Goal: Transaction & Acquisition: Book appointment/travel/reservation

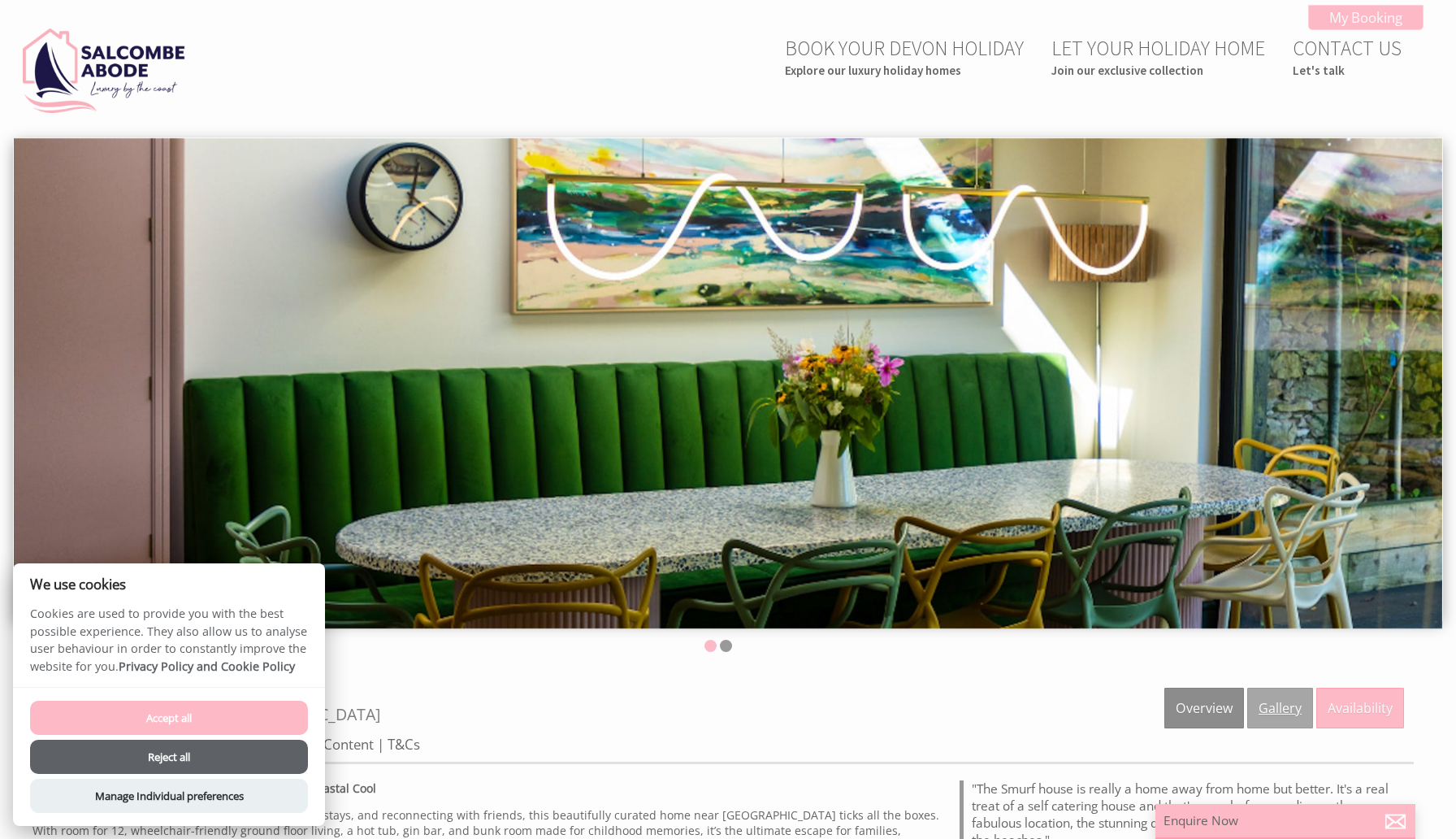
click at [1291, 714] on link "Gallery" at bounding box center [1280, 708] width 66 height 41
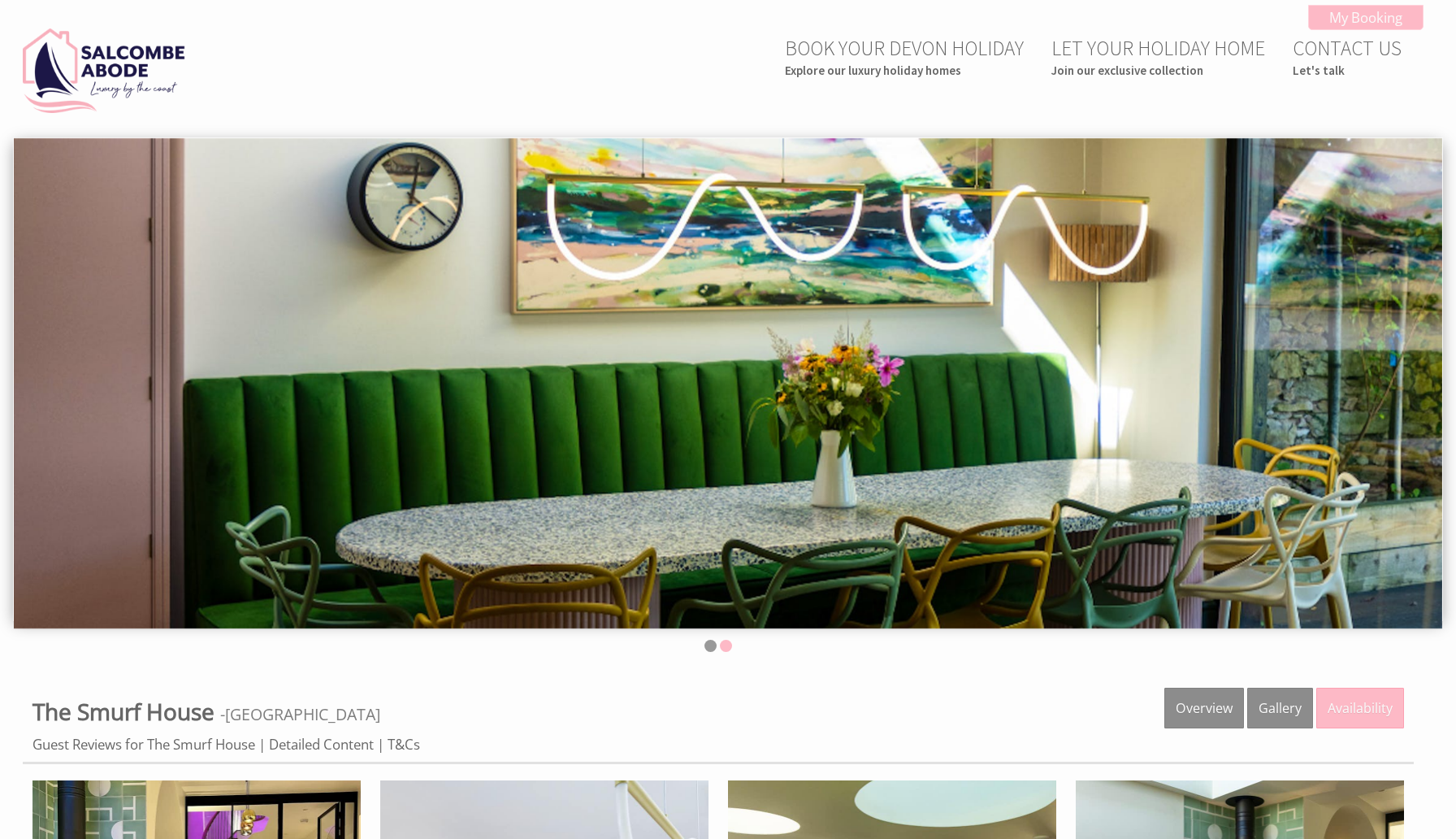
click at [1241, 258] on img at bounding box center [728, 384] width 1429 height 491
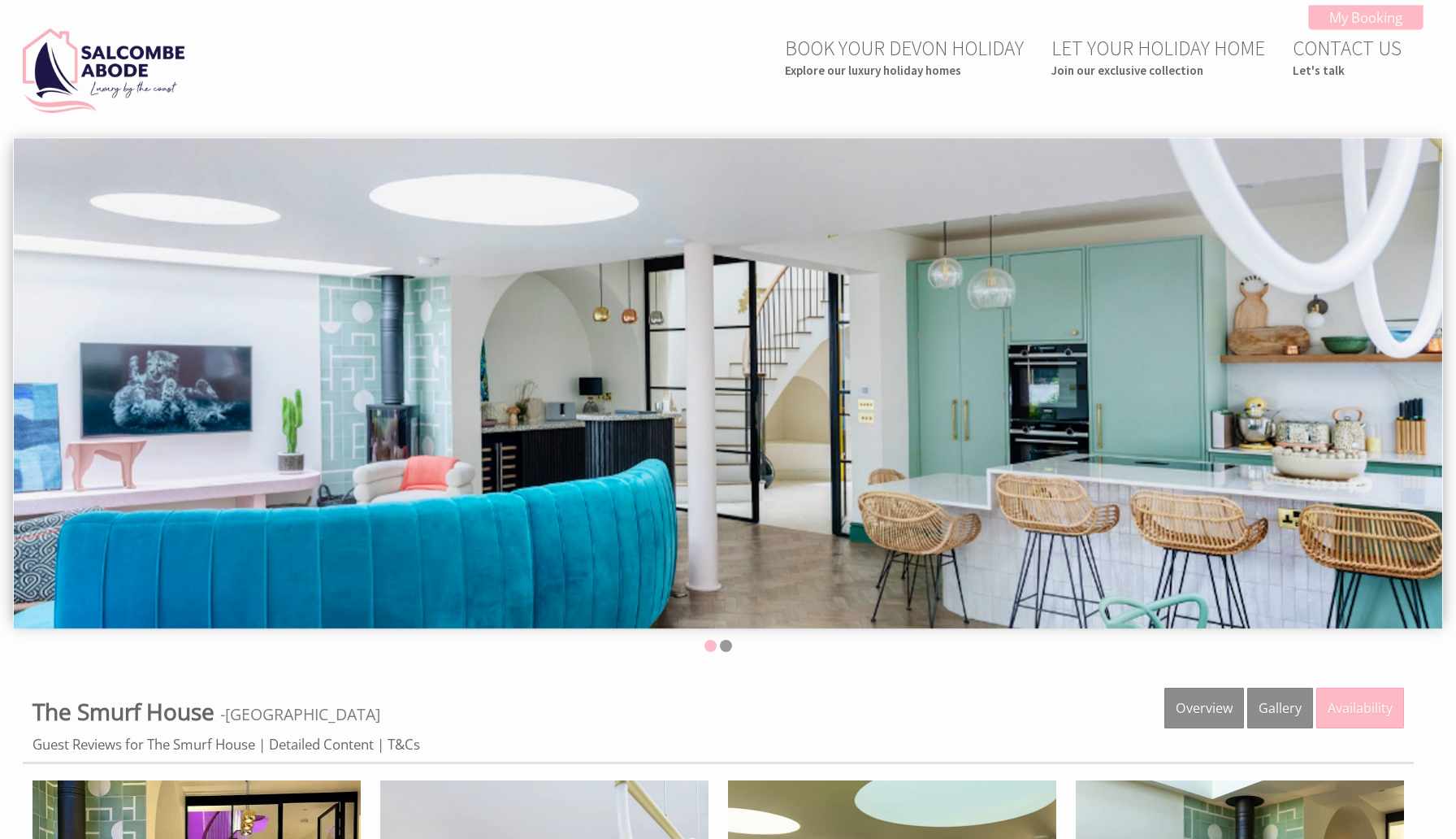
click at [1040, 221] on img at bounding box center [728, 384] width 1429 height 491
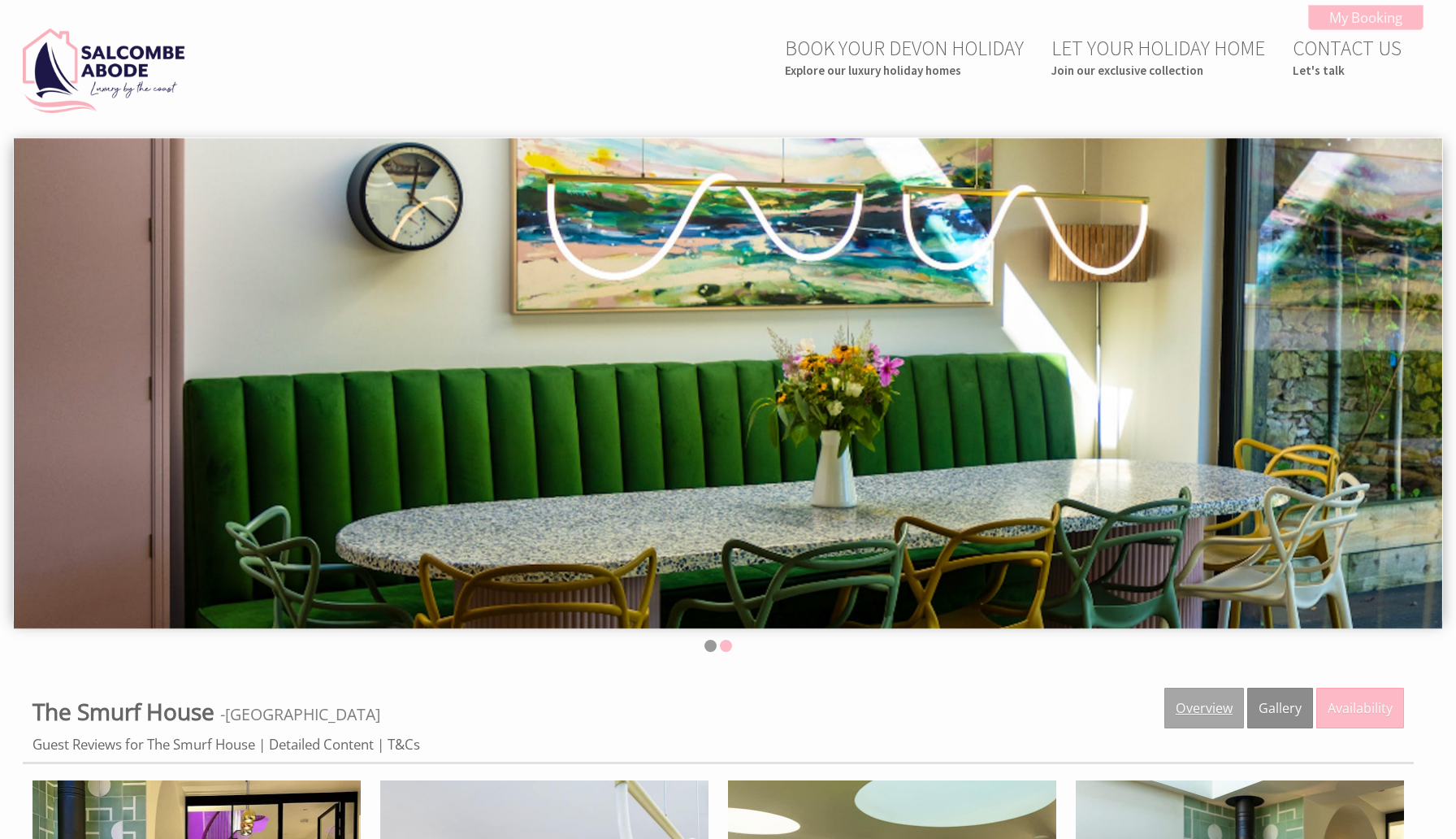
click at [1196, 705] on link "Overview" at bounding box center [1204, 708] width 80 height 41
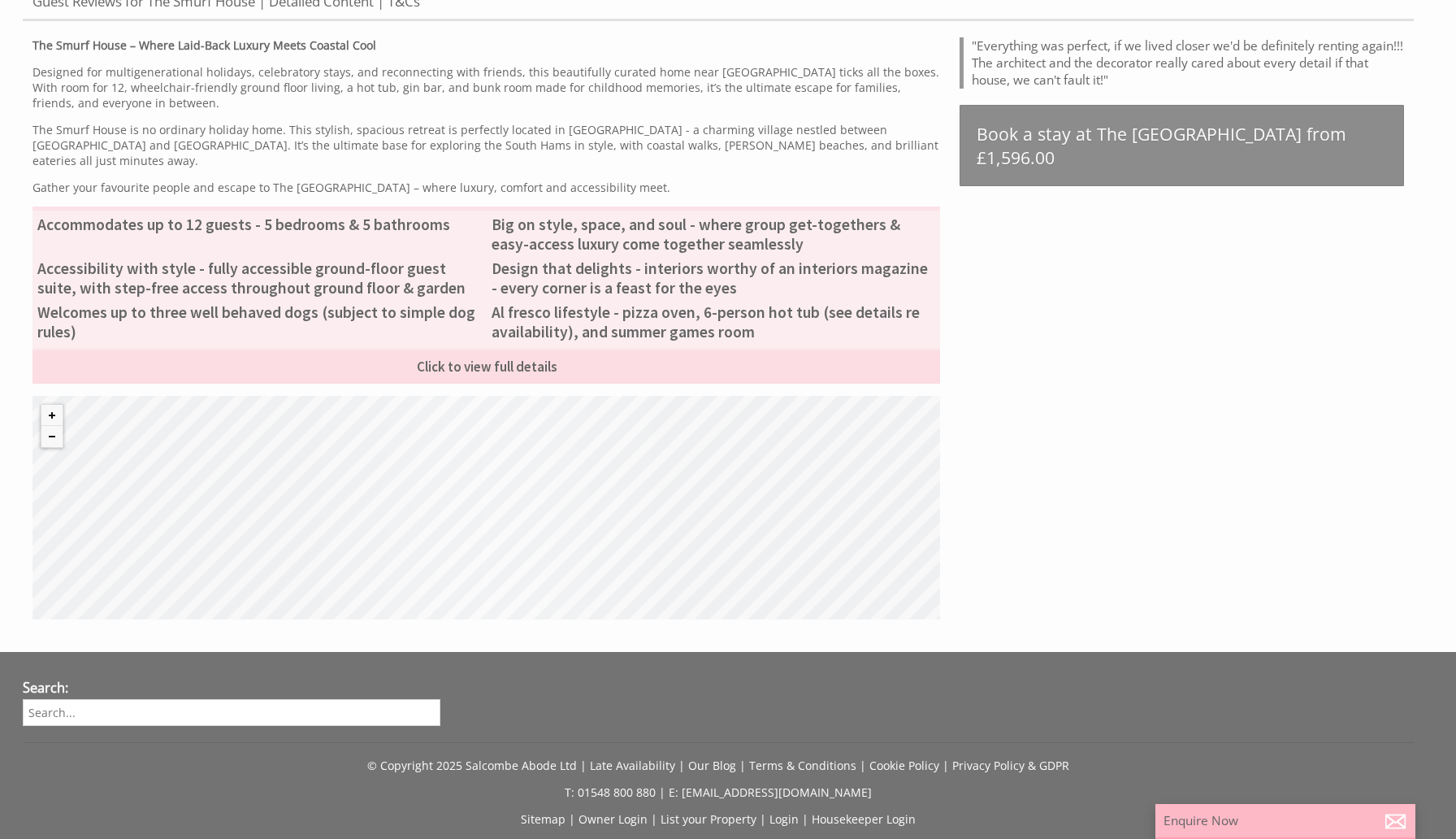
scroll to position [745, 0]
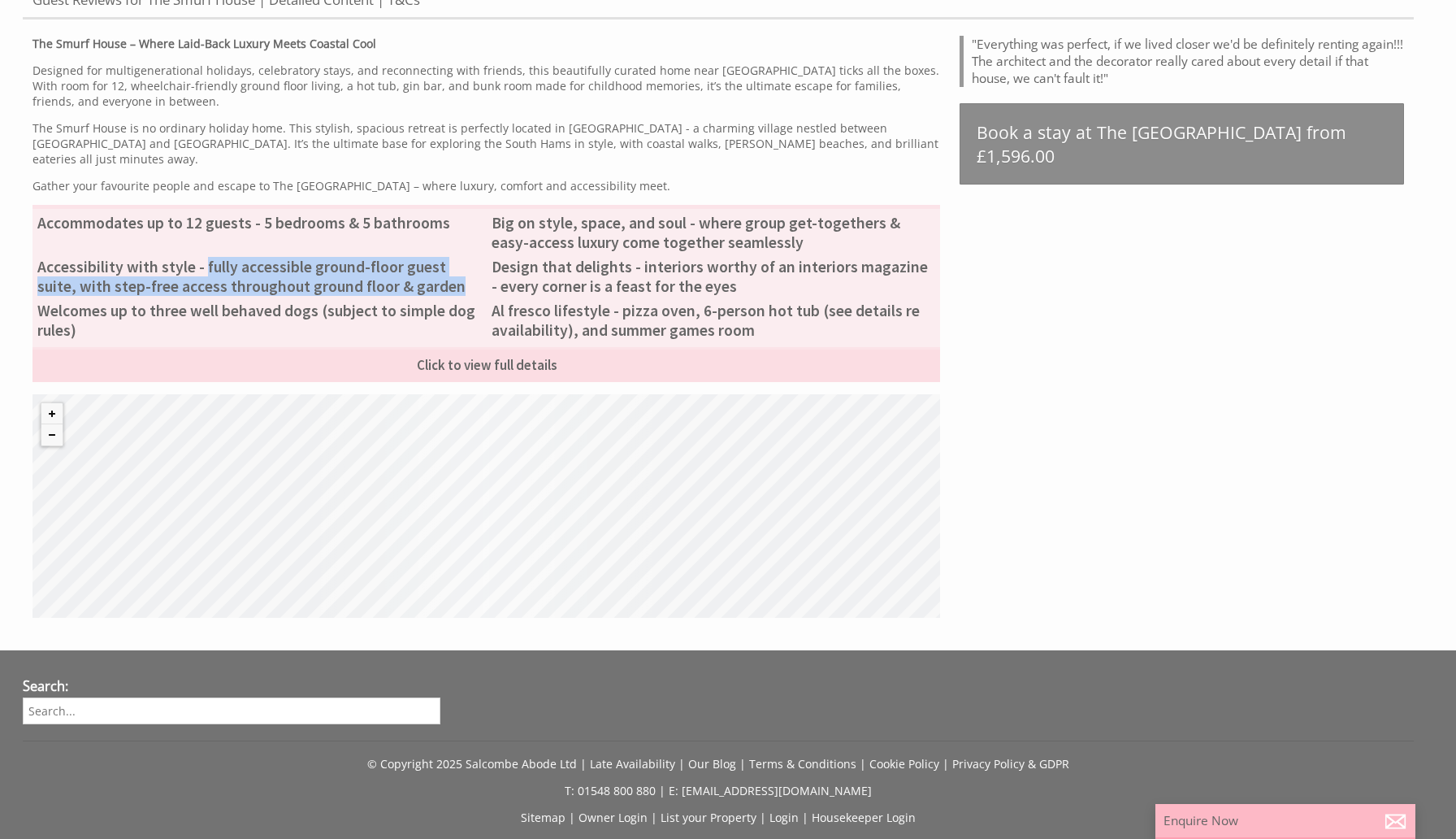
drag, startPoint x: 204, startPoint y: 250, endPoint x: 212, endPoint y: 285, distance: 35.9
click at [212, 285] on ul "Accommodates up to 12 guests - 5 bedrooms & 5 bathrooms Big on style, space, an…" at bounding box center [486, 293] width 908 height 177
click at [212, 299] on li "Welcomes up to three well behaved dogs (subject to simple dog rules)" at bounding box center [259, 321] width 454 height 44
drag, startPoint x: 242, startPoint y: 252, endPoint x: 242, endPoint y: 272, distance: 20.0
click at [242, 271] on li "Accessibility with style - fully accessible ground-floor guest suite, with step…" at bounding box center [259, 276] width 454 height 44
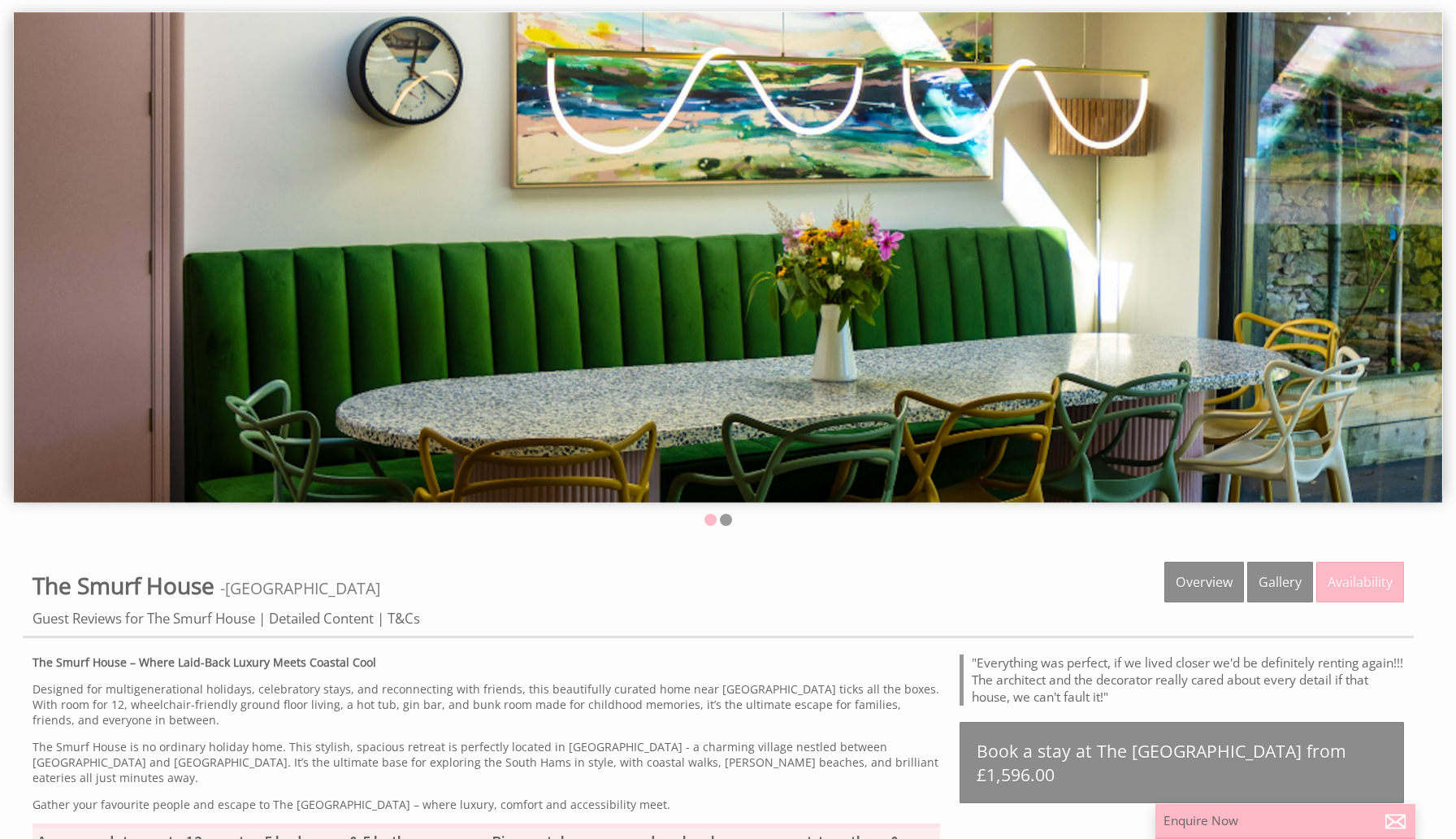
scroll to position [0, 0]
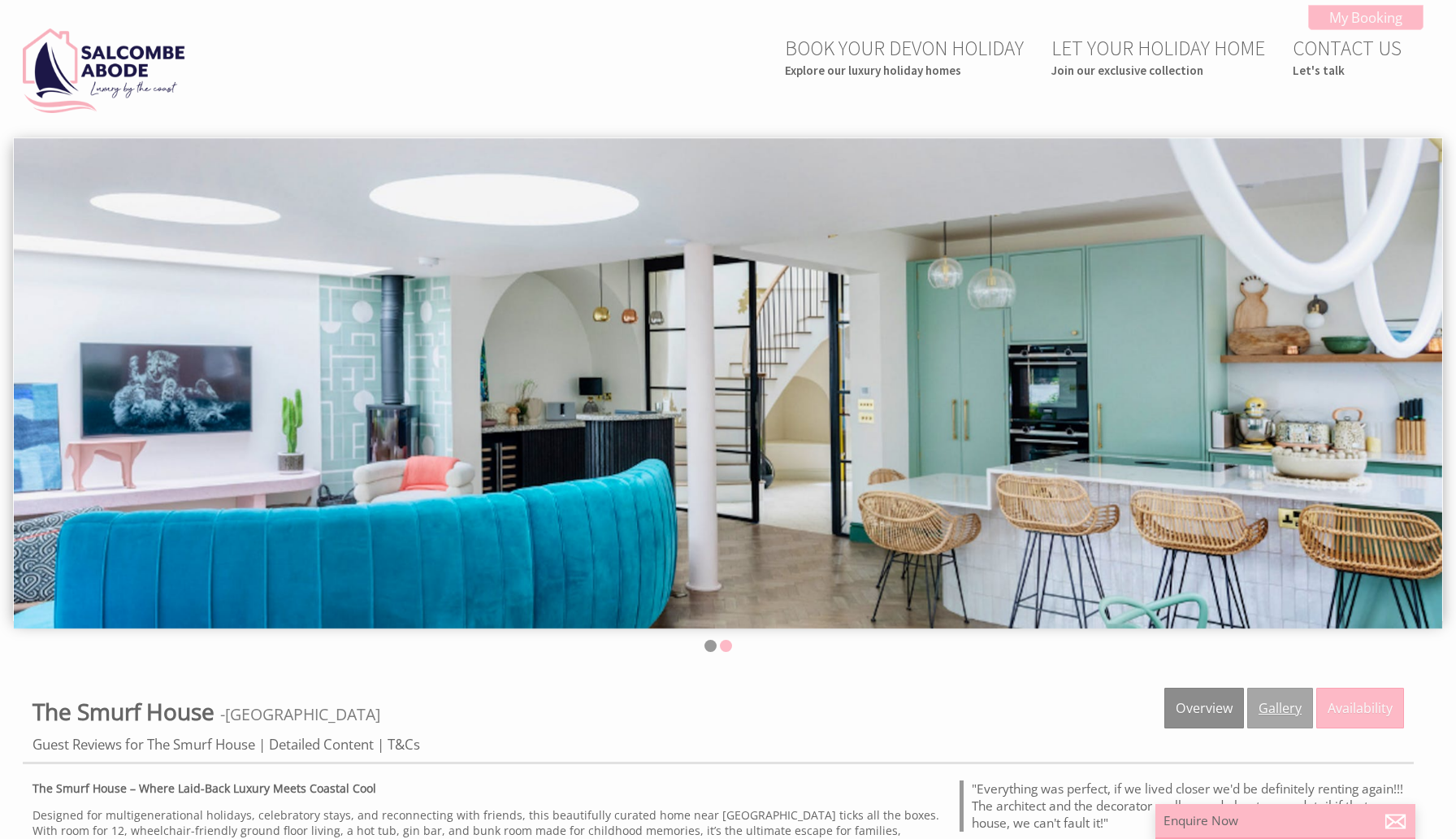
click at [1261, 715] on link "Gallery" at bounding box center [1280, 708] width 66 height 41
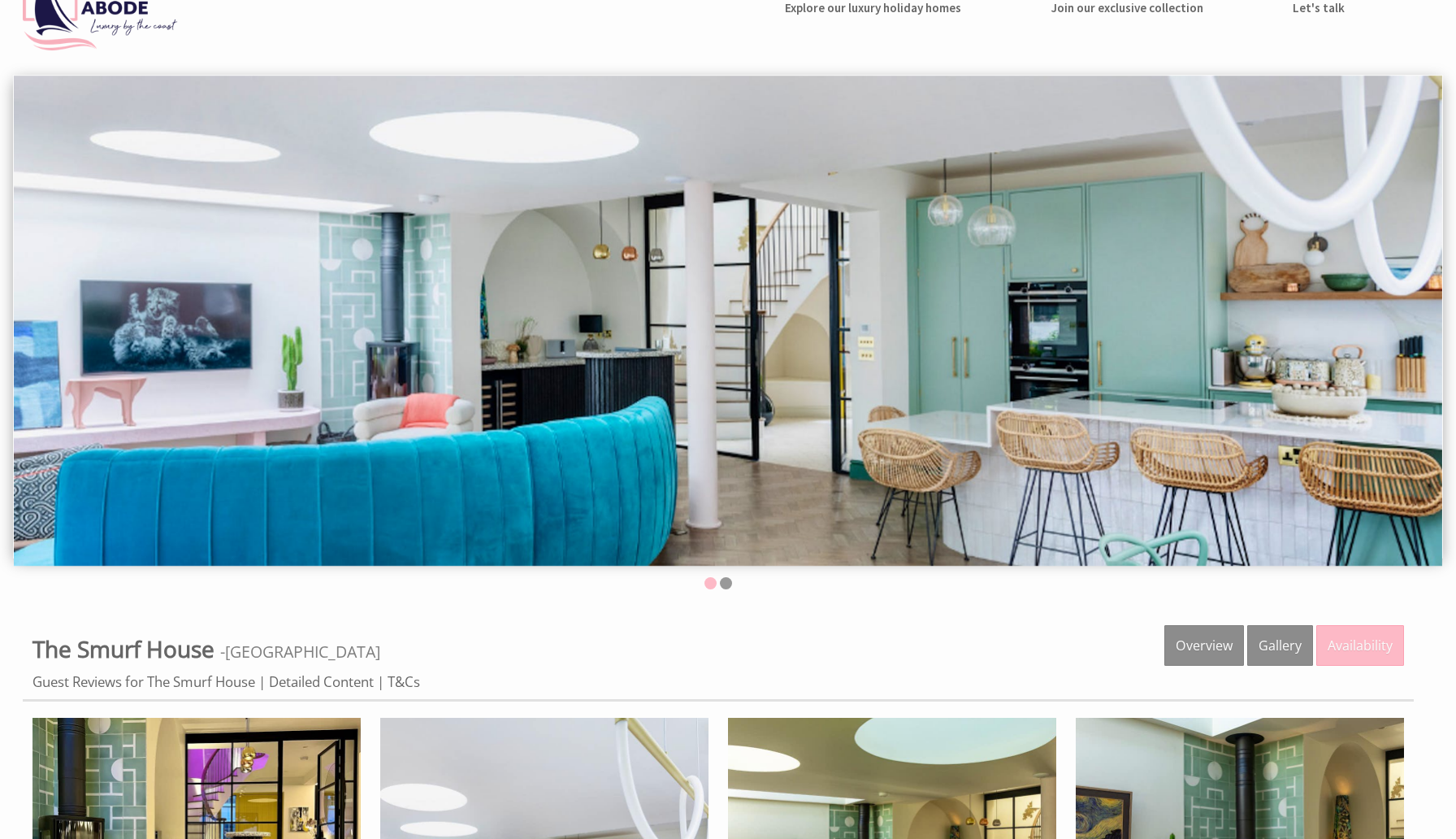
scroll to position [272, 0]
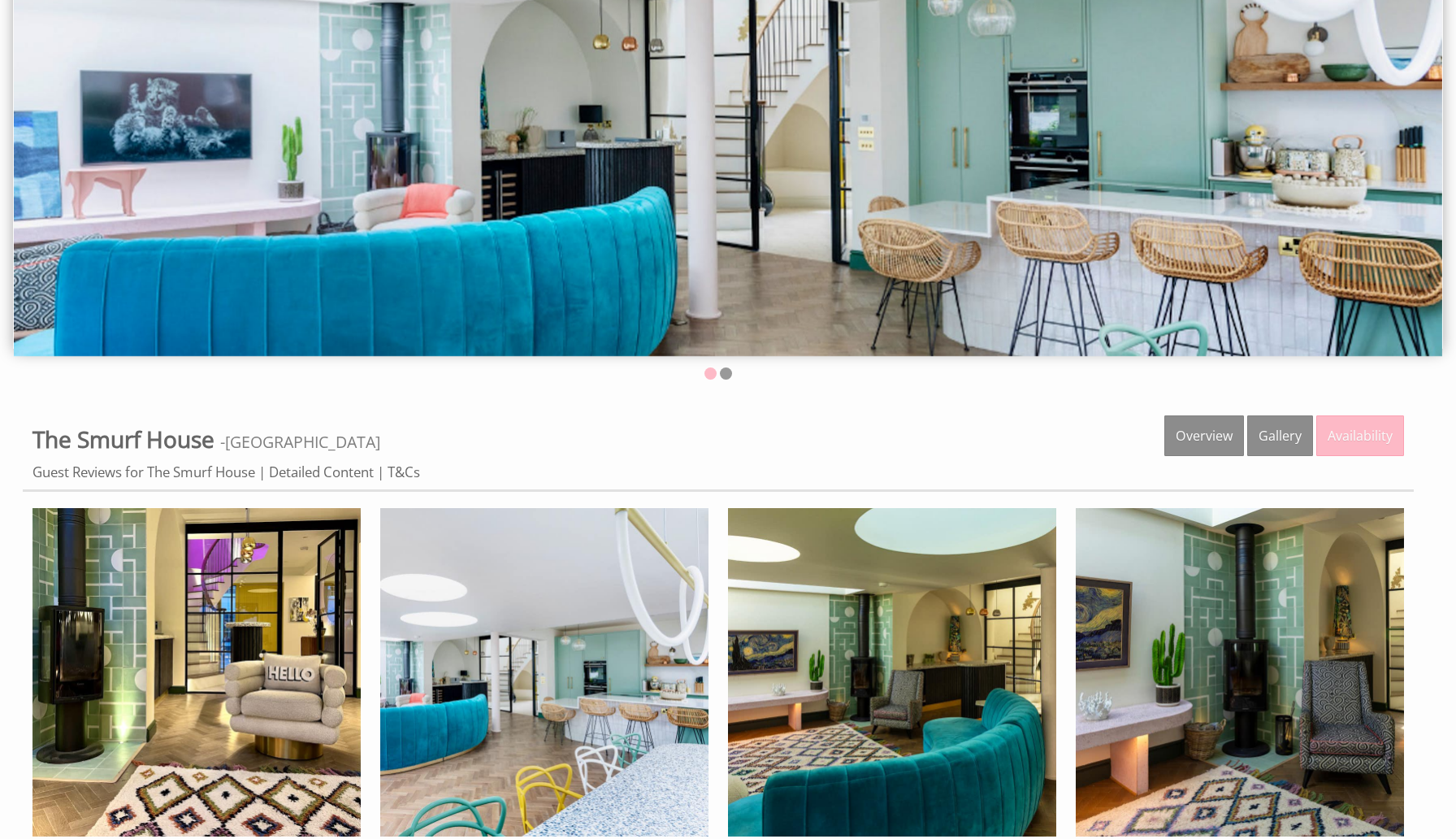
click at [599, 218] on img at bounding box center [728, 112] width 1429 height 491
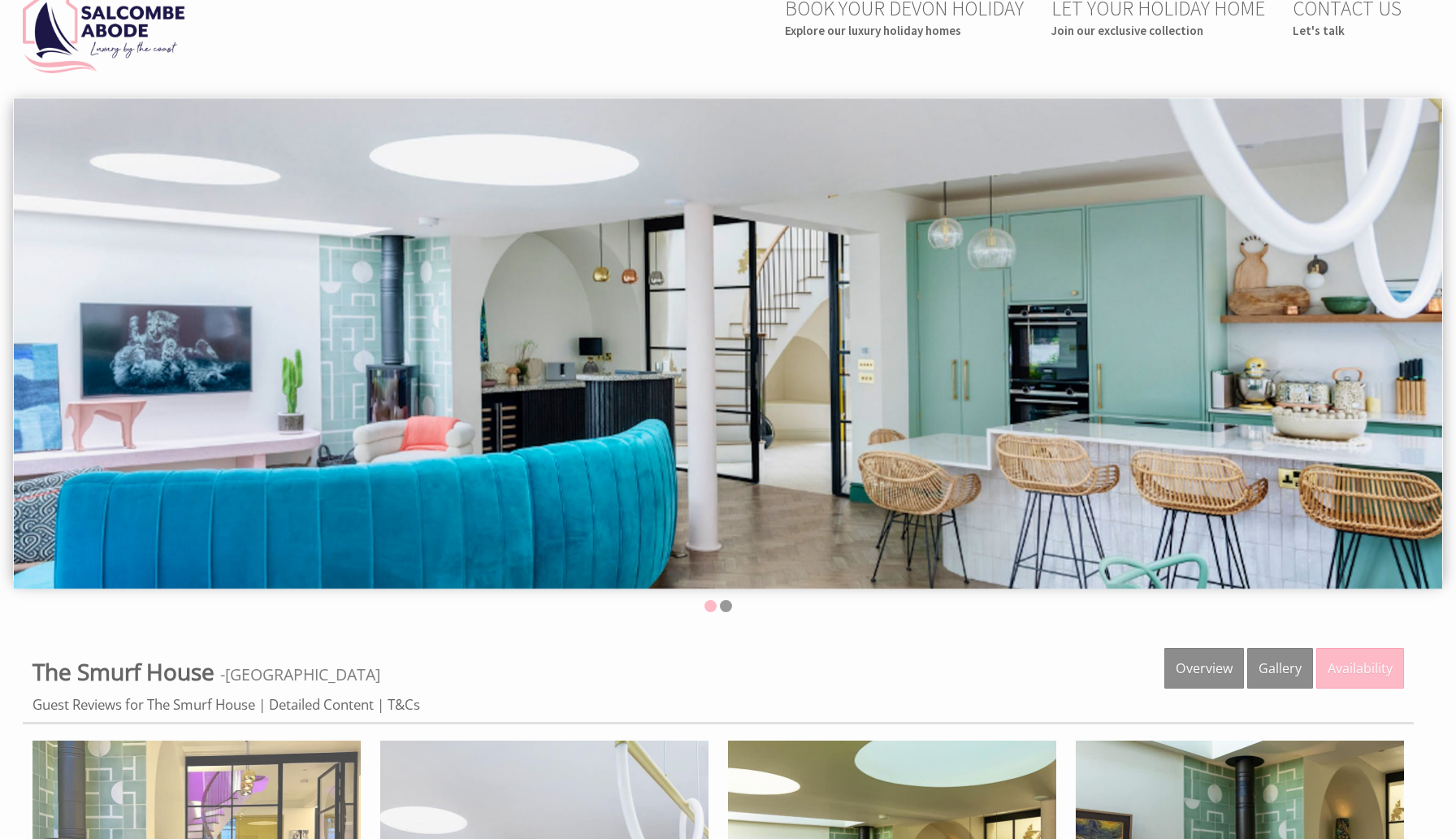
scroll to position [45, 0]
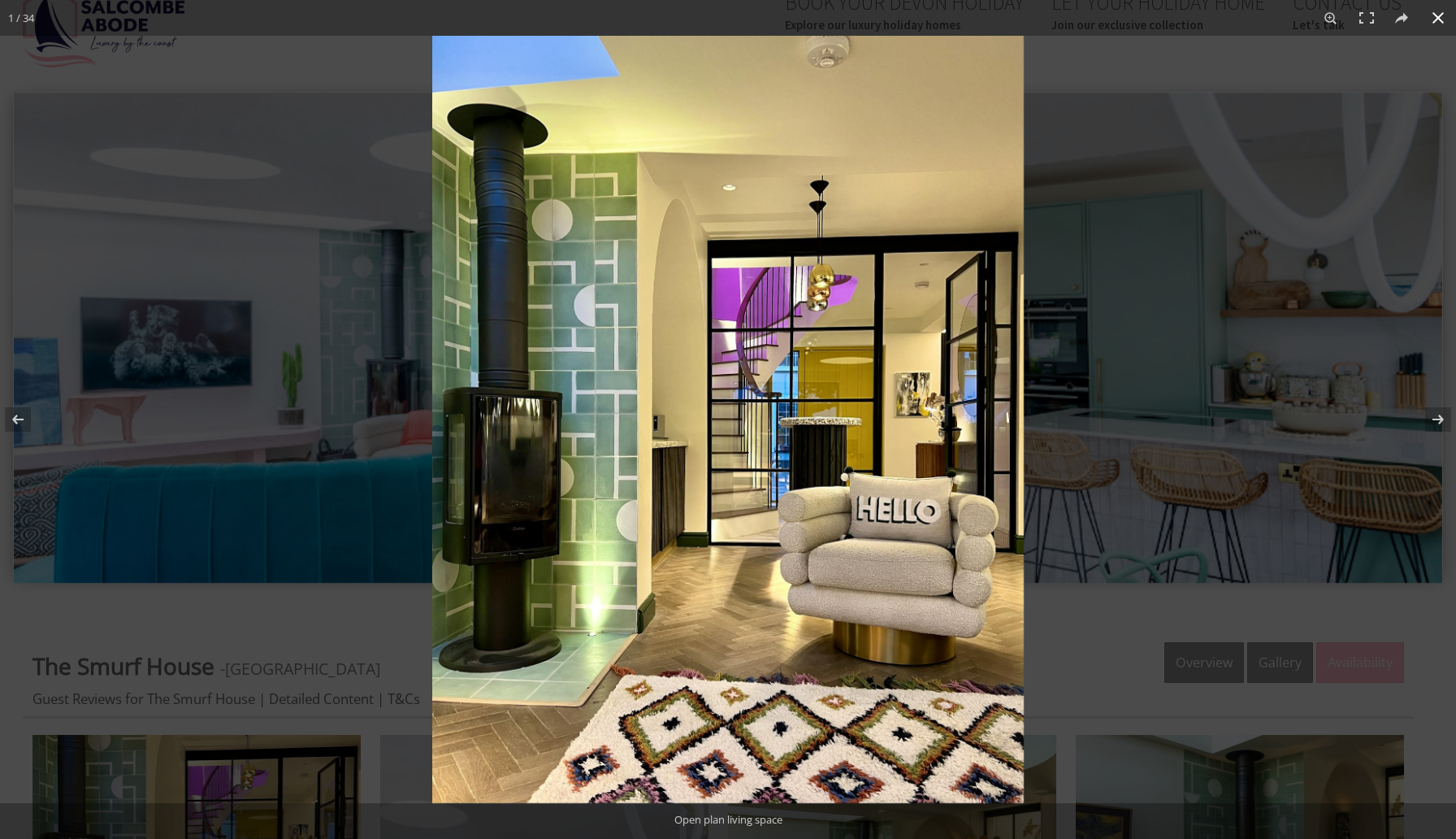
click at [1203, 252] on div at bounding box center [1160, 454] width 1456 height 839
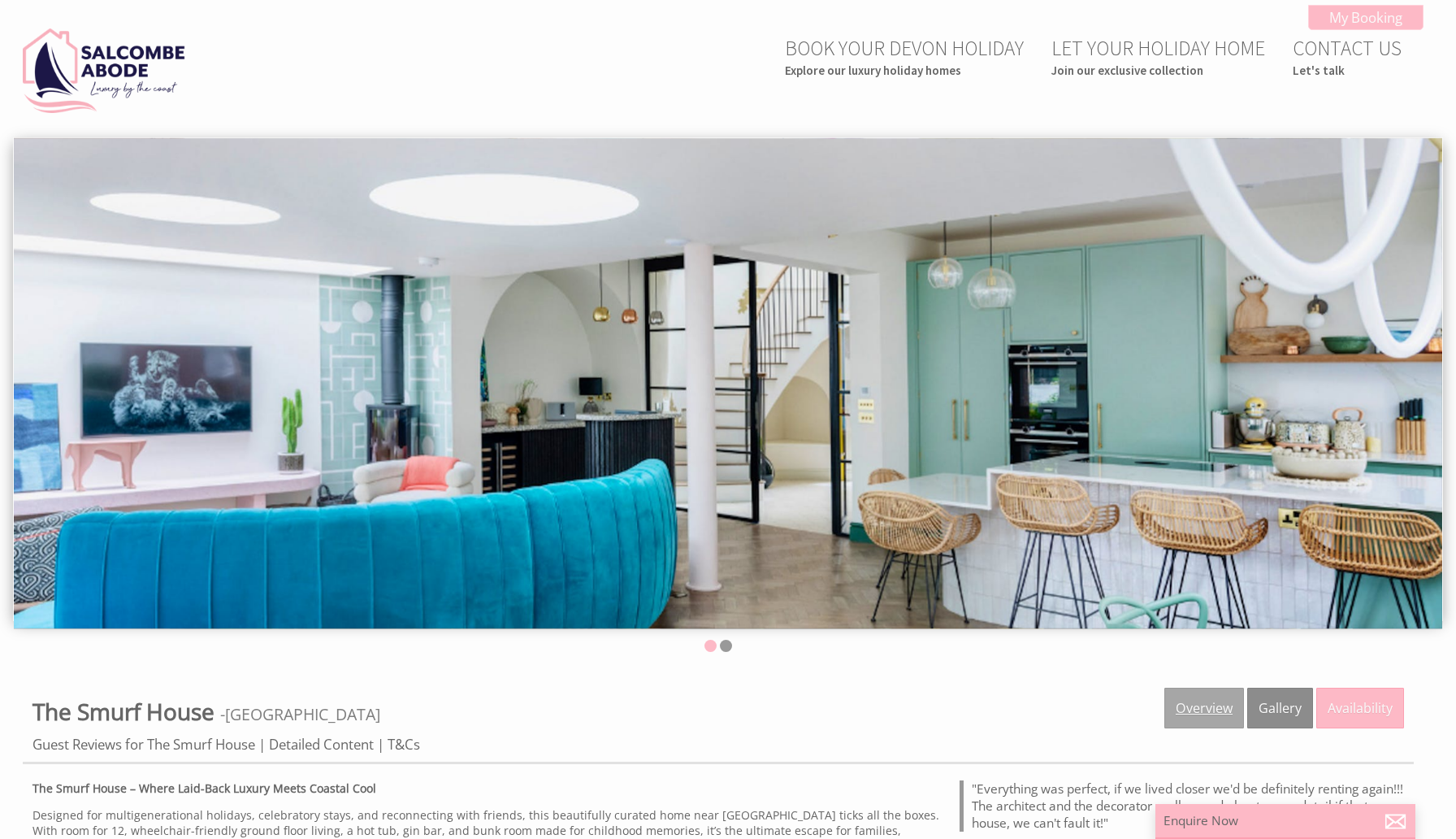
click at [1224, 724] on link "Overview" at bounding box center [1204, 708] width 80 height 41
click at [1189, 709] on link "Overview" at bounding box center [1204, 708] width 80 height 41
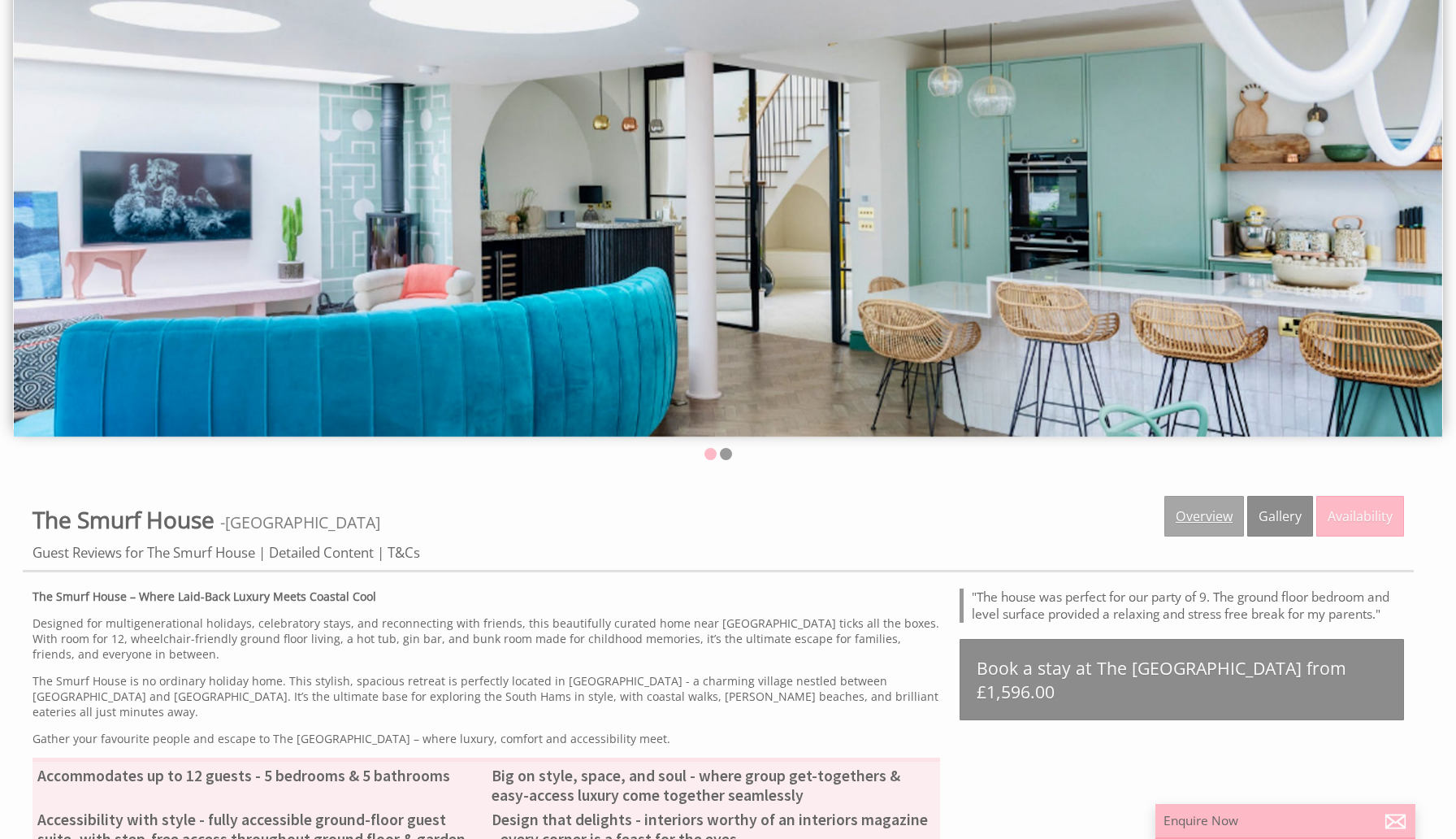
click at [1207, 516] on link "Overview" at bounding box center [1204, 517] width 80 height 41
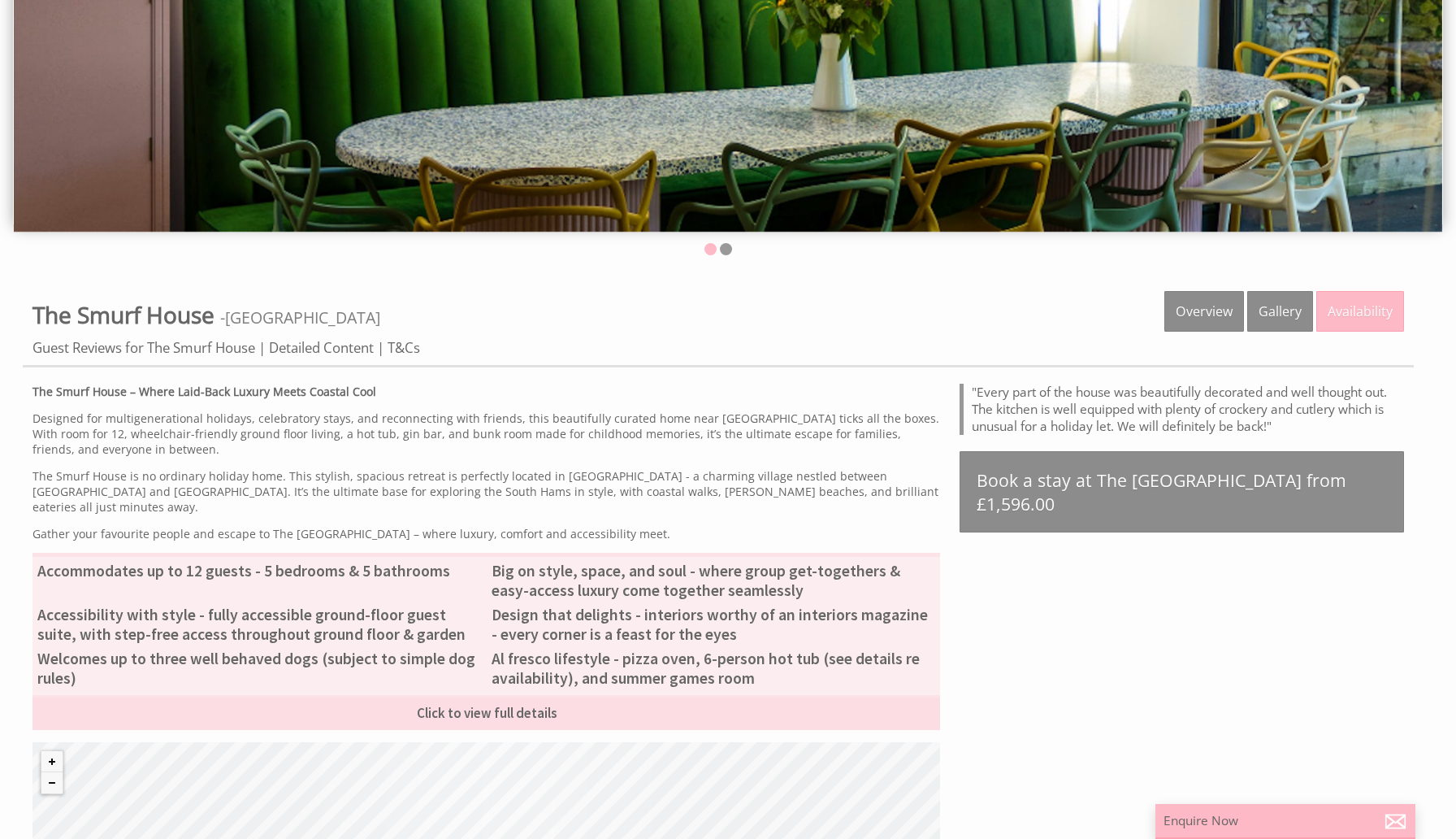
scroll to position [407, 0]
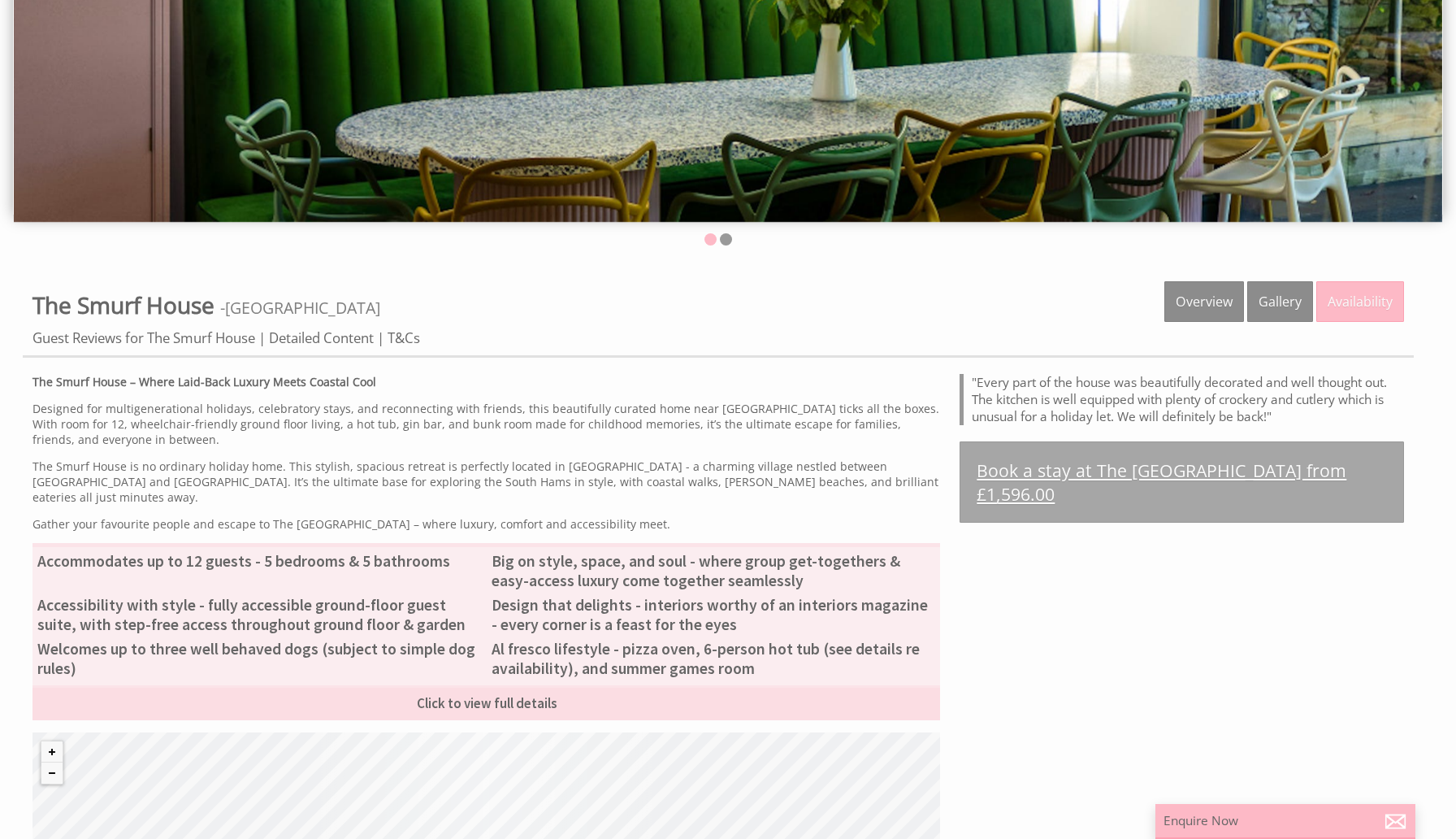
click at [1157, 474] on link "Book a stay at The [GEOGRAPHIC_DATA] from £1,596.00" at bounding box center [1182, 482] width 445 height 82
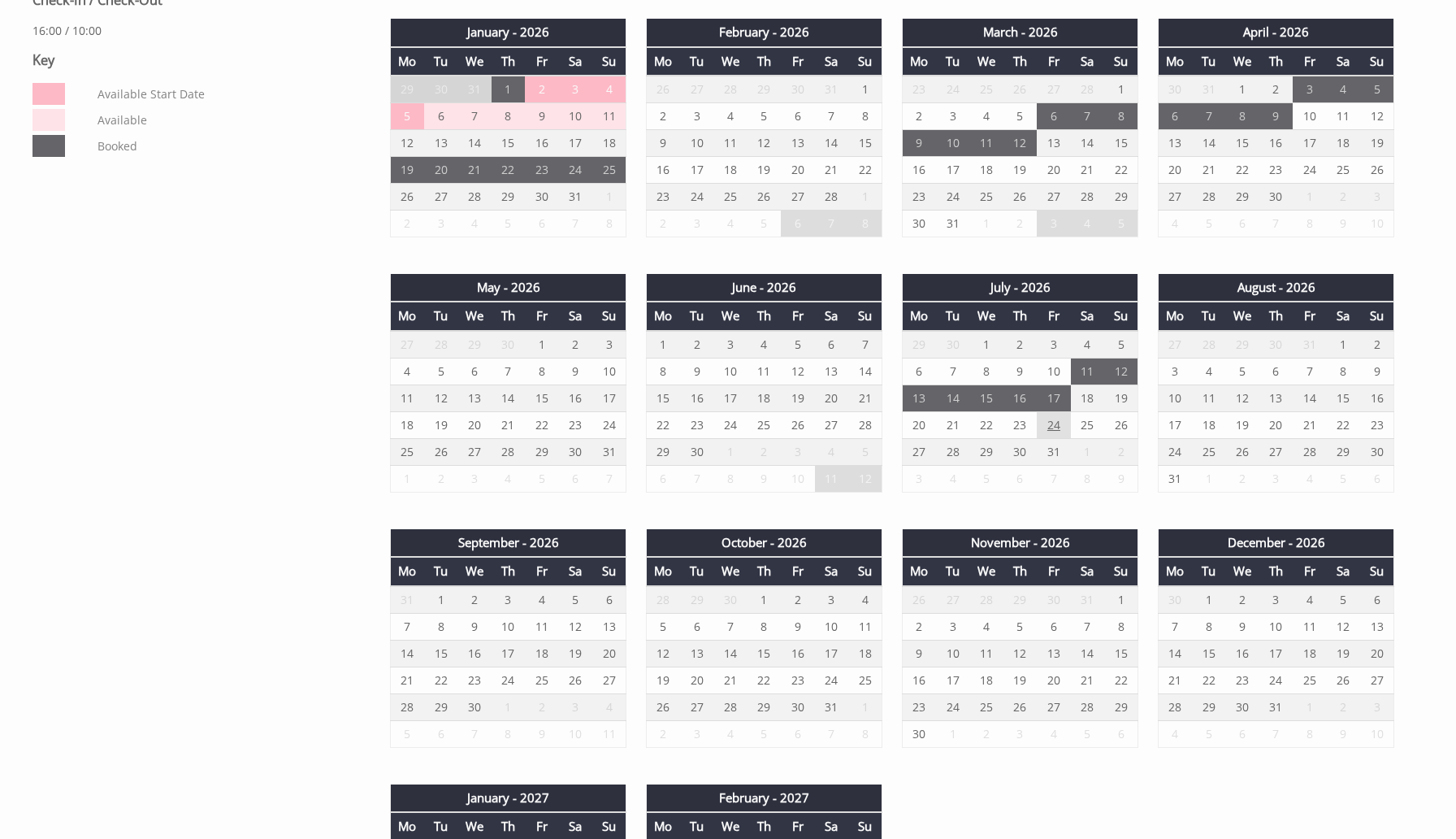
scroll to position [983, 0]
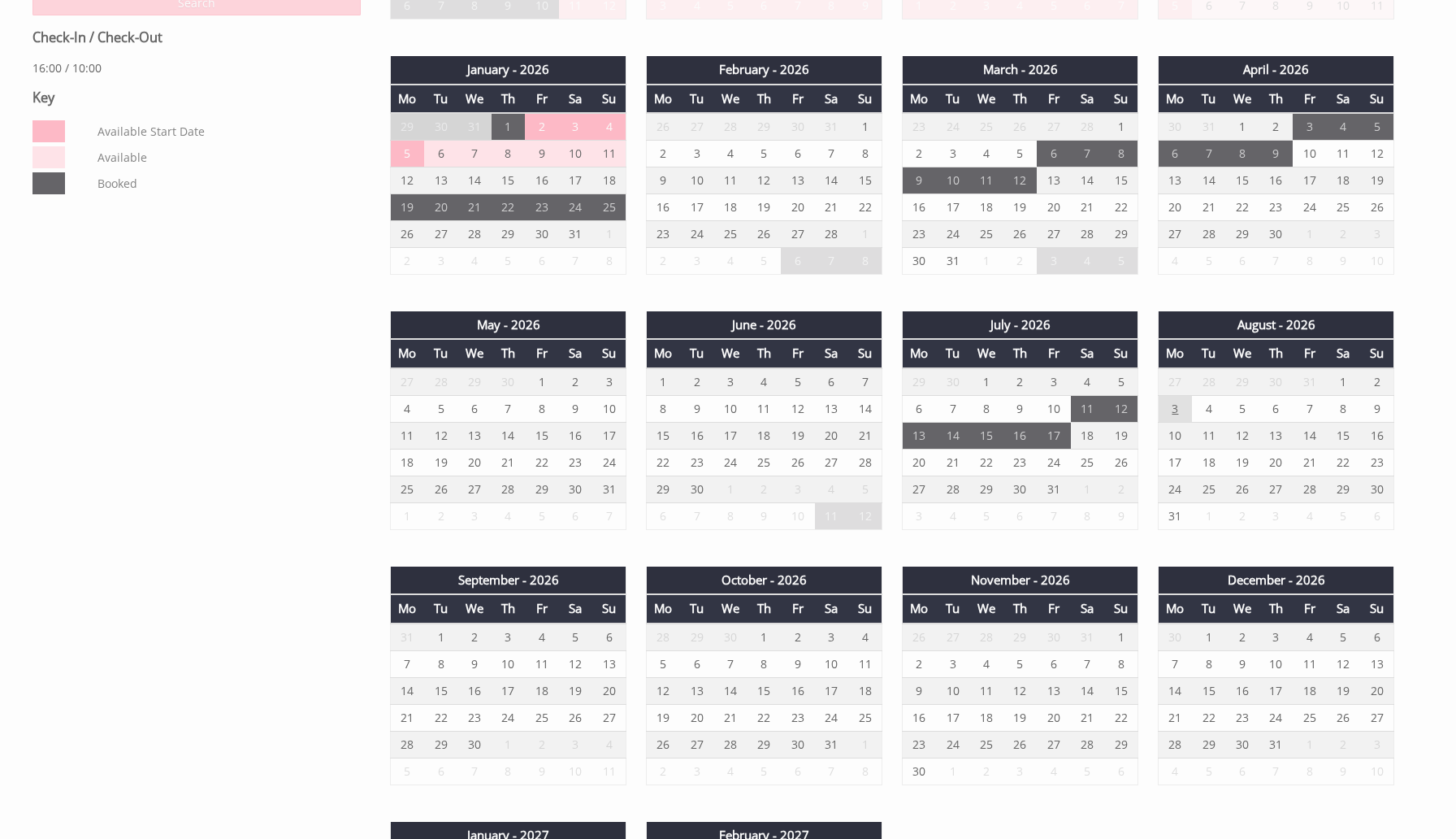
click at [1166, 400] on td "3" at bounding box center [1175, 408] width 34 height 27
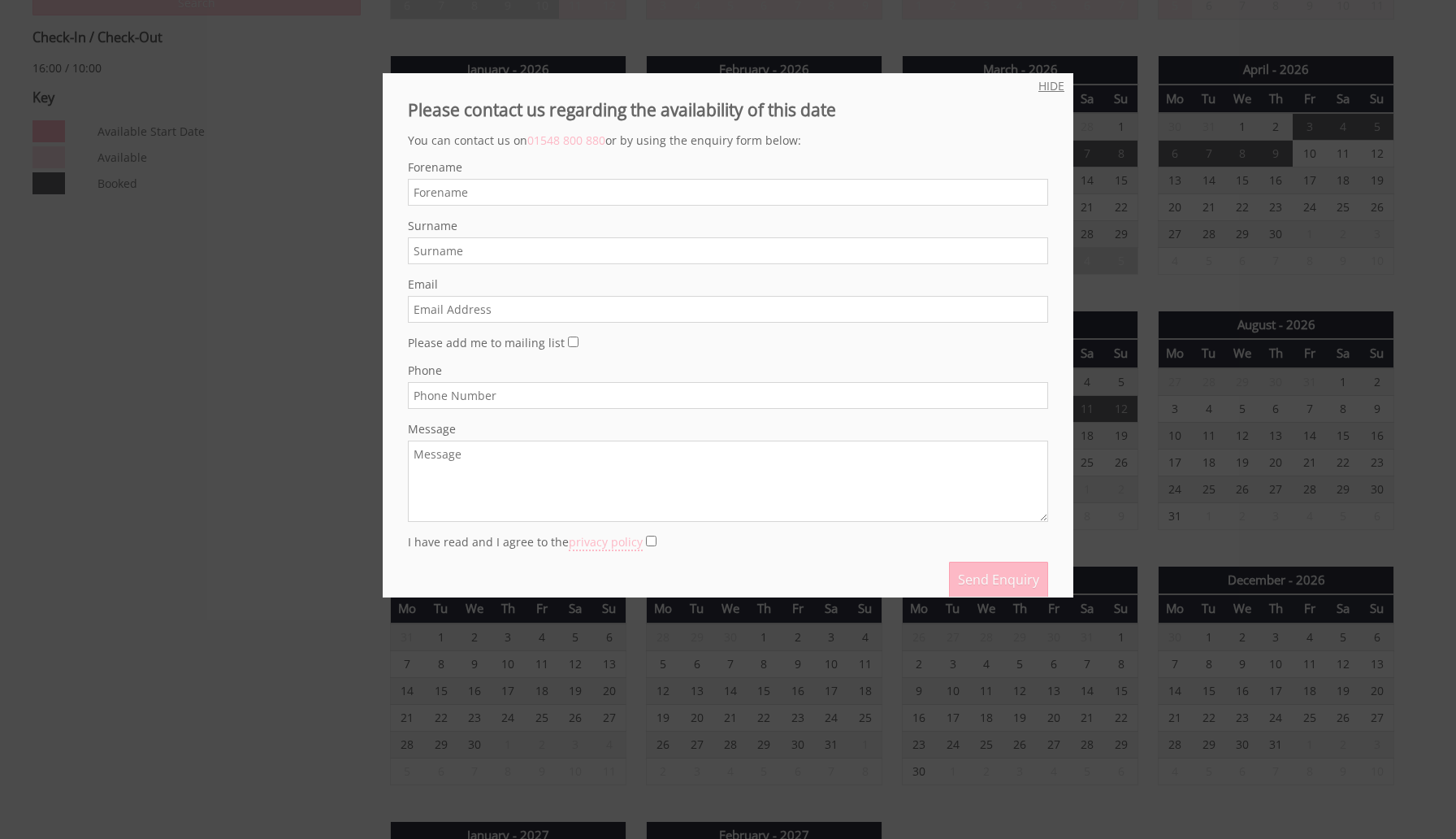
click at [1053, 87] on link "HIDE" at bounding box center [1051, 85] width 26 height 15
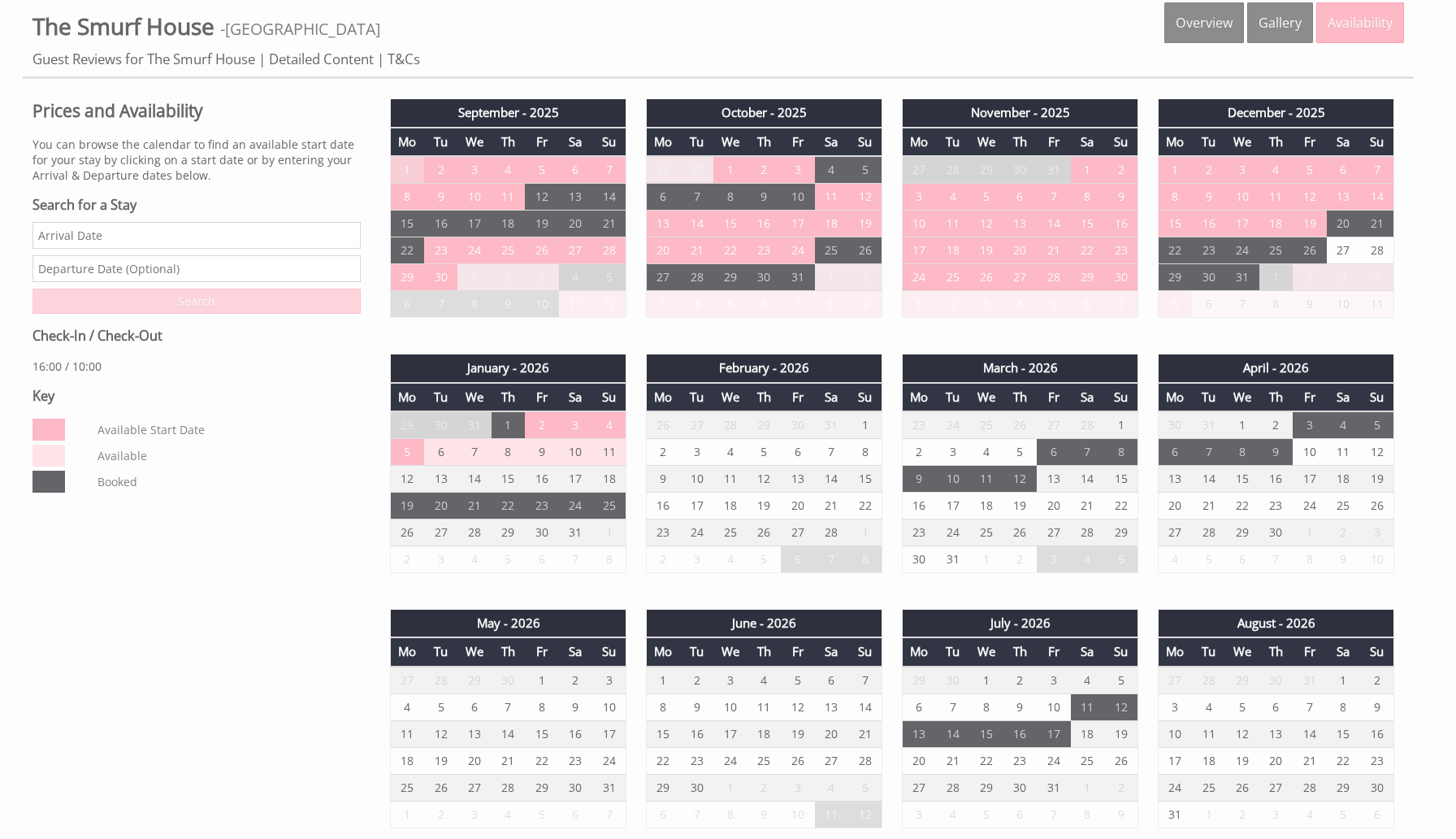
scroll to position [671, 0]
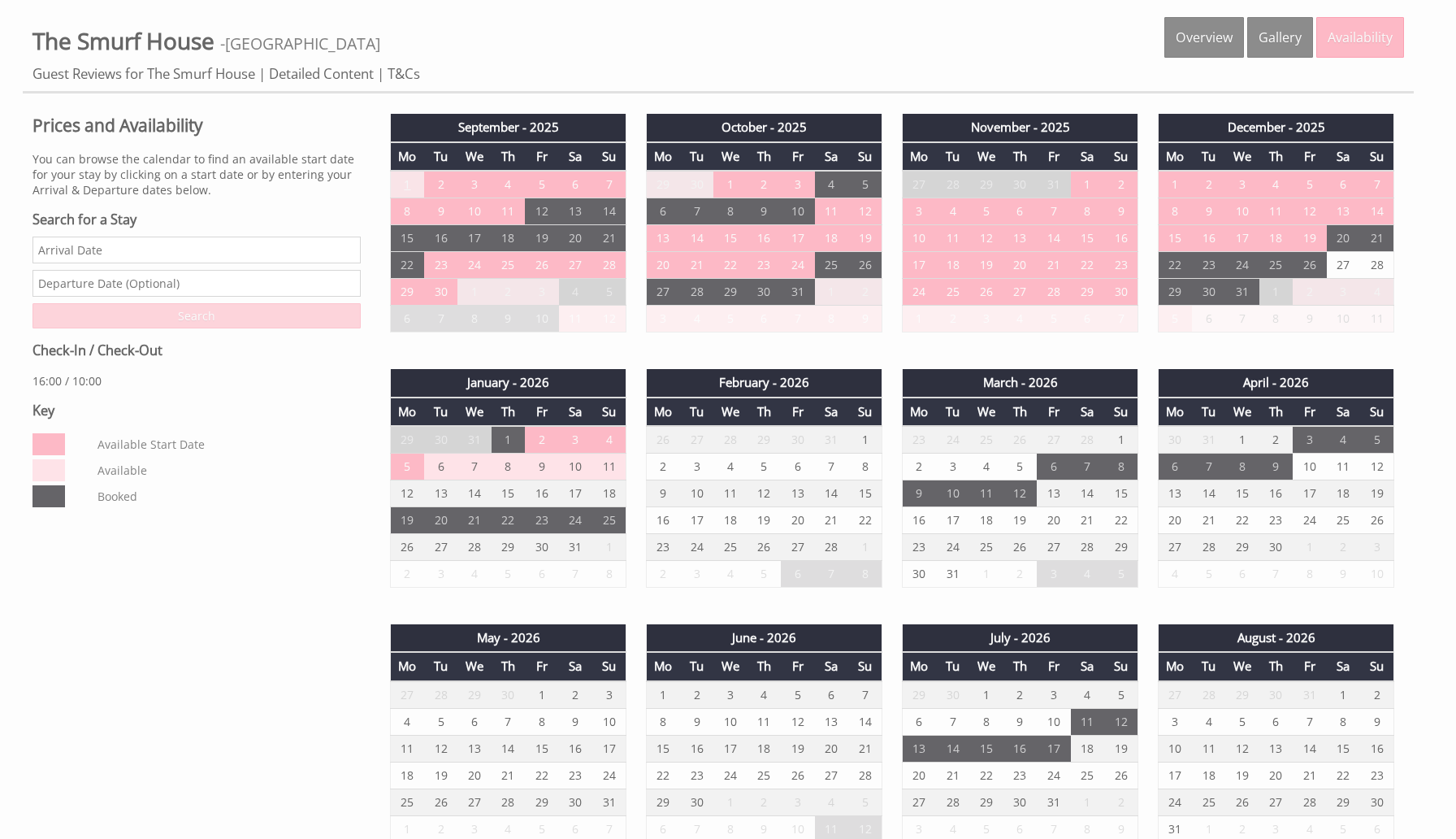
click at [412, 189] on td "1" at bounding box center [407, 184] width 34 height 27
click at [828, 242] on td "18" at bounding box center [832, 238] width 34 height 27
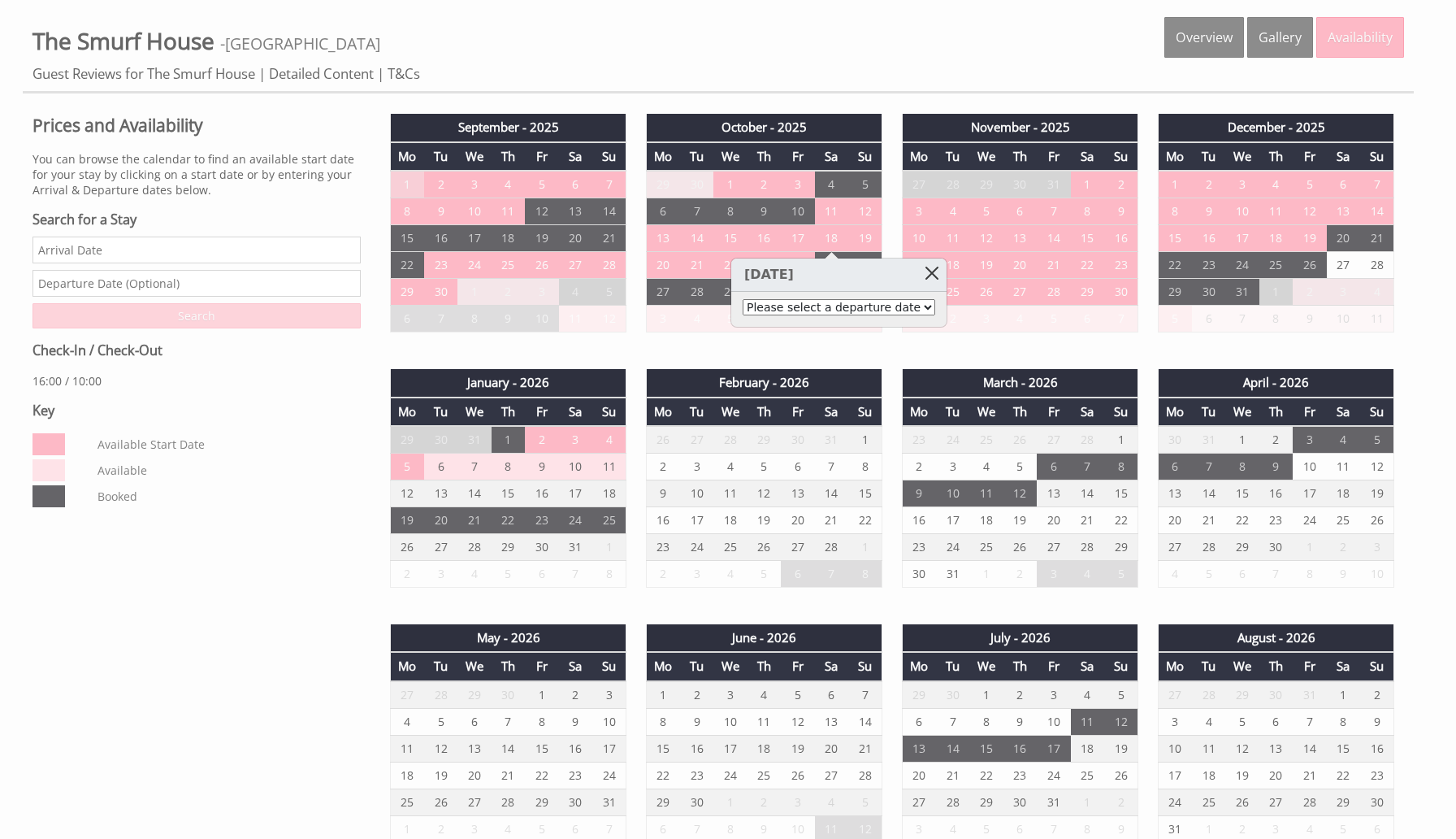
click at [918, 268] on link at bounding box center [933, 273] width 28 height 28
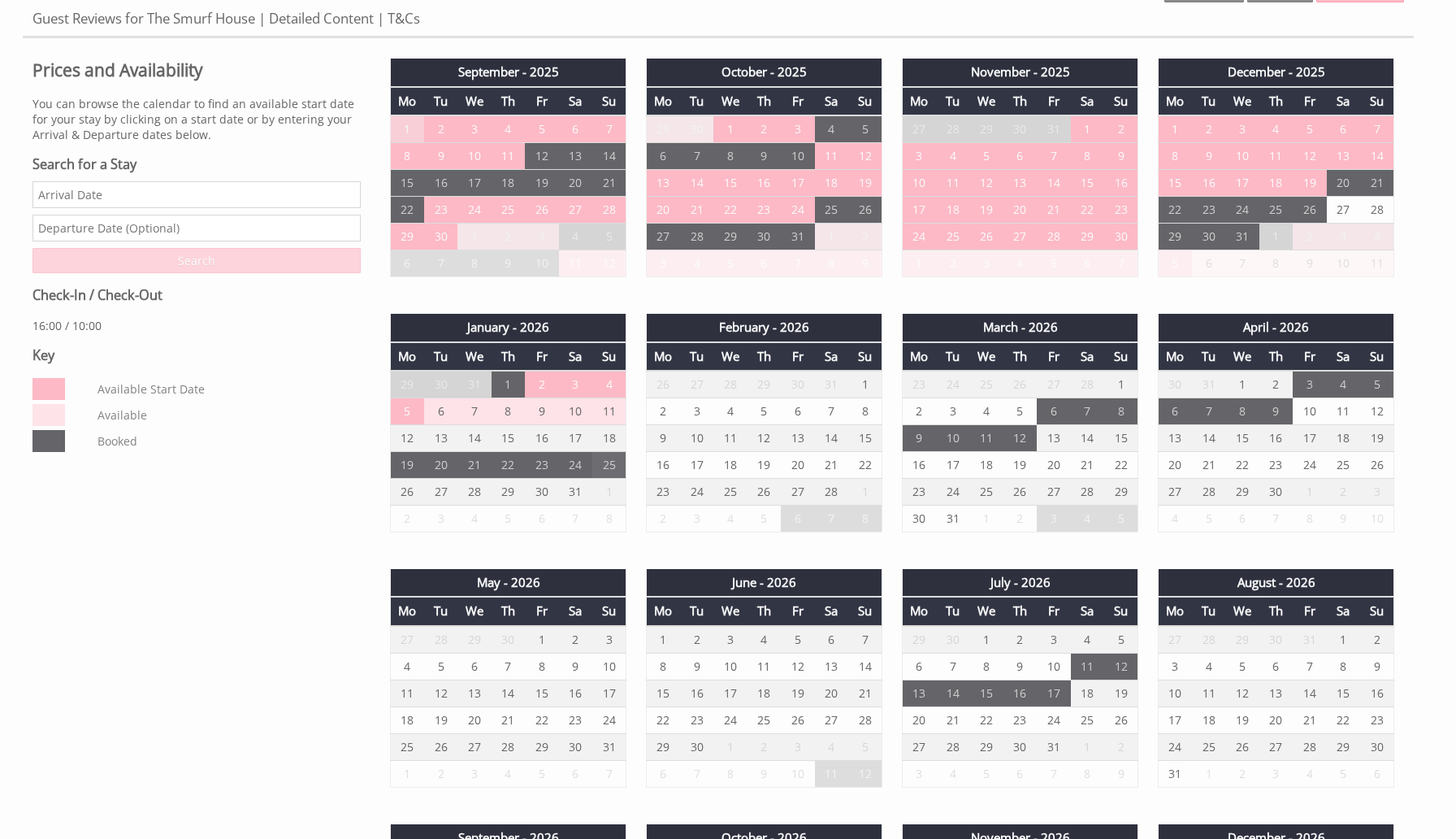
scroll to position [735, 0]
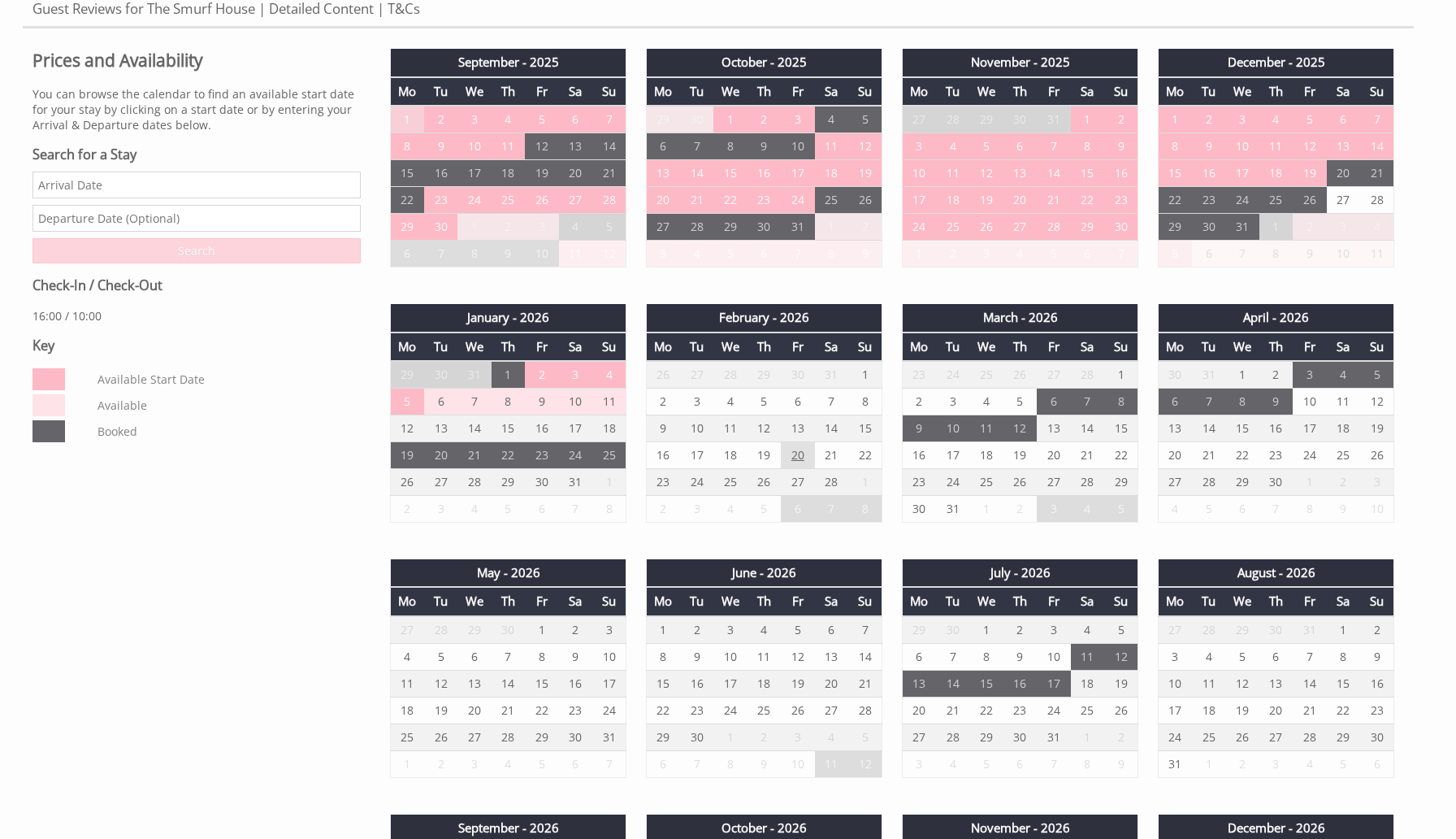
click at [809, 468] on td "20" at bounding box center [798, 454] width 34 height 27
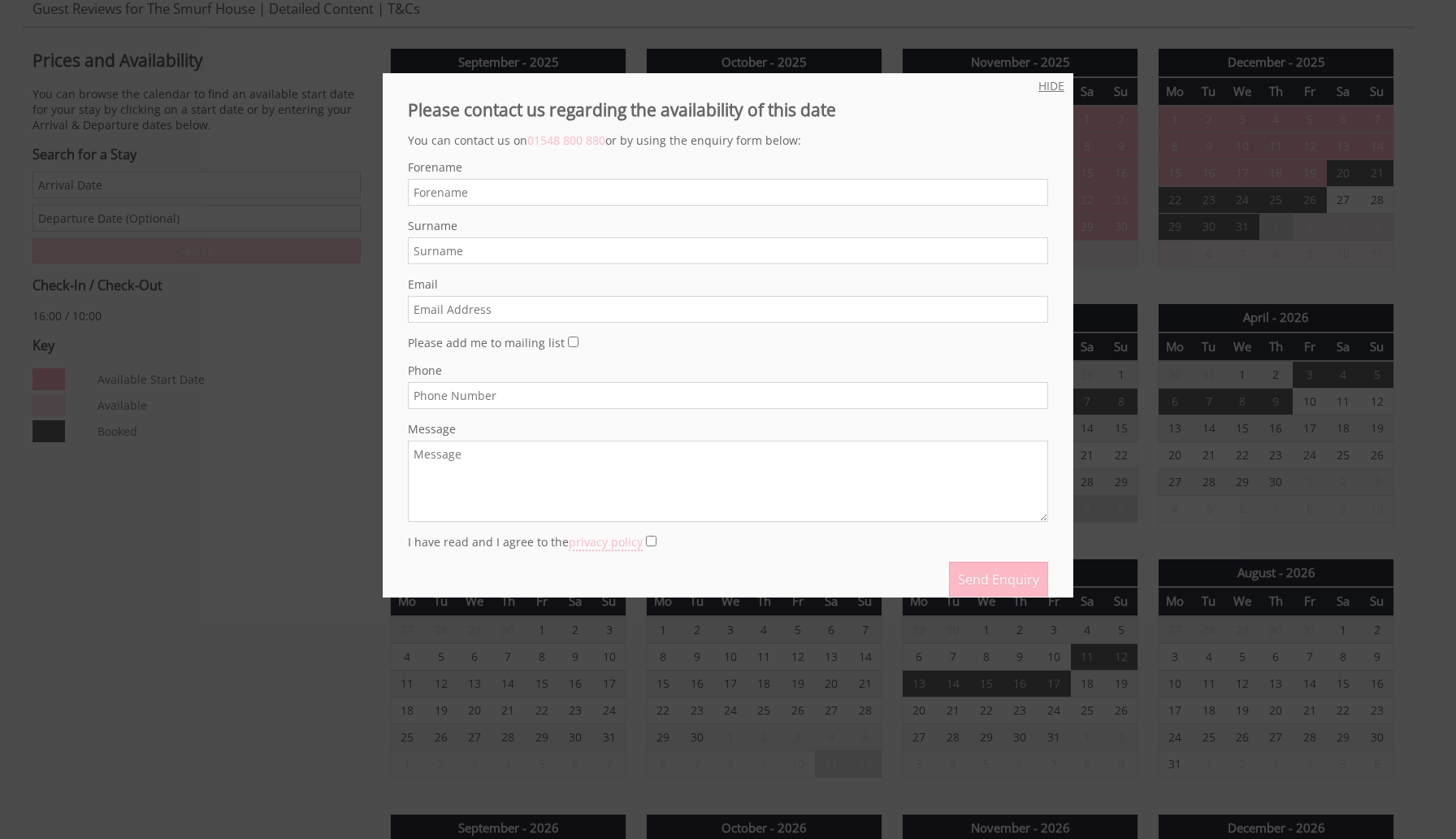
click at [1055, 89] on link "HIDE" at bounding box center [1051, 85] width 26 height 15
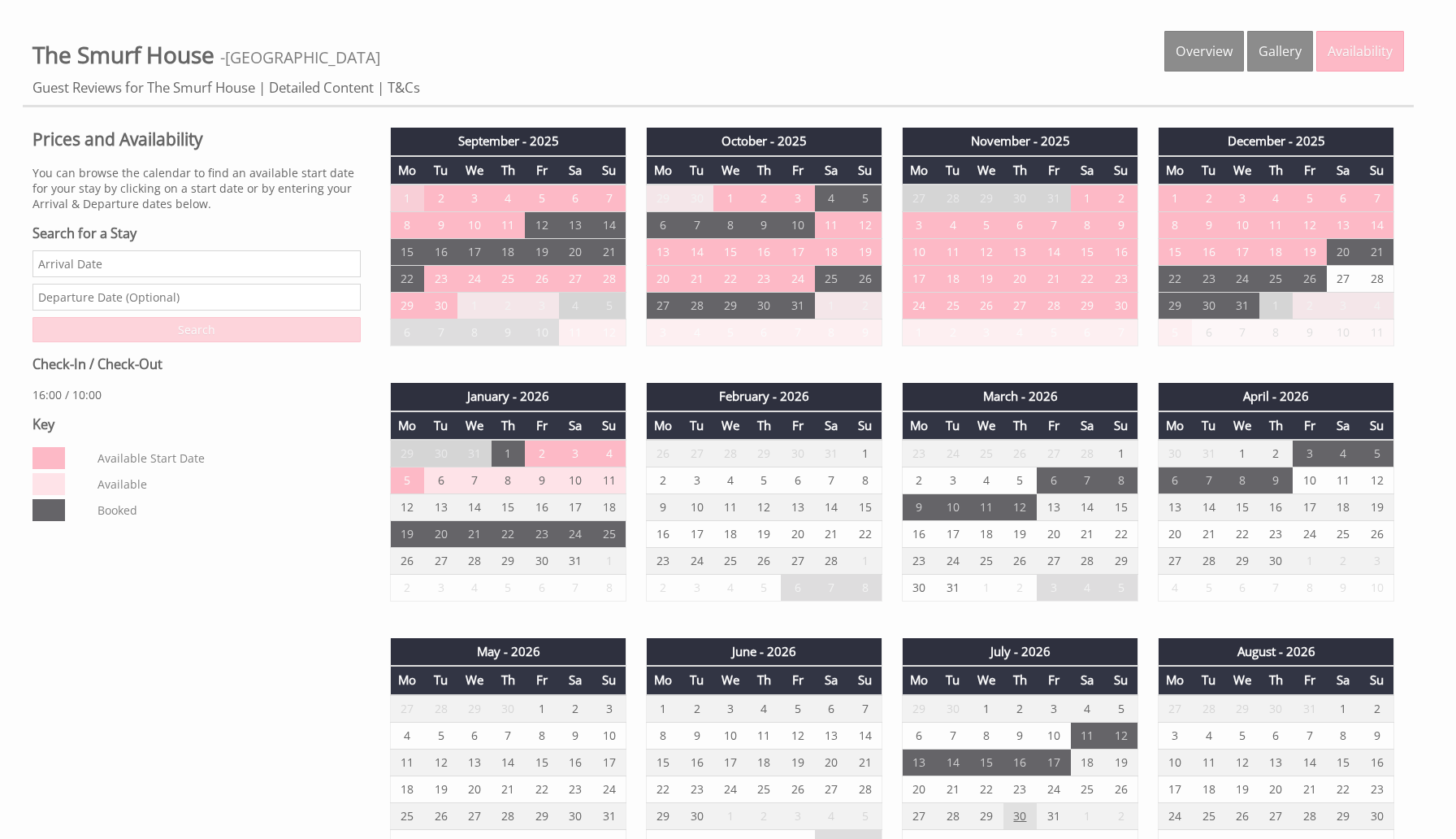
scroll to position [655, 0]
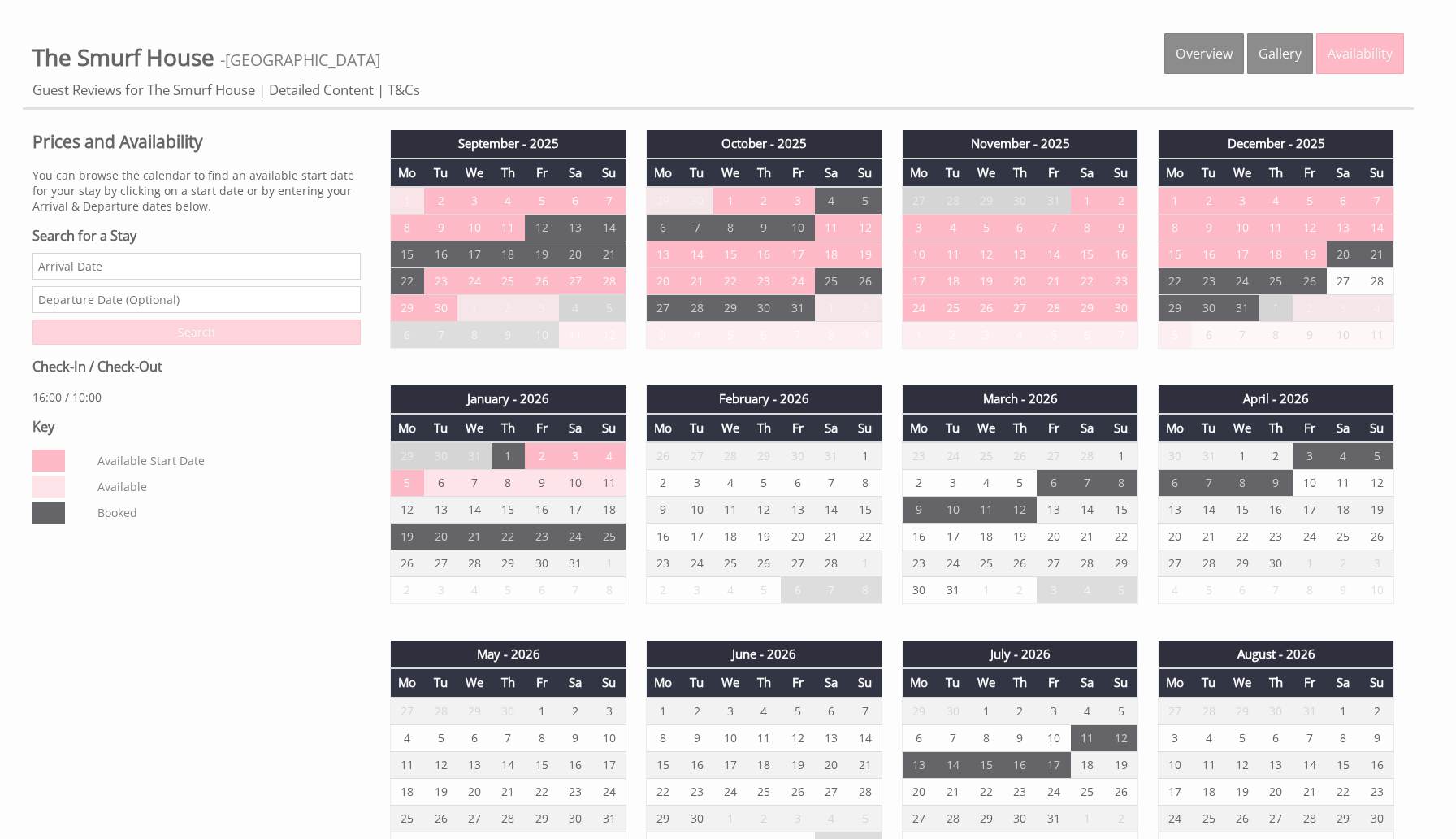
click at [412, 198] on td "1" at bounding box center [407, 200] width 34 height 27
click at [606, 198] on td "7" at bounding box center [609, 200] width 34 height 27
click at [399, 204] on td "1" at bounding box center [407, 200] width 34 height 27
click at [417, 204] on td "1" at bounding box center [407, 200] width 34 height 27
click at [405, 206] on td "1" at bounding box center [407, 200] width 34 height 27
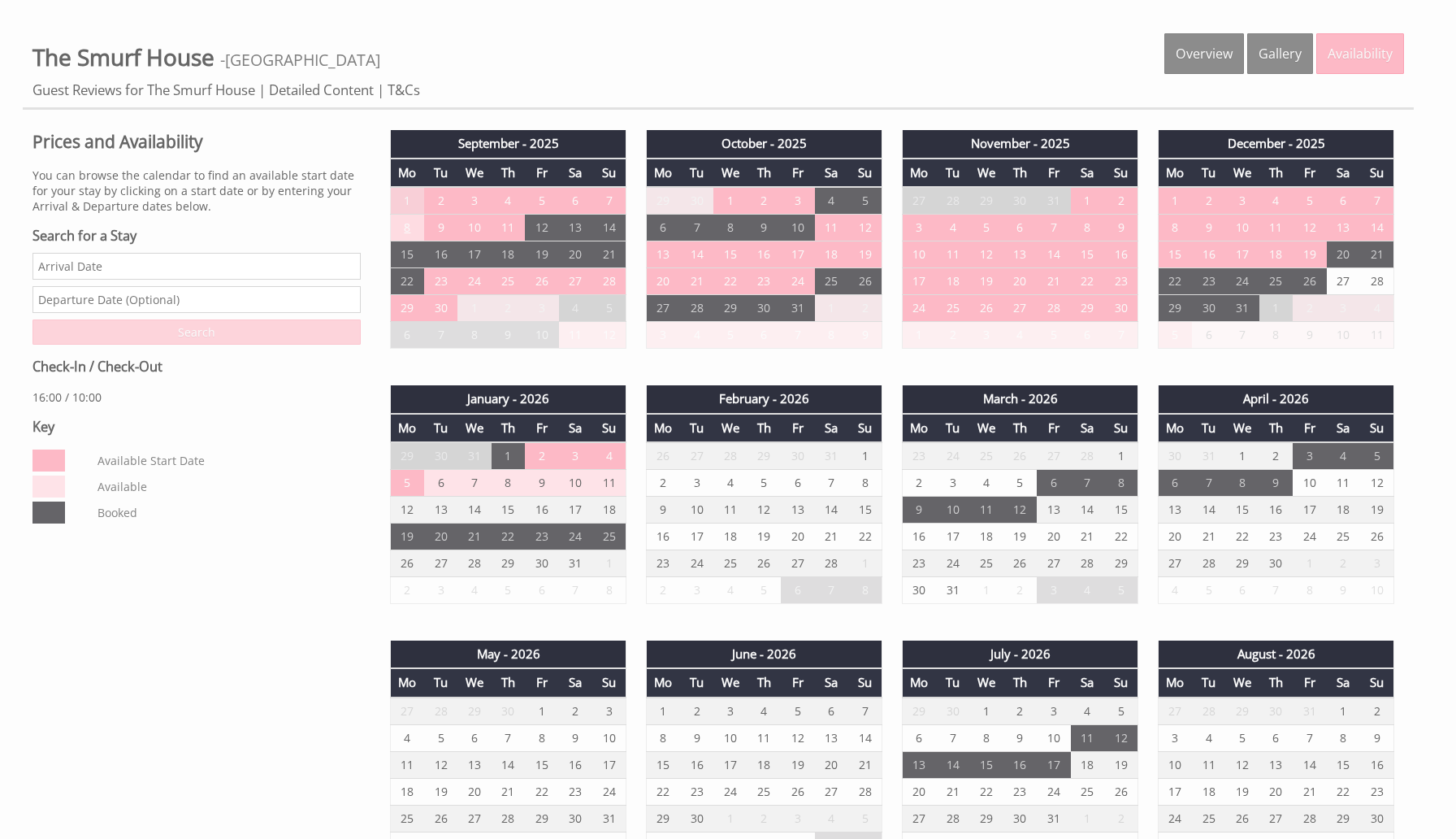
click at [408, 227] on td "8" at bounding box center [407, 228] width 34 height 27
click at [406, 295] on select "Please select a departure date [DATE] - £2,156.00 [DATE] - £2,291.00" at bounding box center [414, 297] width 192 height 16
click at [438, 196] on td "2" at bounding box center [441, 200] width 34 height 27
click at [407, 197] on td "1" at bounding box center [407, 200] width 34 height 27
click at [412, 197] on td "1" at bounding box center [407, 200] width 34 height 27
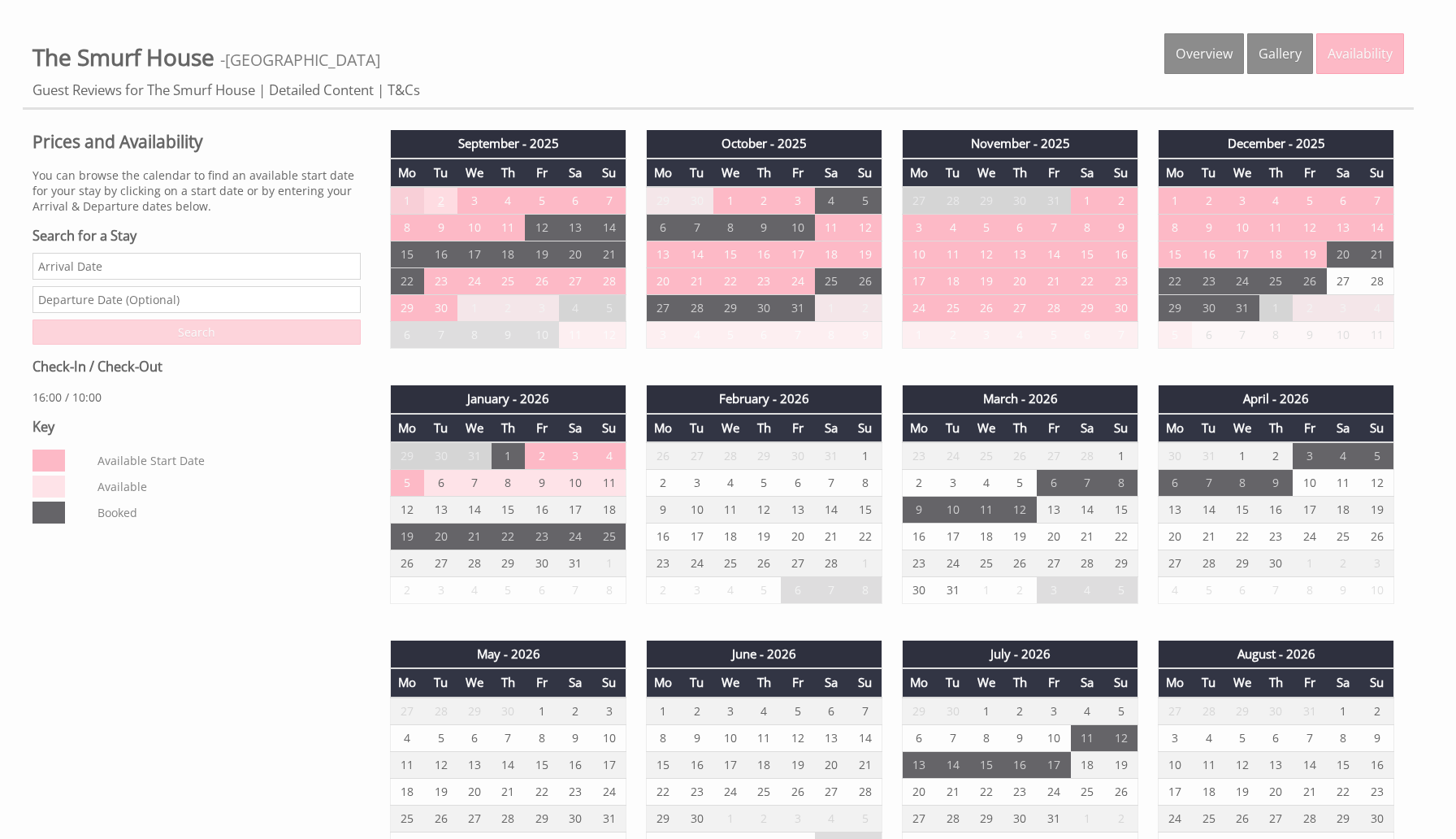
click at [431, 198] on td "2" at bounding box center [441, 200] width 34 height 27
click at [438, 271] on select "Please select a departure date [DATE] - £3,160.00 [DATE] - £3,358.00 [DATE] - £…" at bounding box center [448, 269] width 192 height 16
select select "book/6714704"
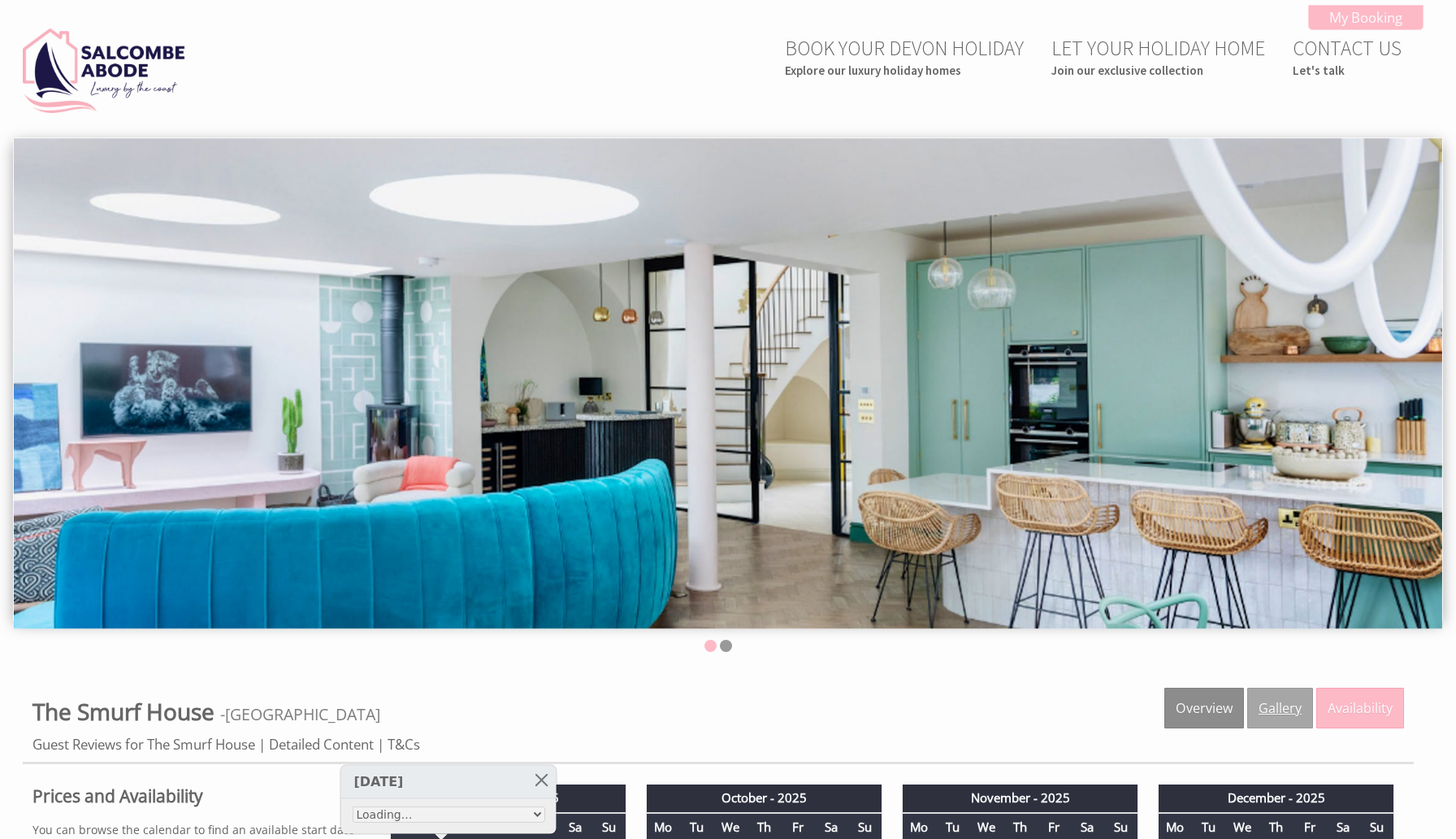
click at [1274, 718] on link "Gallery" at bounding box center [1280, 708] width 66 height 41
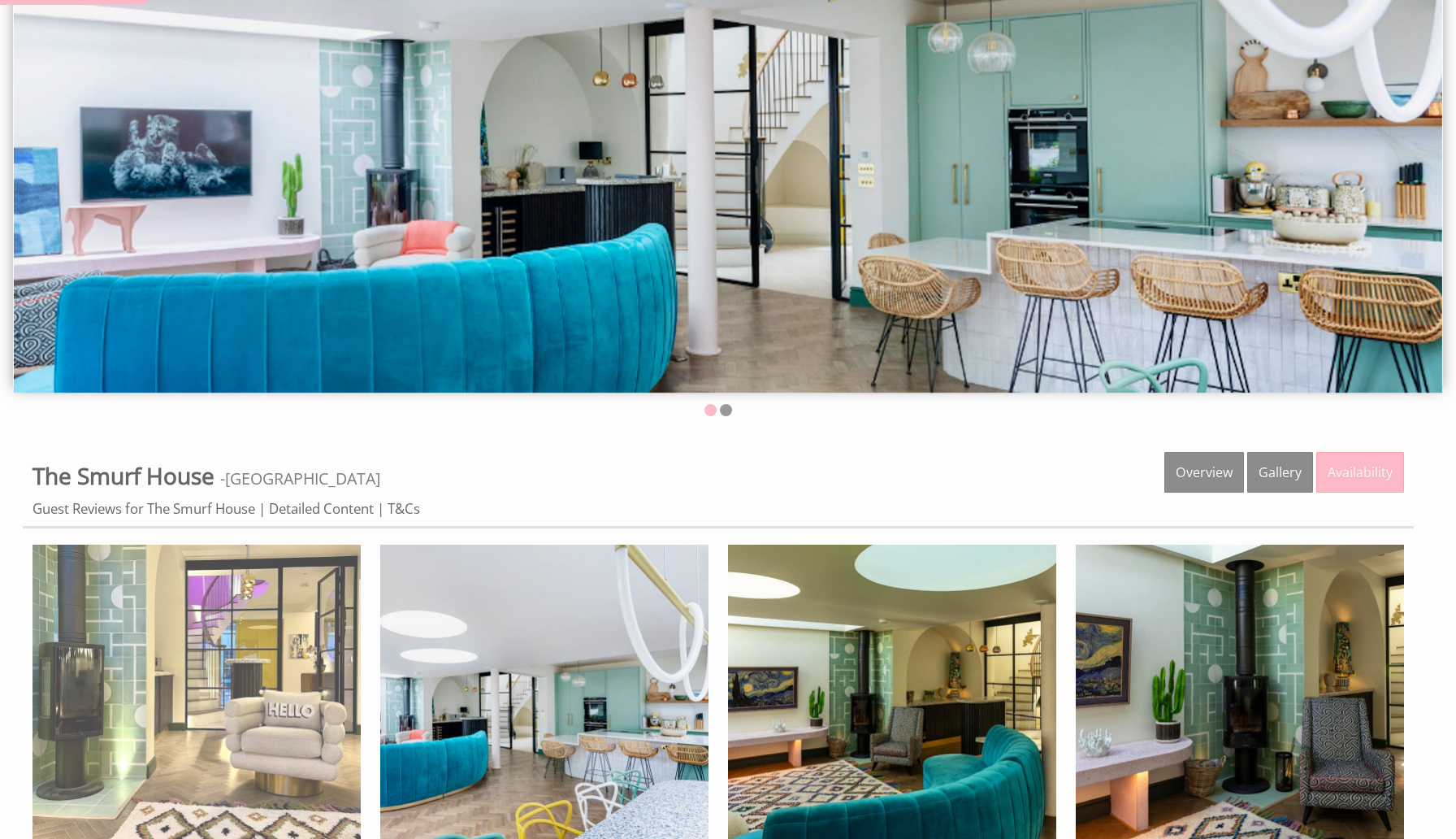
scroll to position [265, 0]
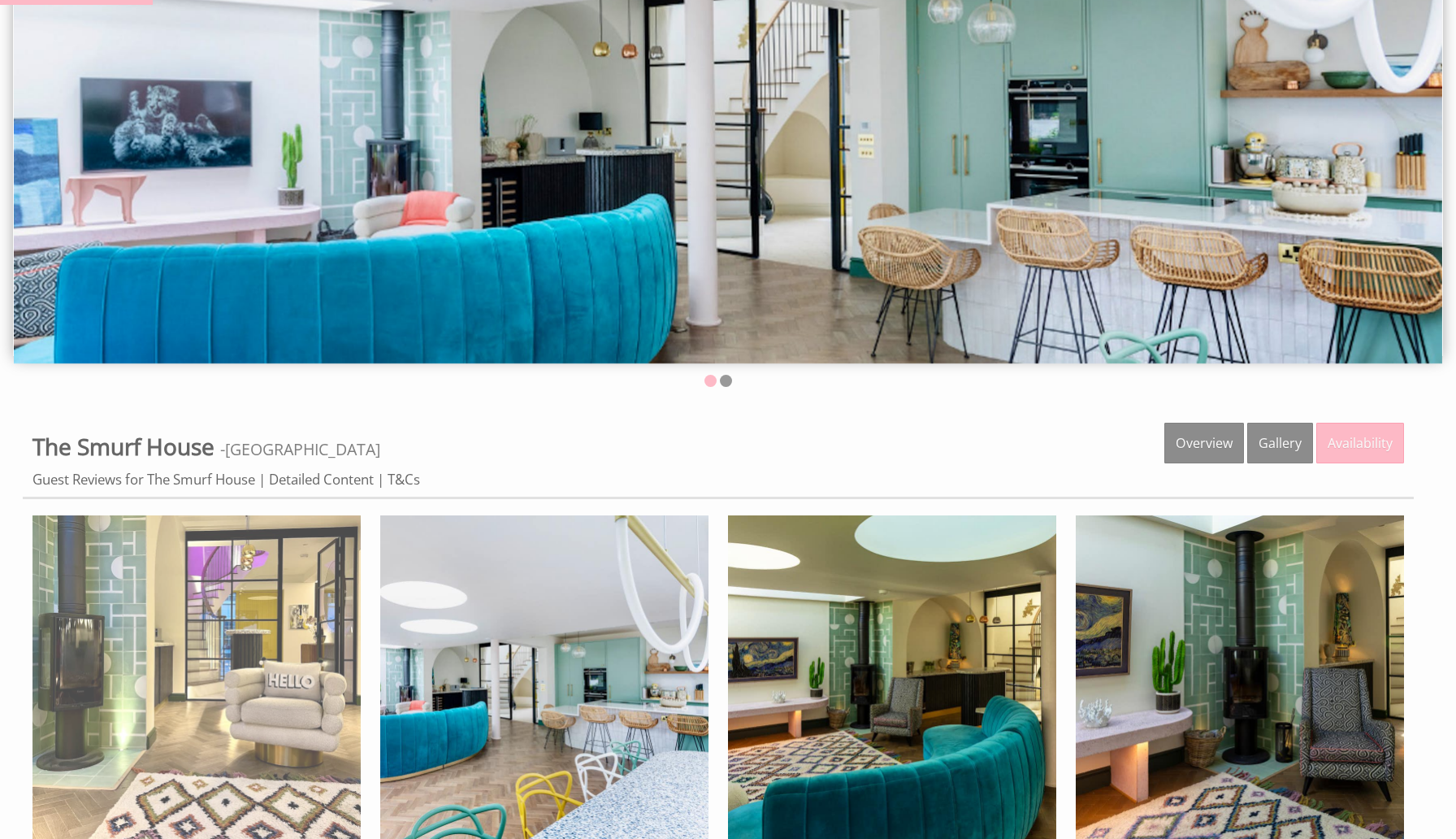
click at [228, 648] on img at bounding box center [197, 680] width 329 height 329
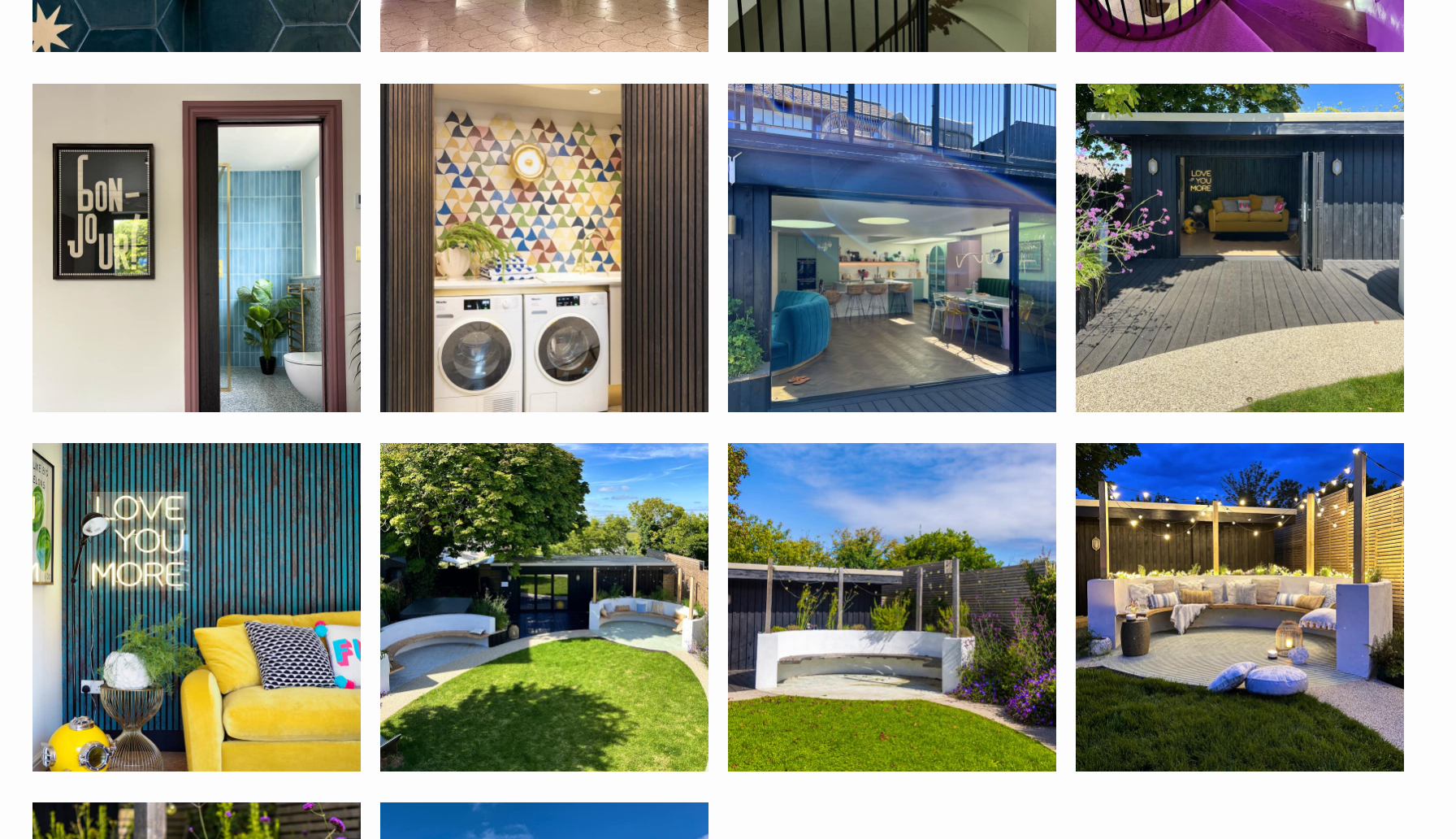
scroll to position [2855, 0]
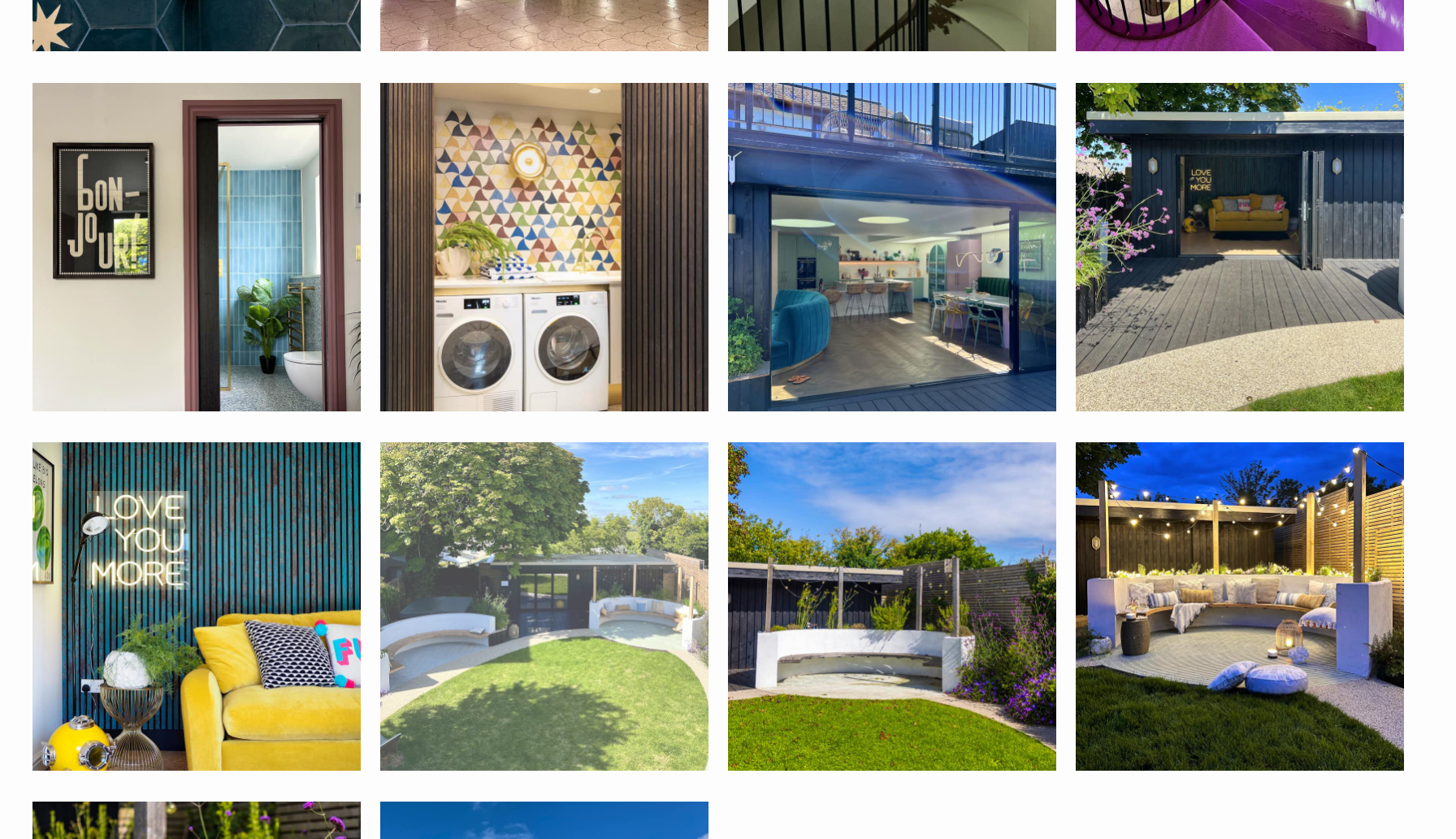
click at [592, 661] on img at bounding box center [544, 606] width 329 height 329
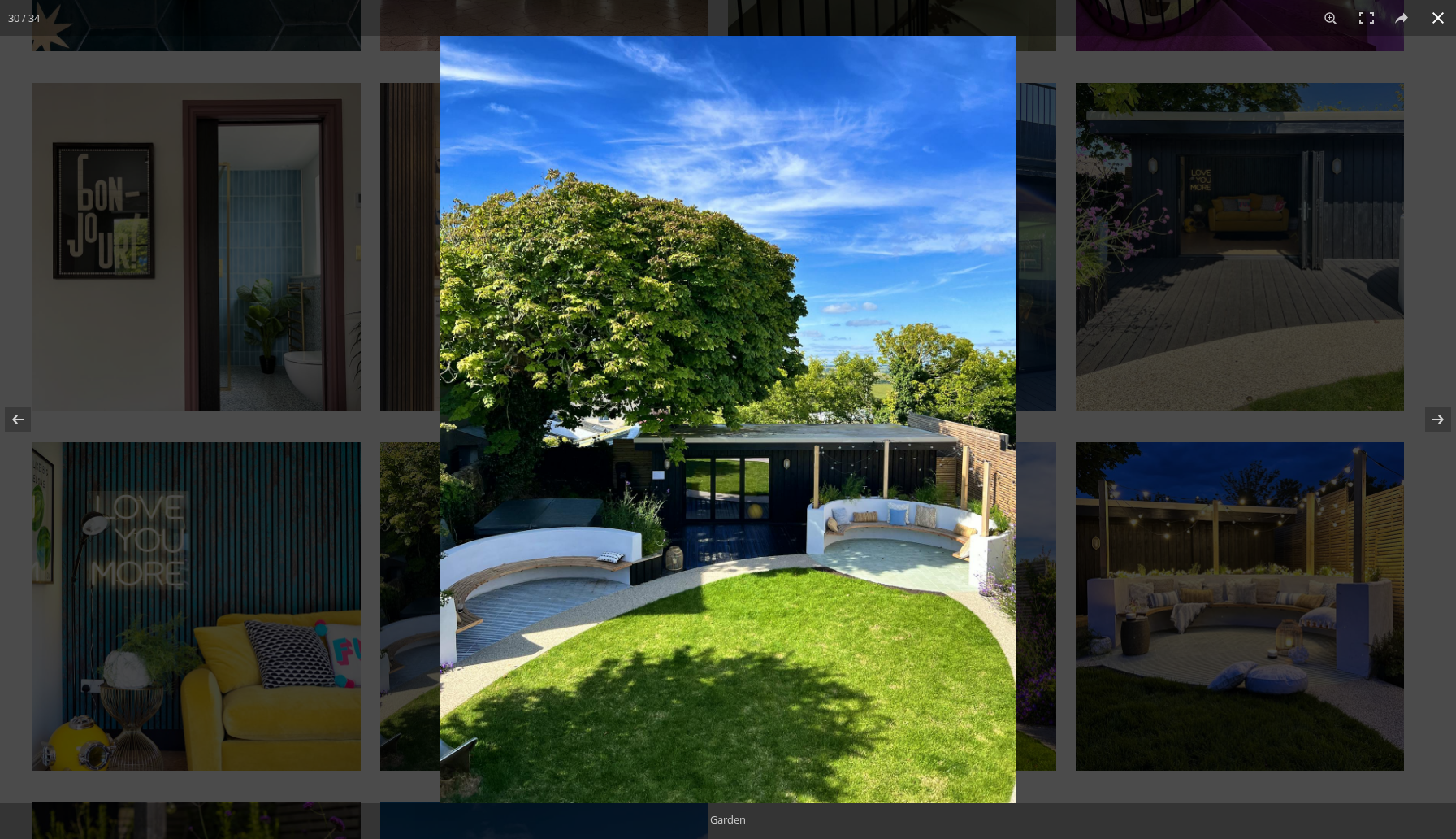
click at [1247, 365] on div at bounding box center [1168, 454] width 1456 height 839
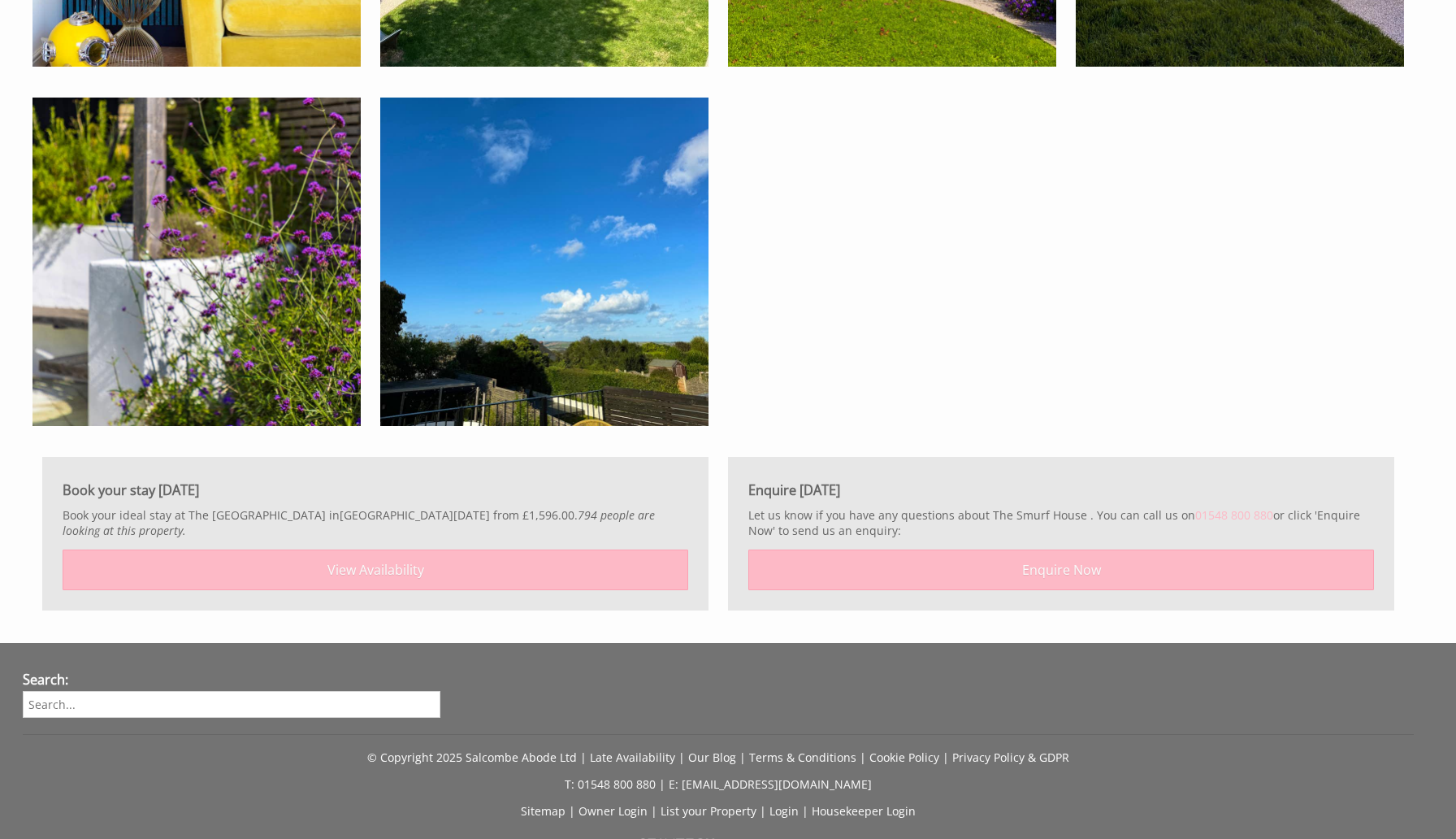
scroll to position [3554, 0]
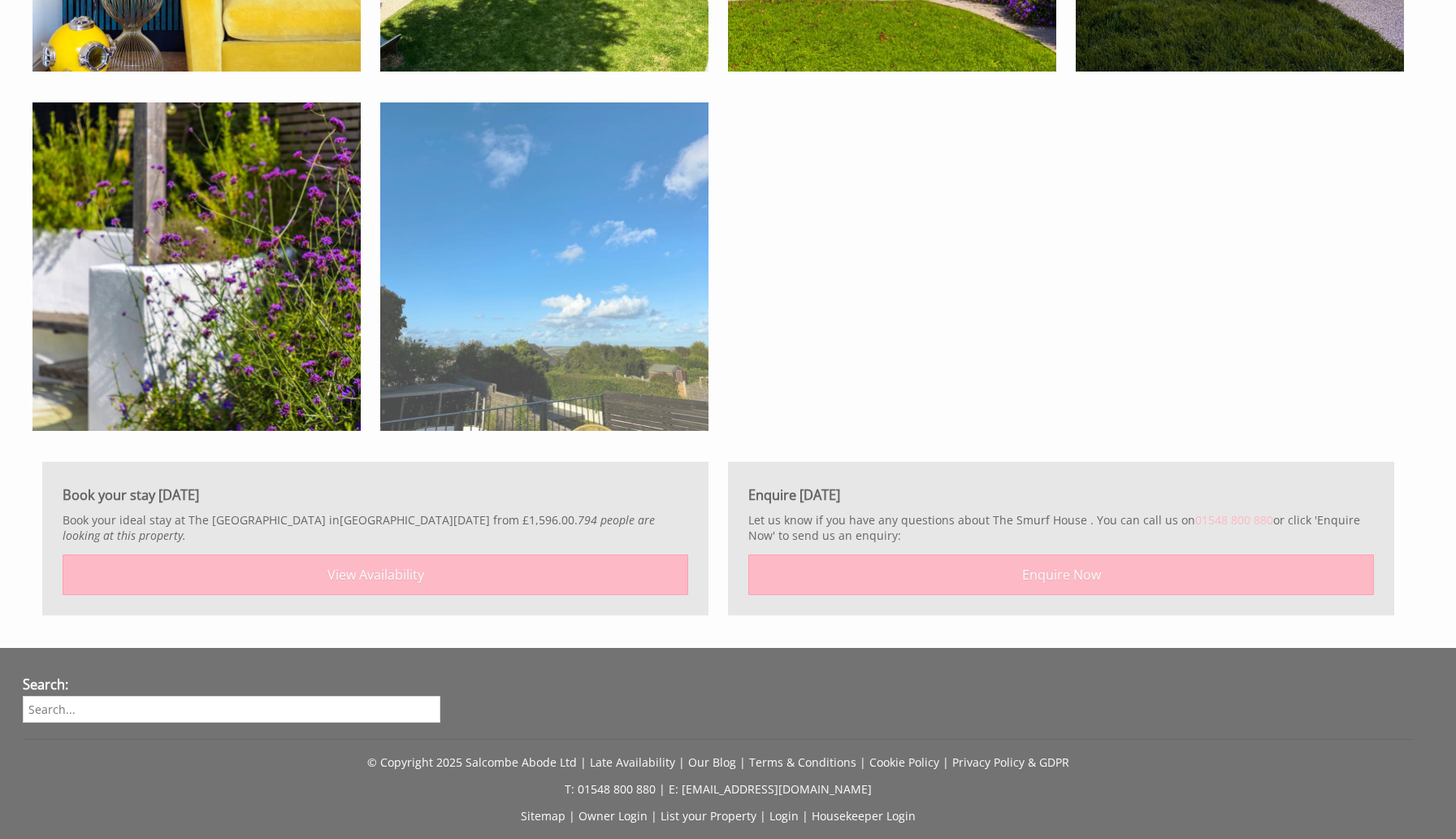
click at [582, 296] on img at bounding box center [544, 267] width 329 height 329
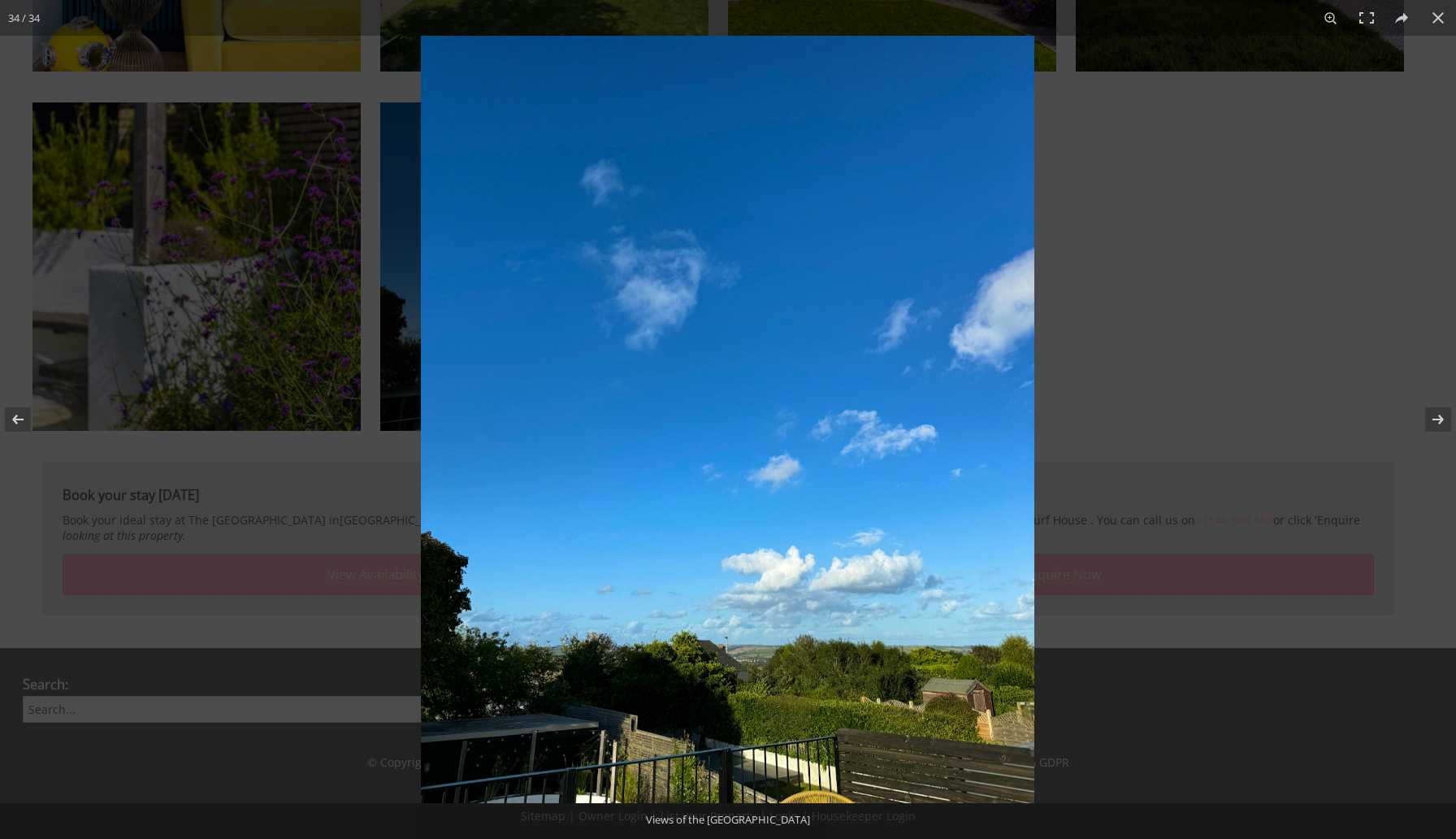
scroll to position [3555, 0]
click at [1318, 242] on div at bounding box center [1149, 454] width 1456 height 839
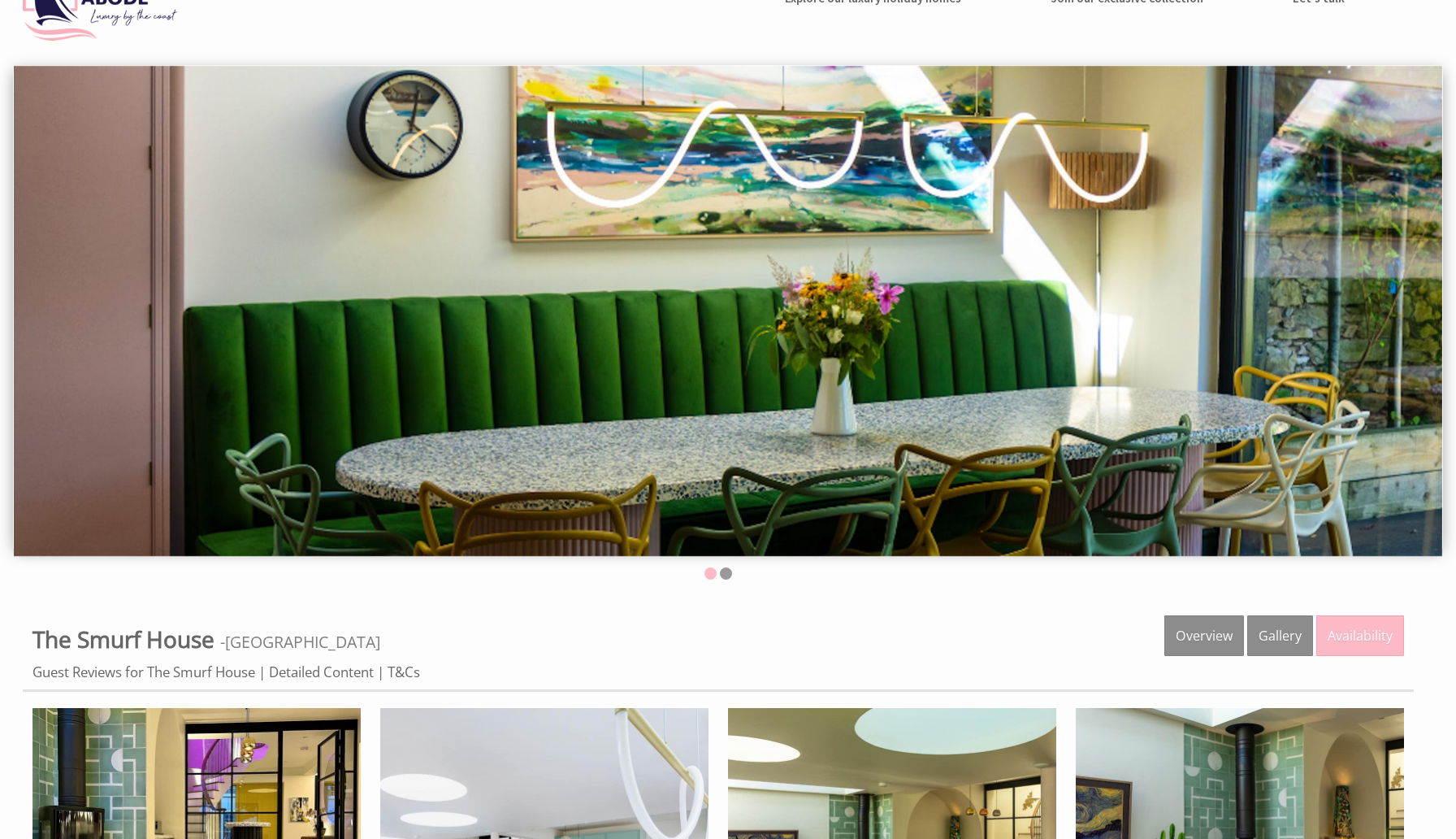
scroll to position [0, 0]
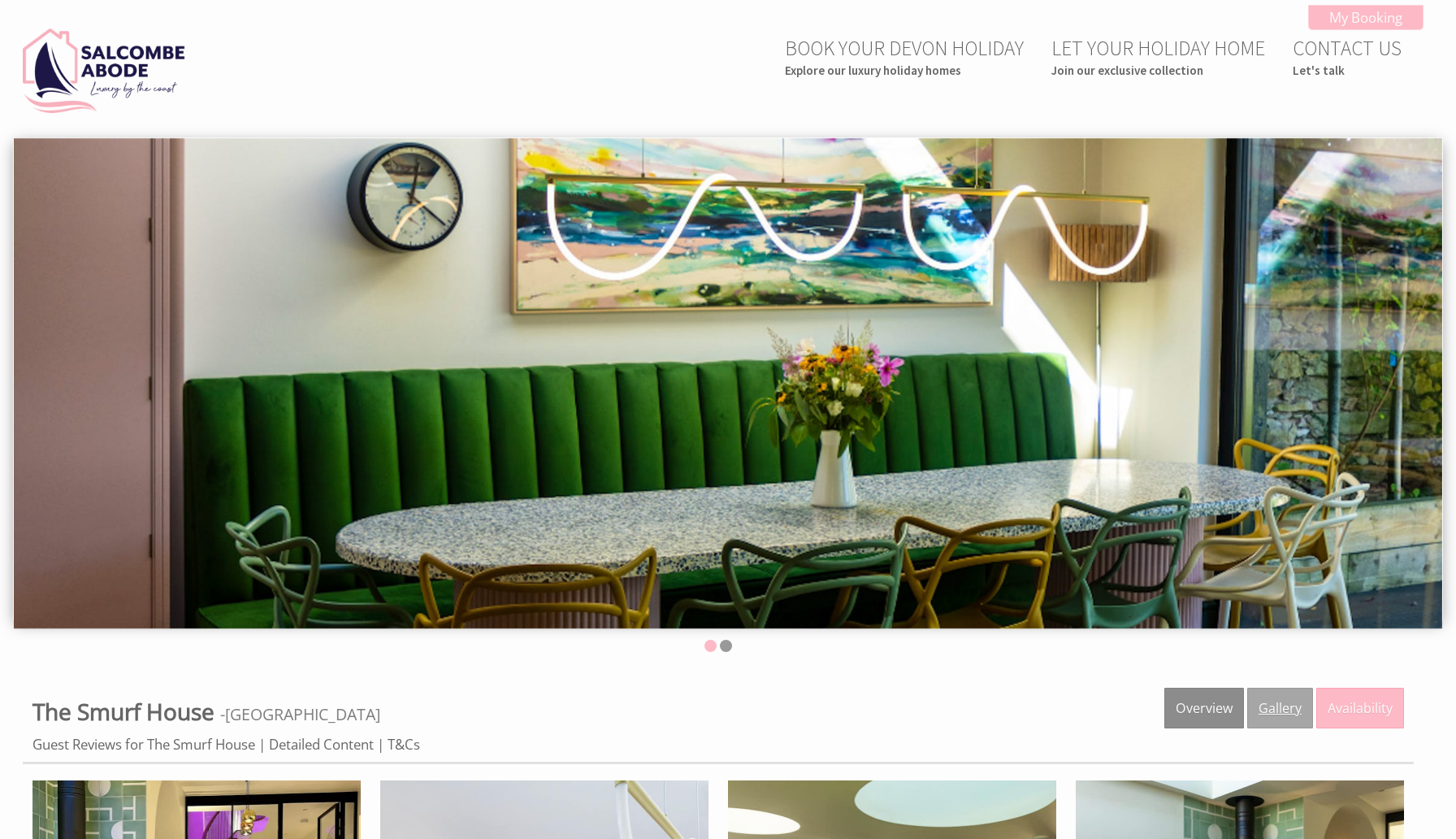
click at [1306, 718] on link "Gallery" at bounding box center [1280, 708] width 66 height 41
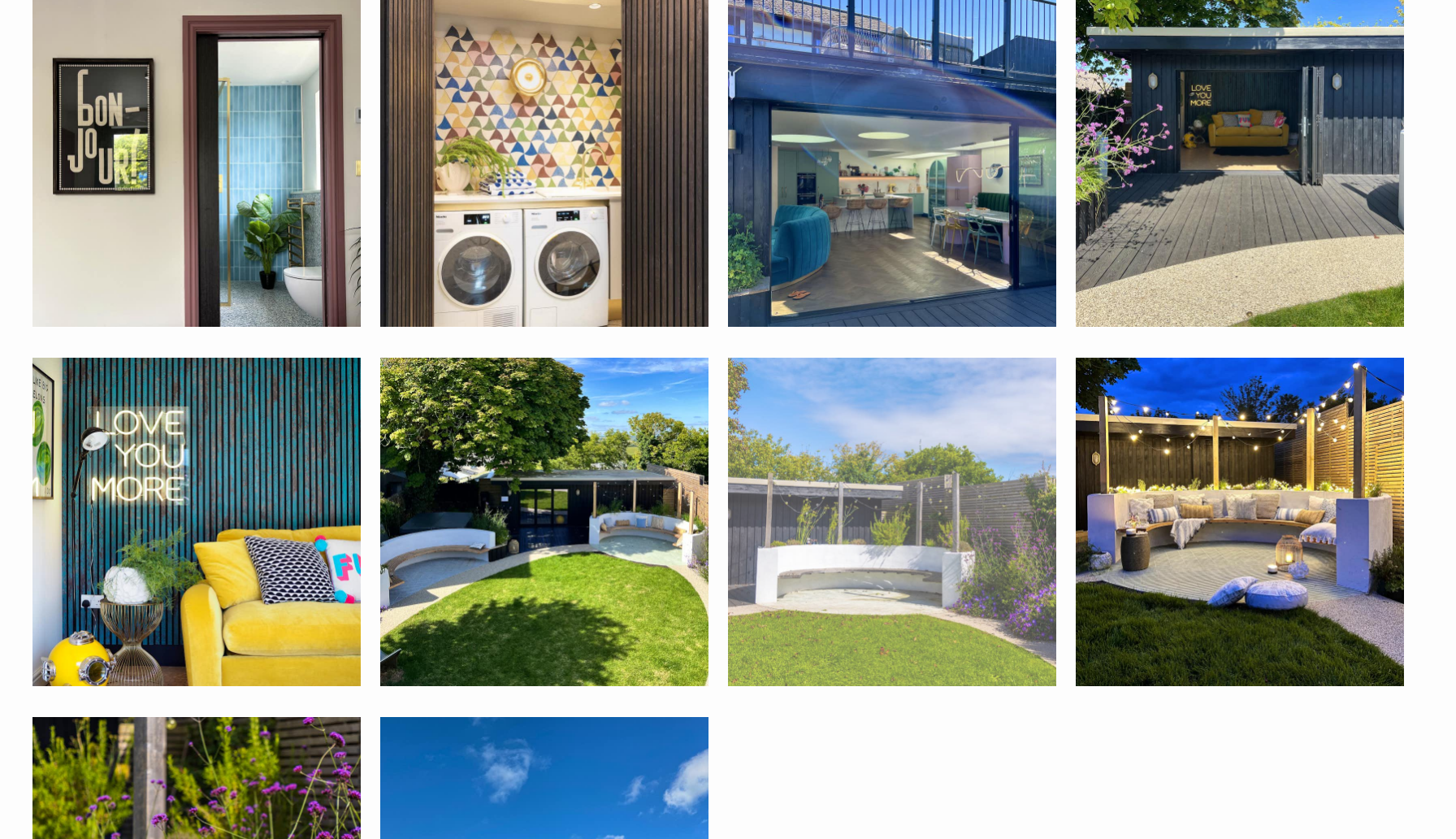
scroll to position [2915, 0]
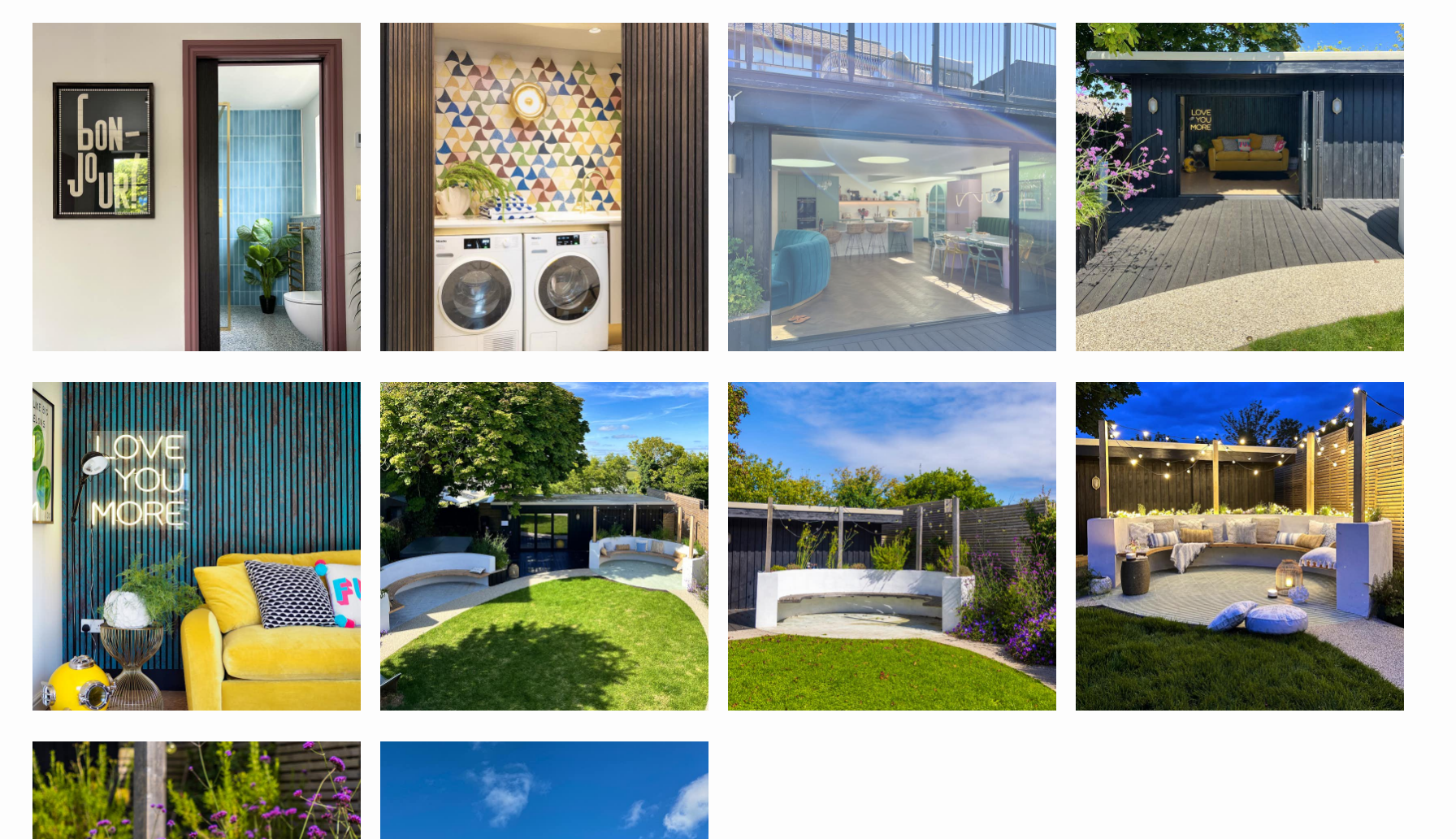
click at [906, 308] on img at bounding box center [892, 187] width 329 height 329
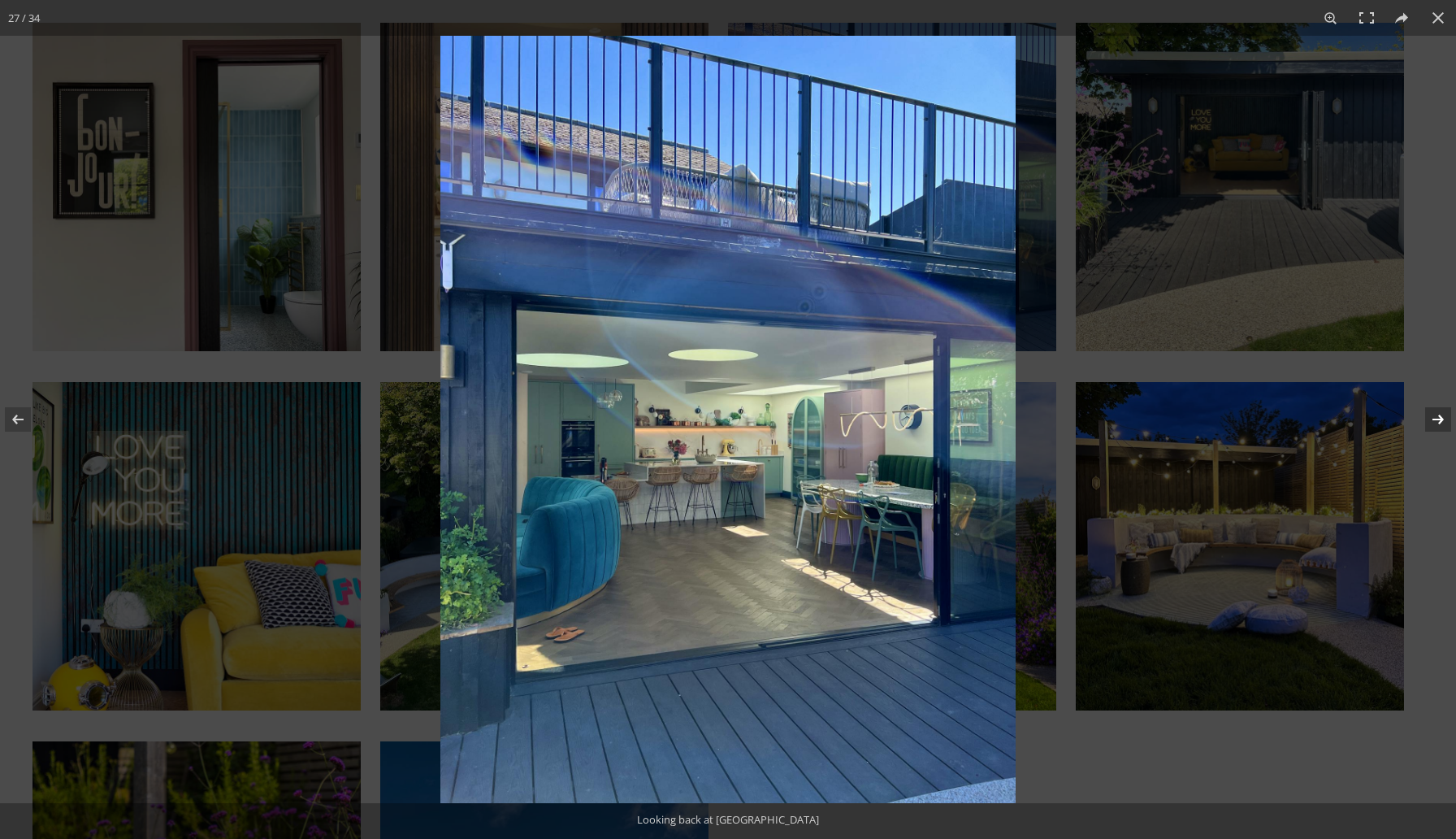
click at [1435, 419] on button at bounding box center [1428, 420] width 57 height 82
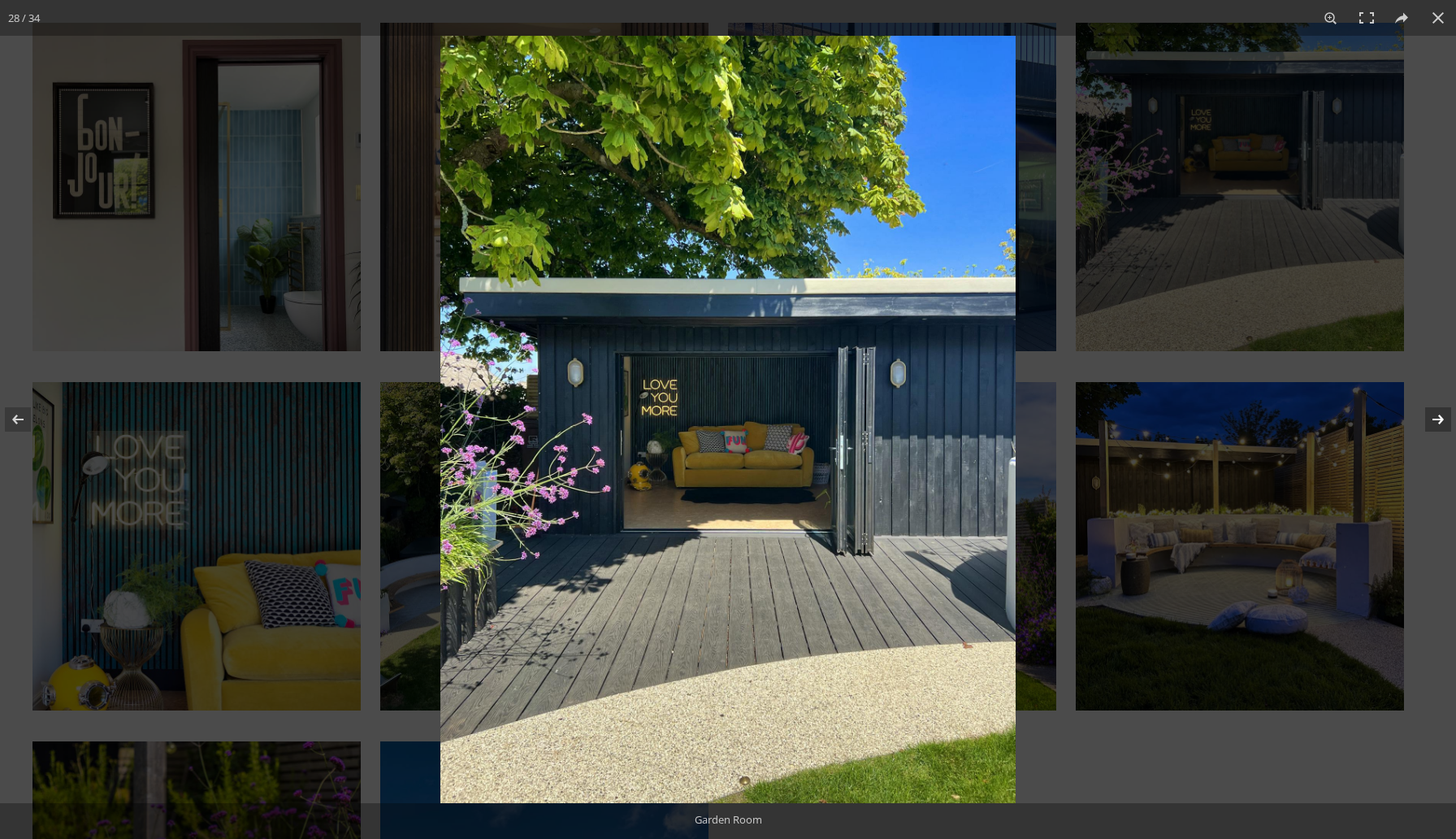
click at [1435, 420] on button at bounding box center [1428, 420] width 57 height 82
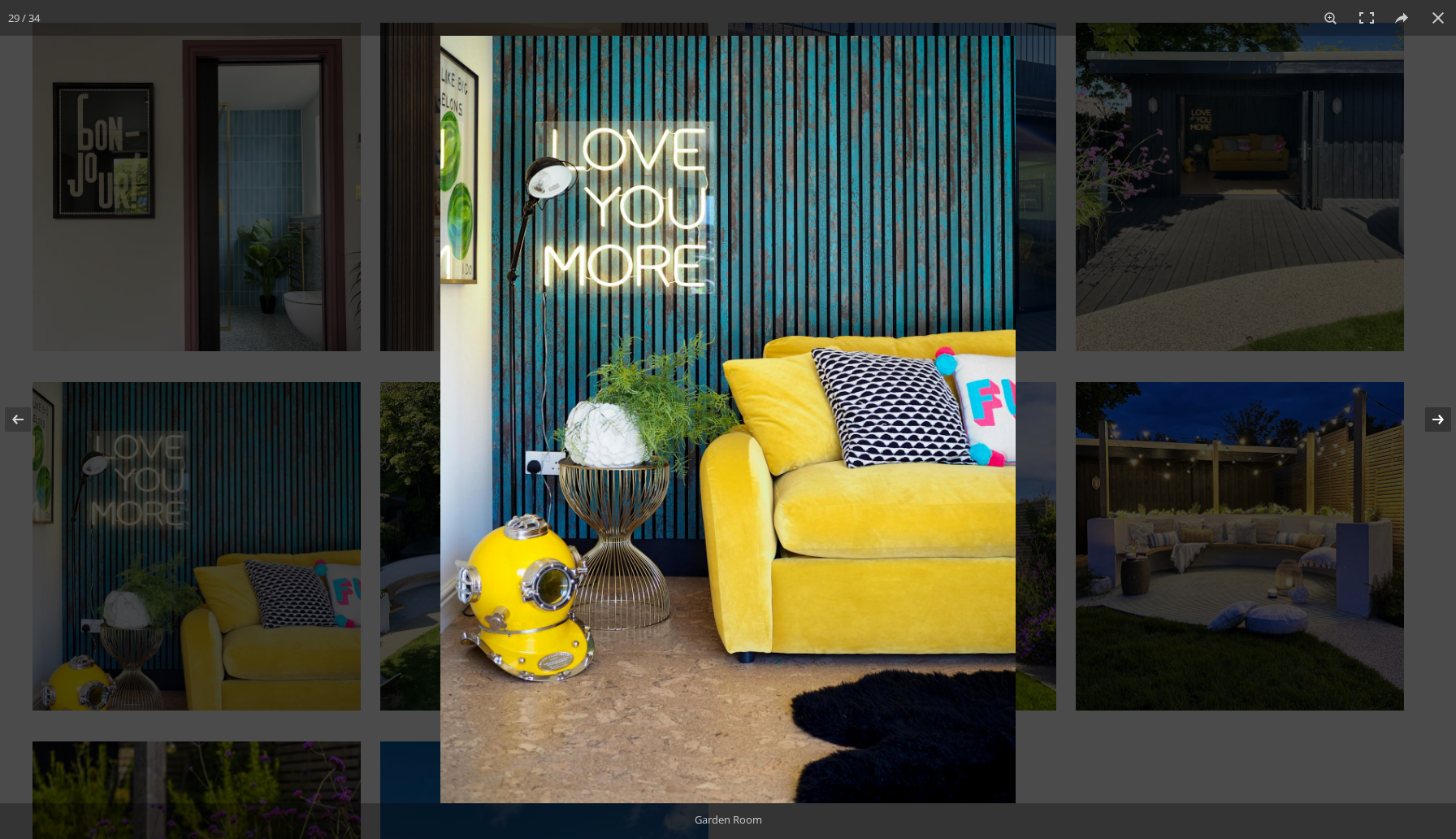
click at [1435, 421] on button at bounding box center [1428, 420] width 57 height 82
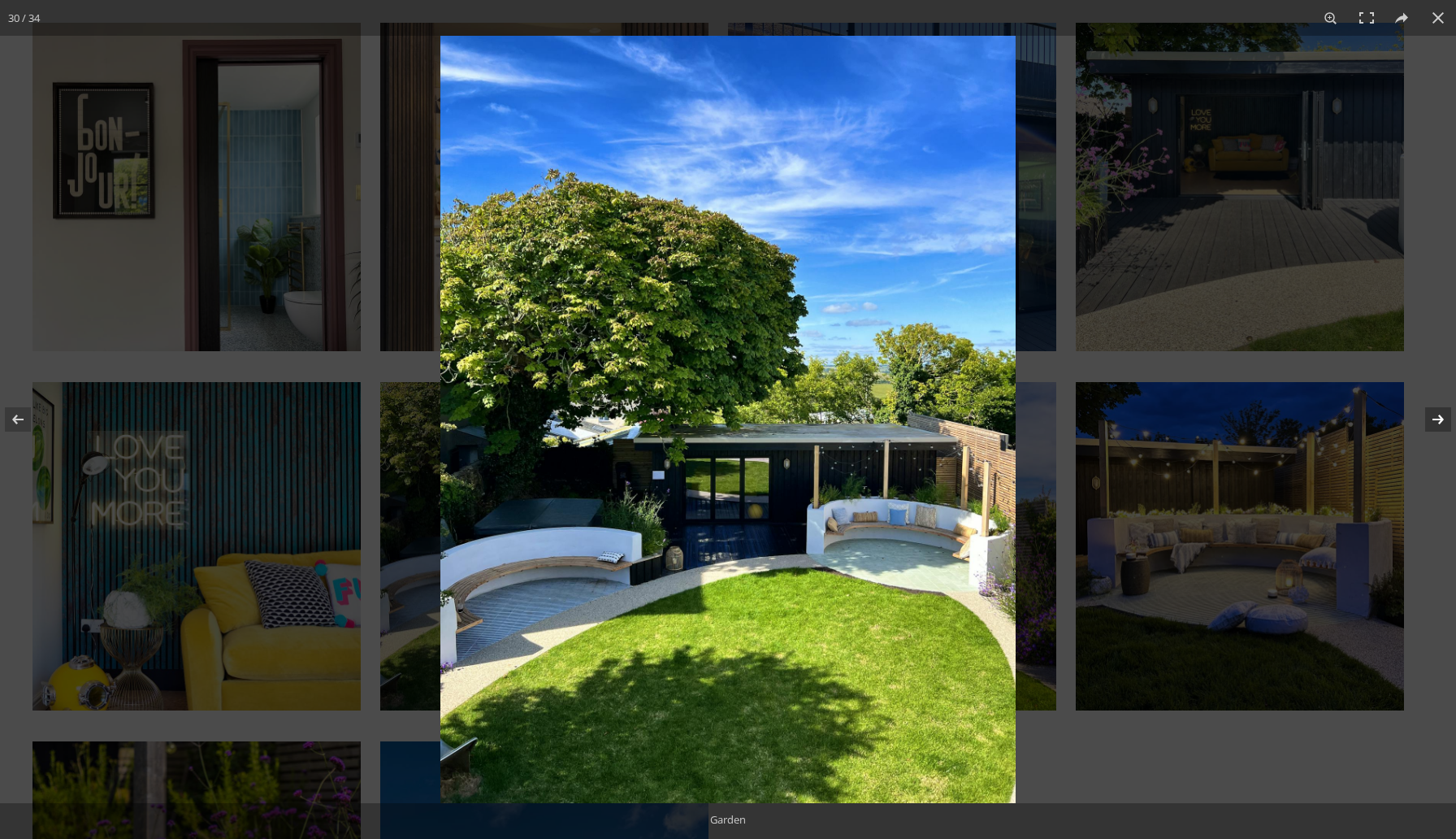
click at [1435, 421] on button at bounding box center [1428, 420] width 57 height 82
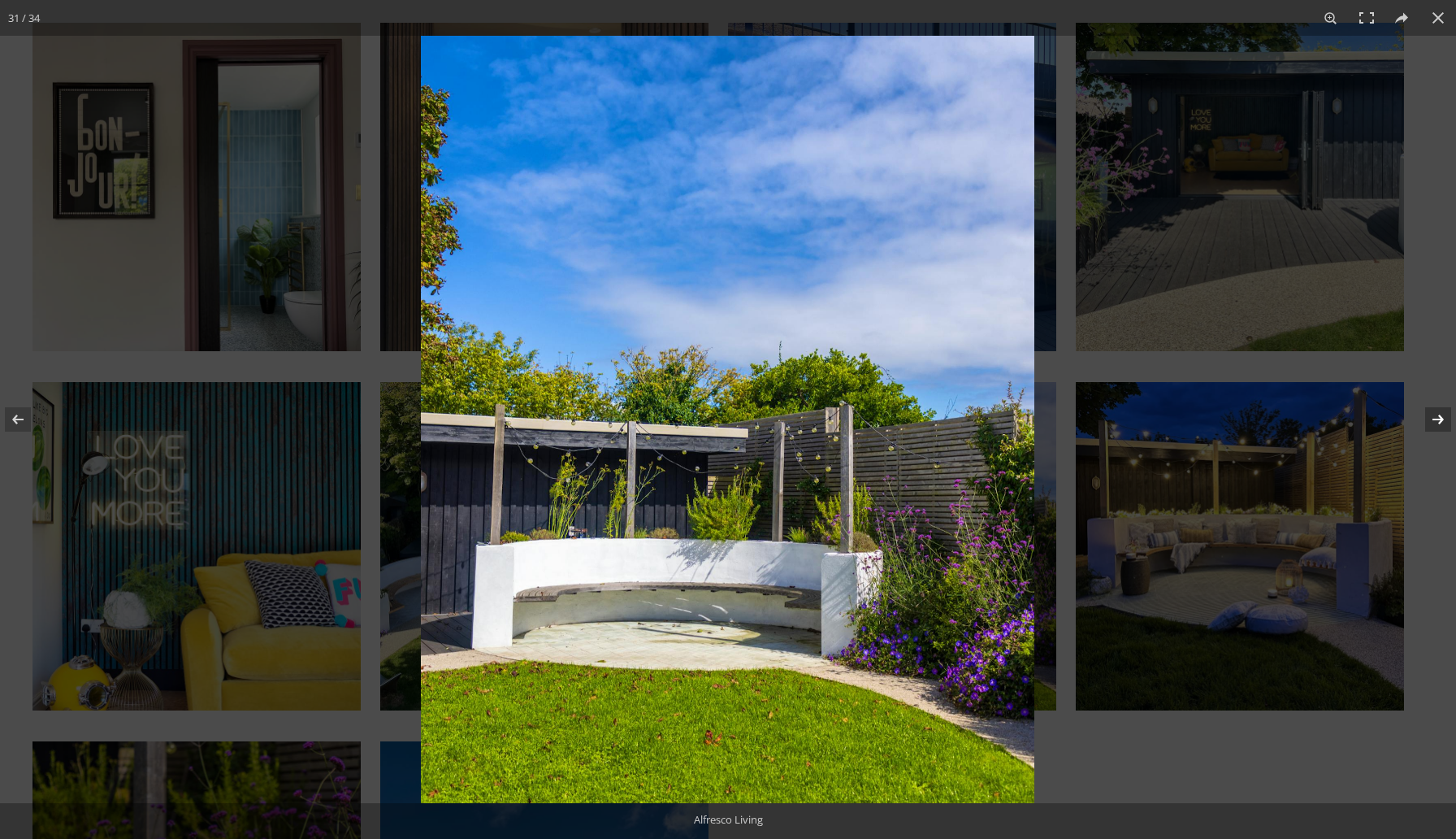
click at [1435, 421] on button at bounding box center [1428, 420] width 57 height 82
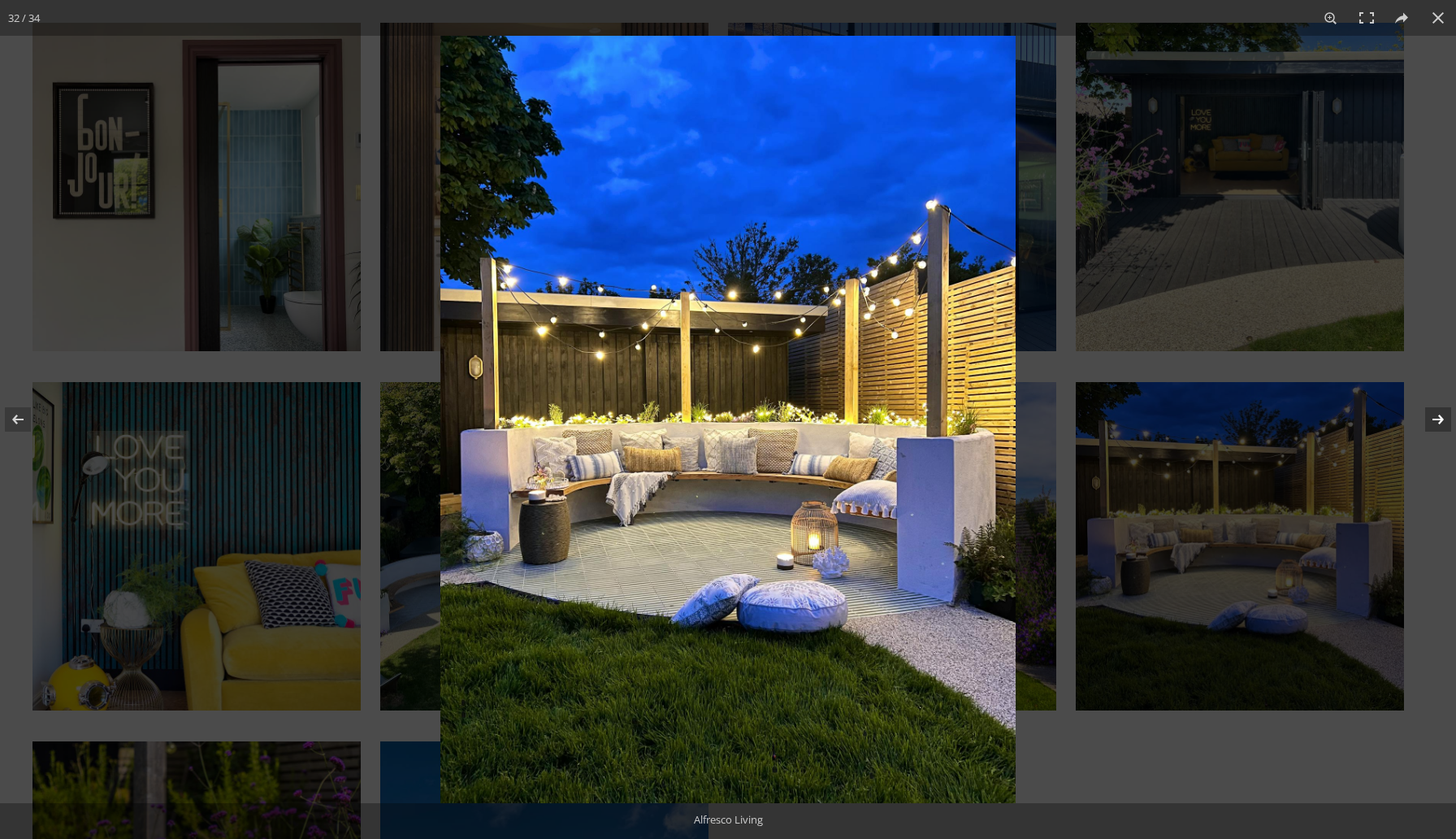
click at [1435, 421] on button at bounding box center [1428, 420] width 57 height 82
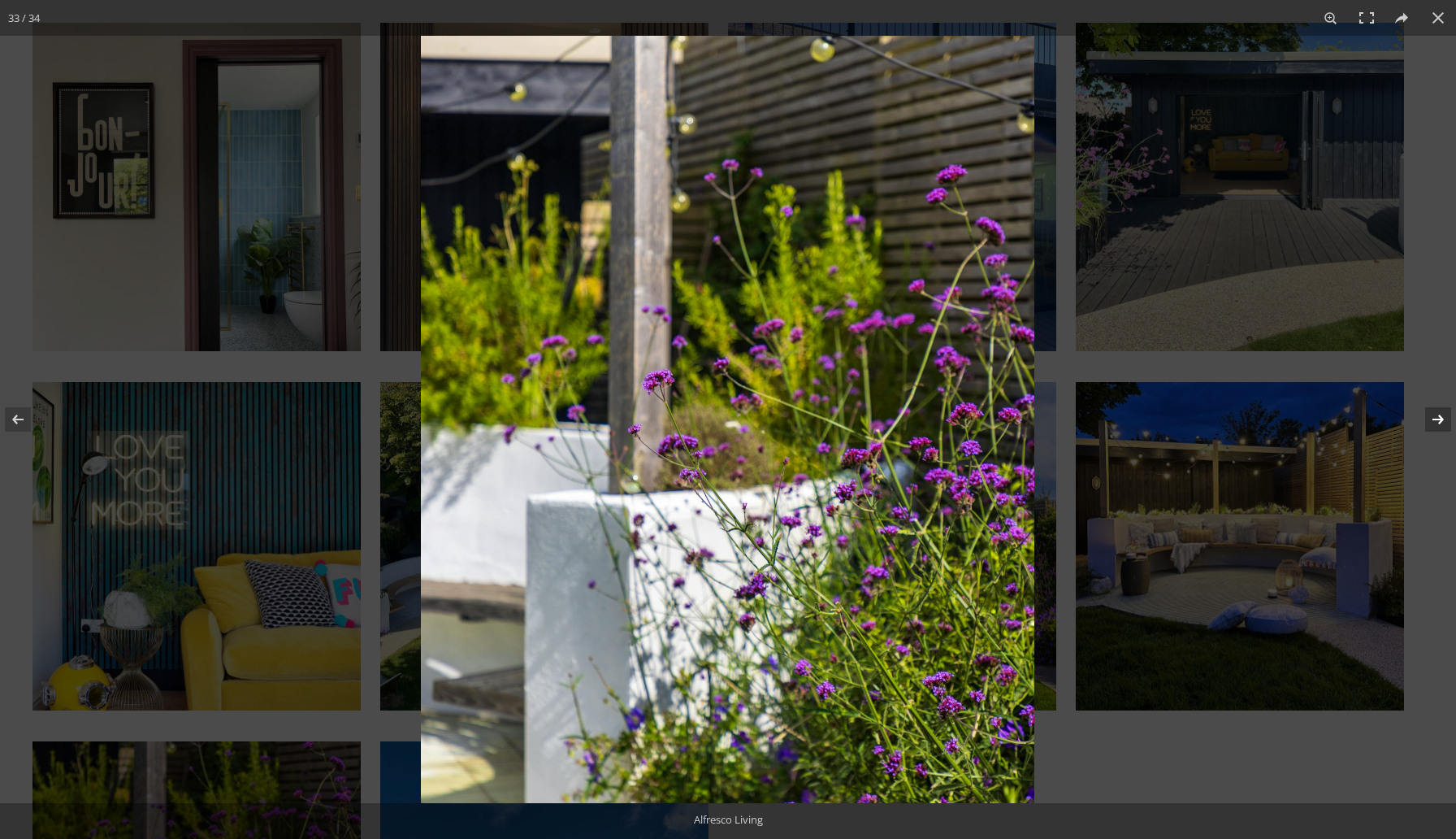
click at [1435, 421] on button at bounding box center [1428, 420] width 57 height 82
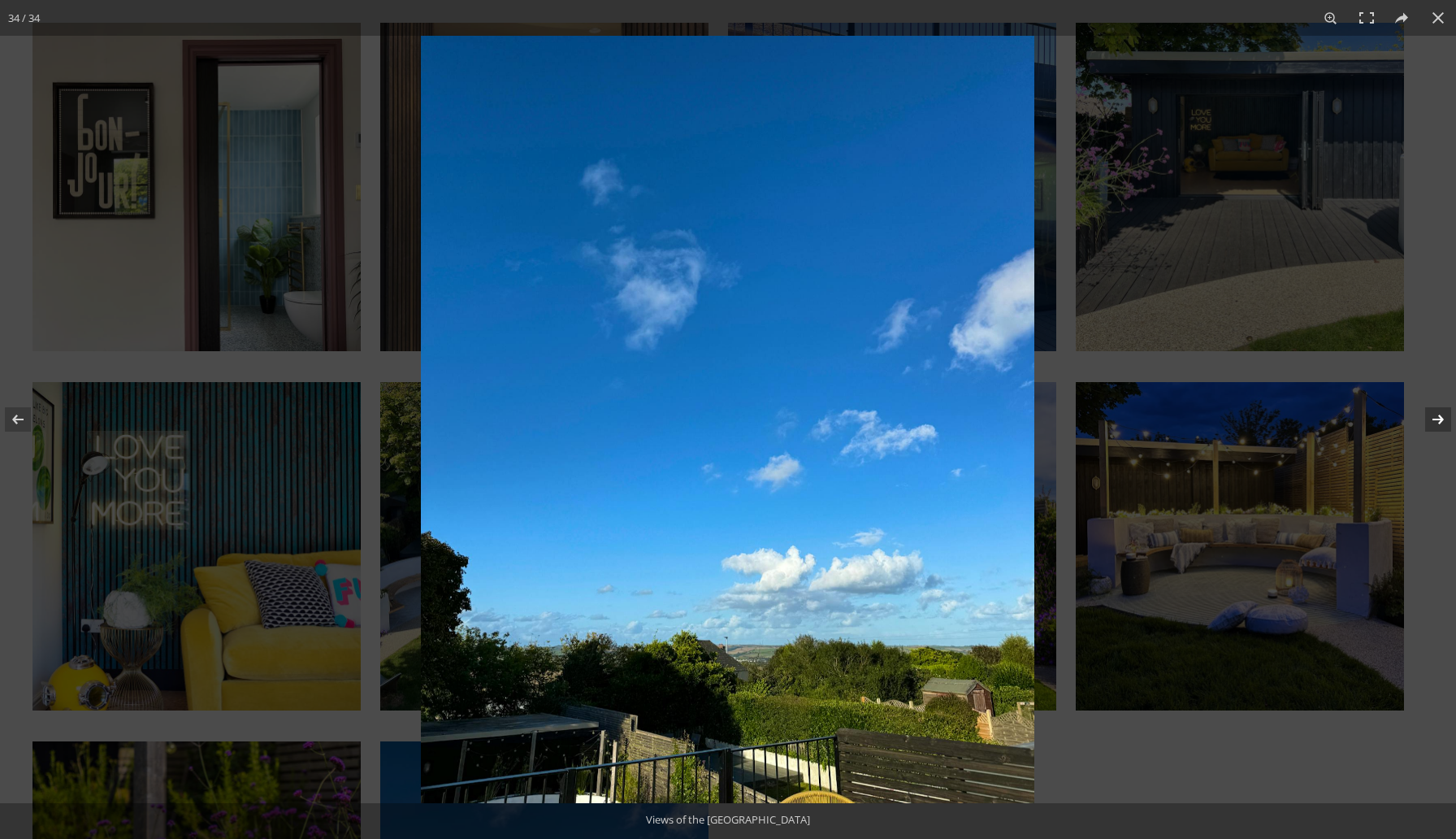
click at [1435, 421] on button at bounding box center [1428, 420] width 57 height 82
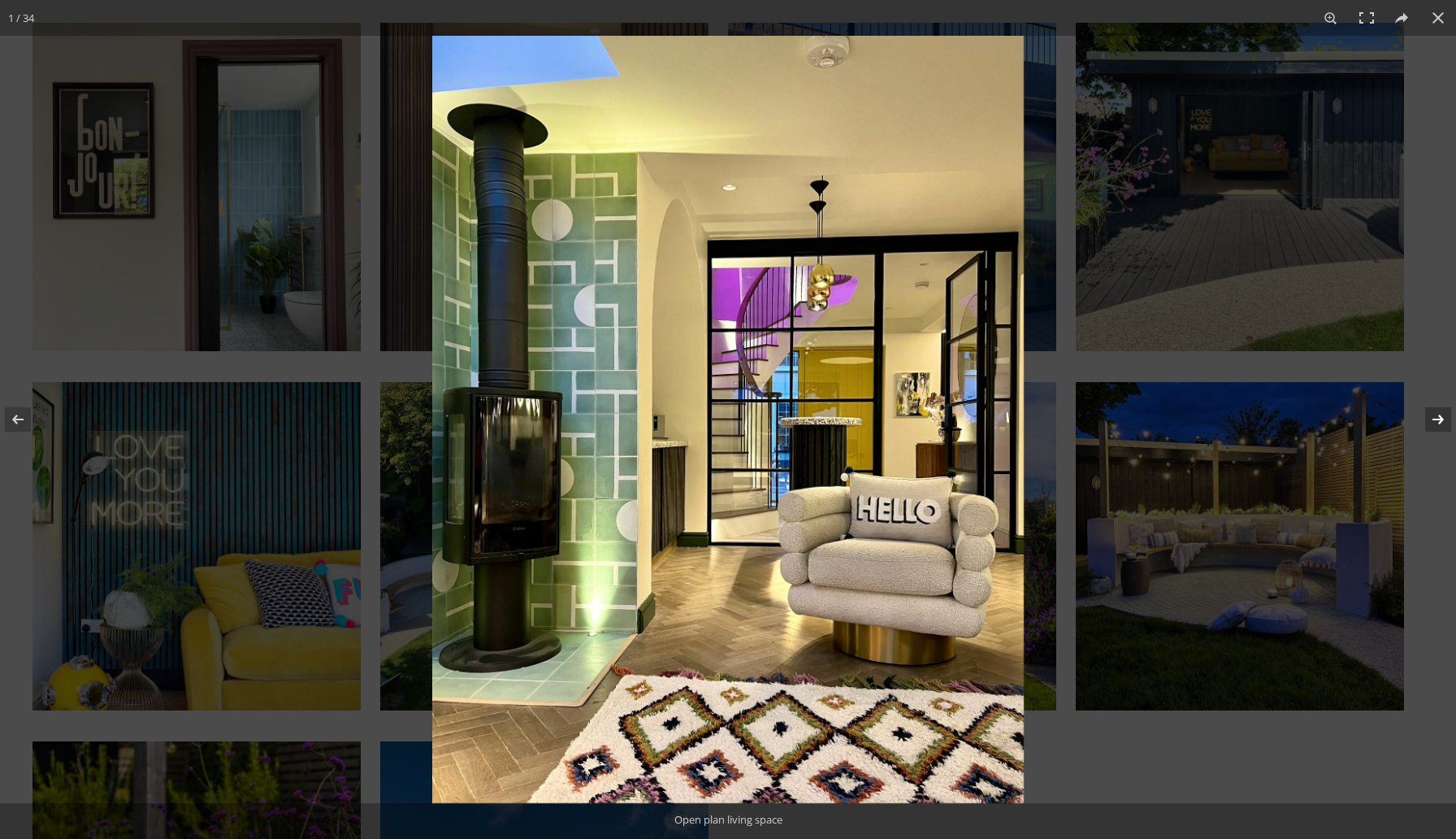
click at [1435, 421] on button at bounding box center [1428, 420] width 57 height 82
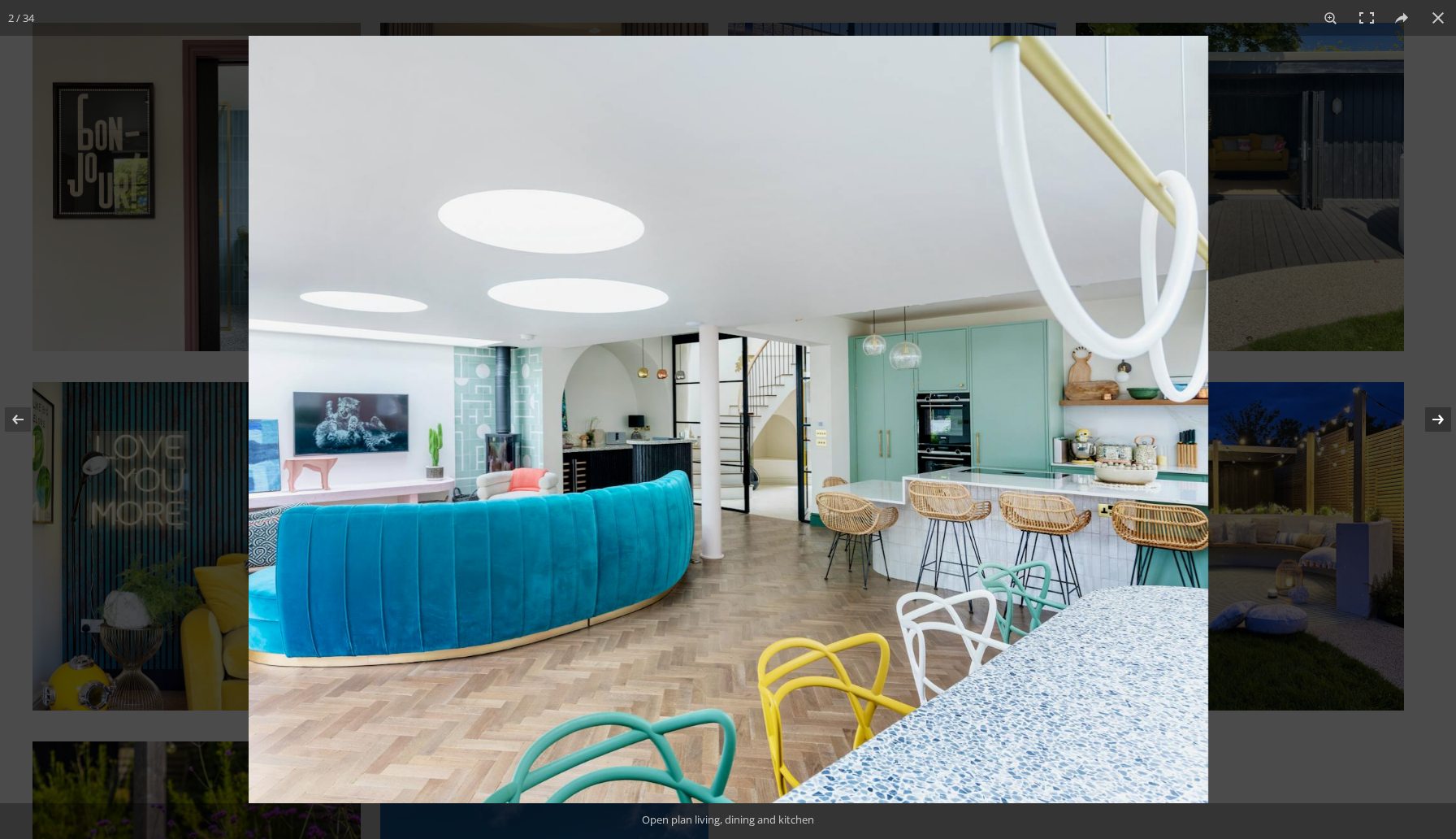
click at [1435, 421] on button at bounding box center [1428, 420] width 57 height 82
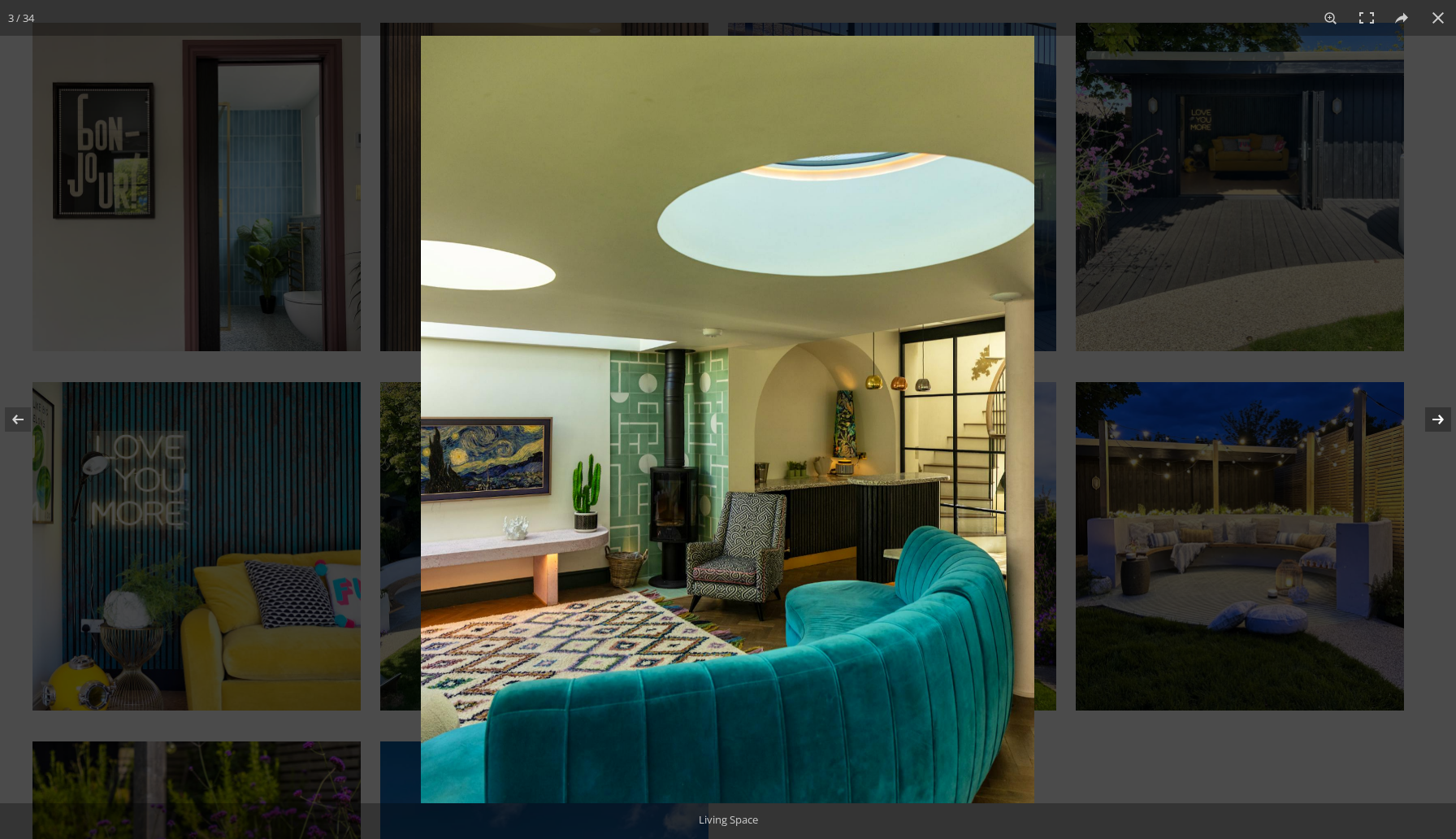
click at [1435, 421] on button at bounding box center [1428, 420] width 57 height 82
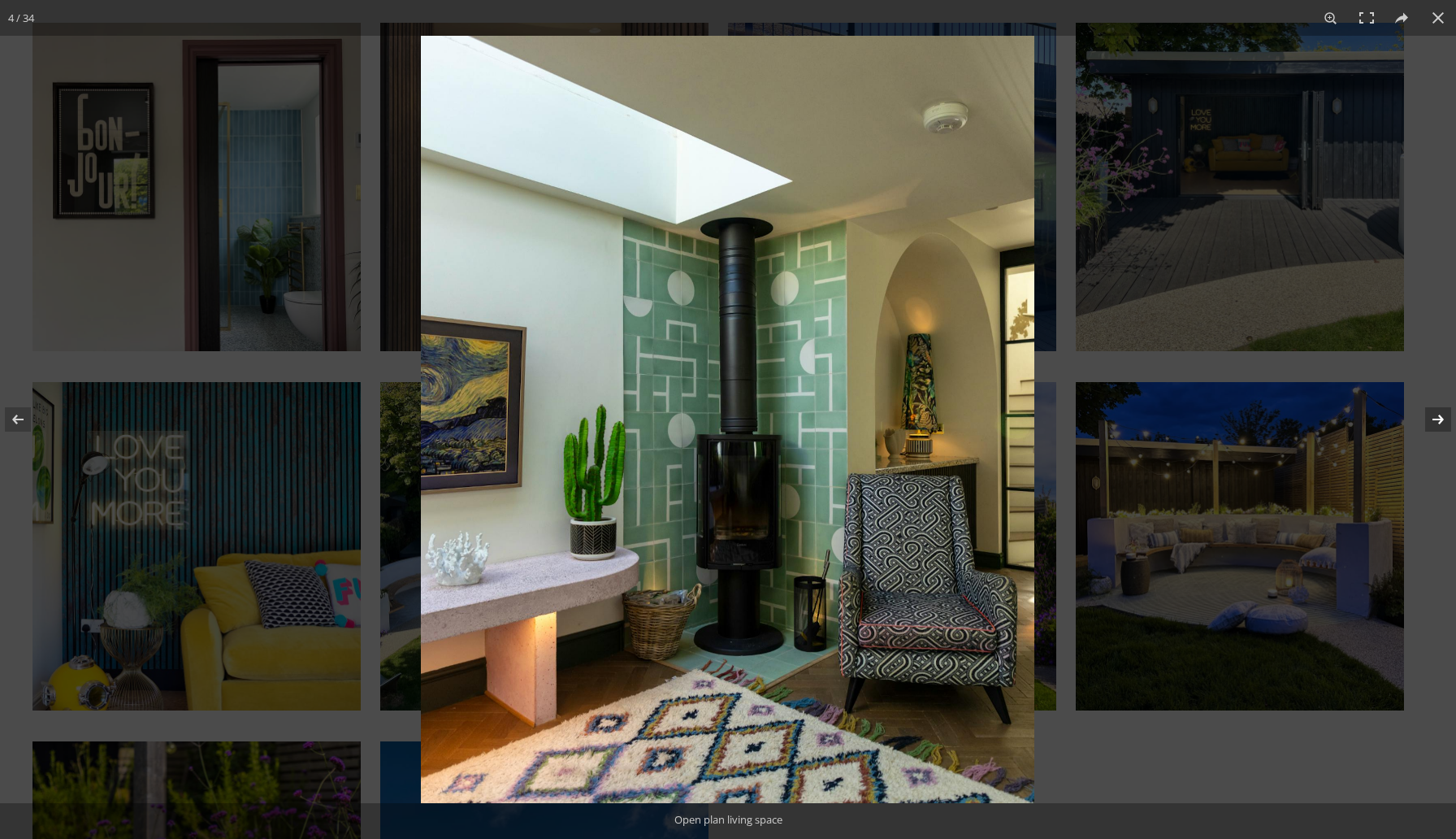
click at [1435, 421] on button at bounding box center [1428, 420] width 57 height 82
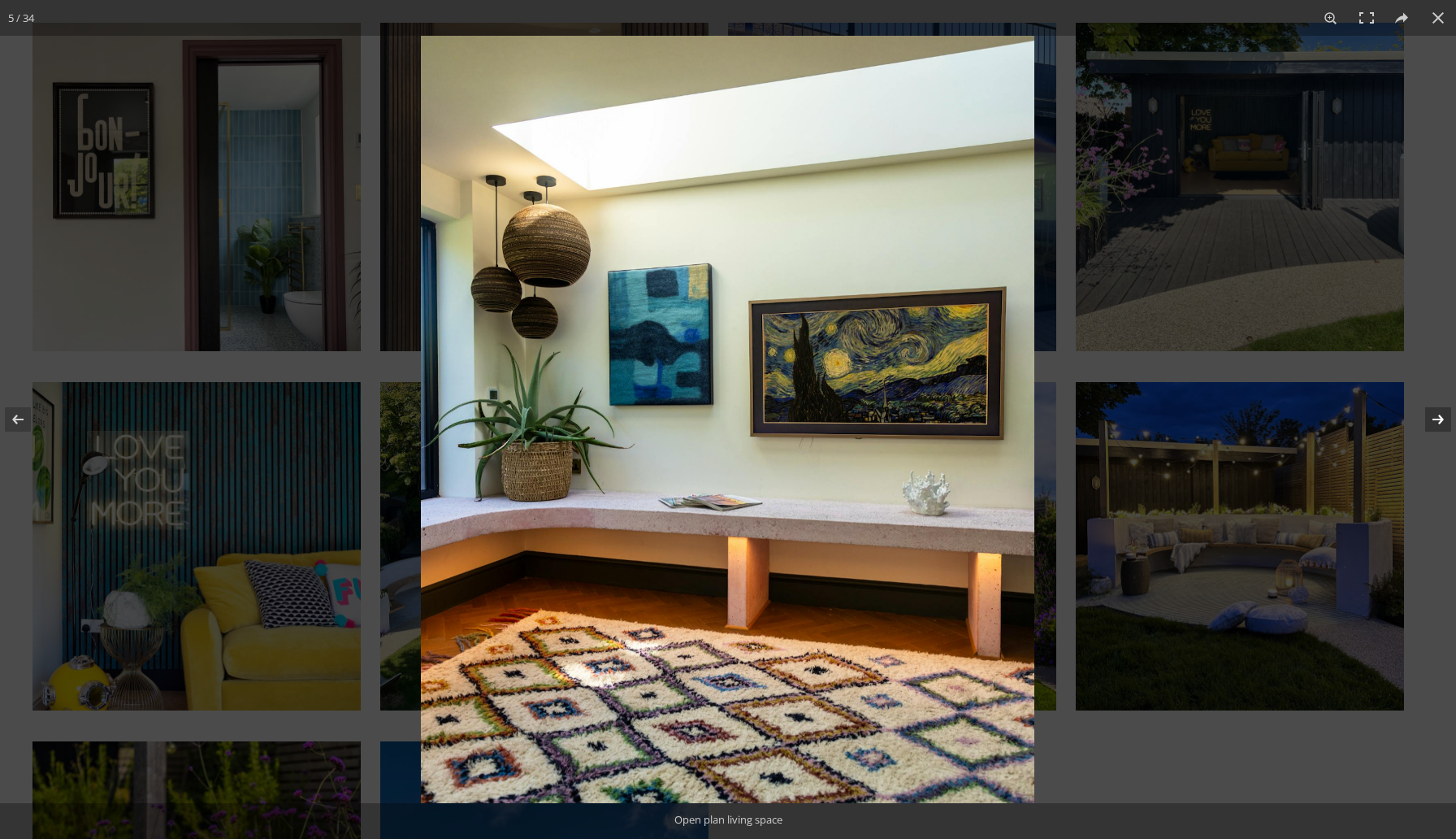
click at [1435, 421] on button at bounding box center [1428, 420] width 57 height 82
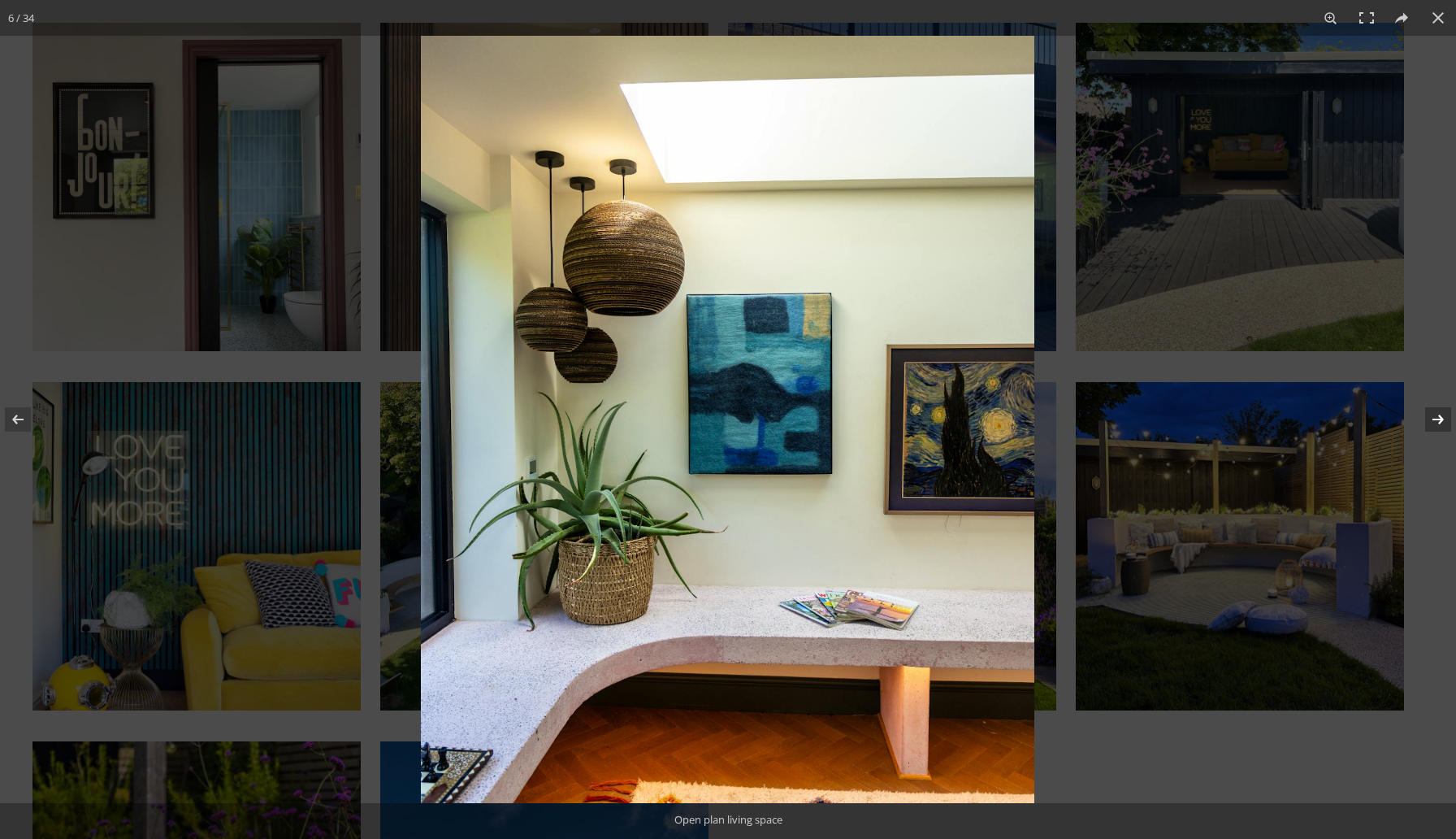
click at [1435, 421] on button at bounding box center [1428, 420] width 57 height 82
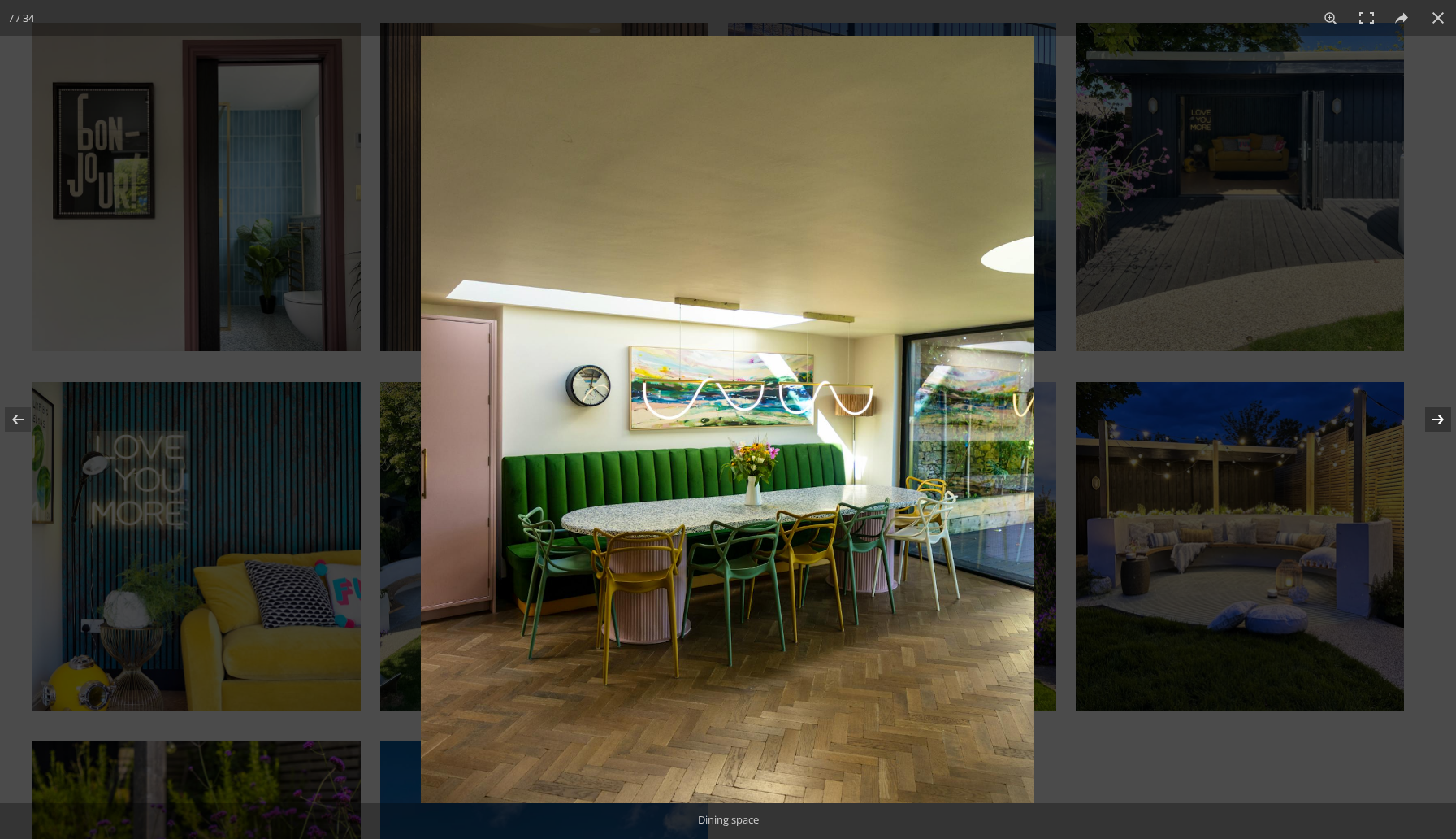
click at [1435, 421] on button at bounding box center [1428, 420] width 57 height 82
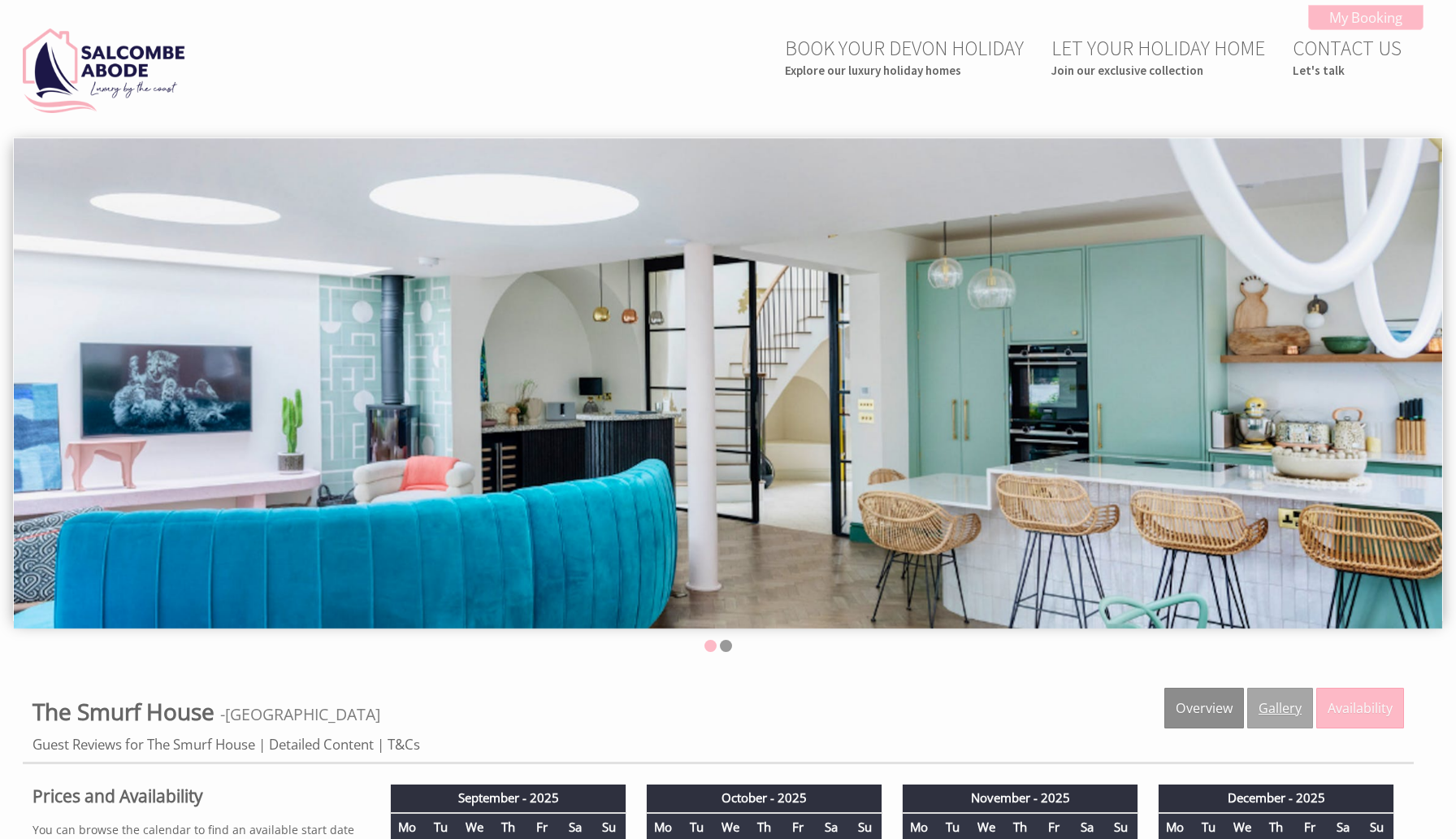
click at [1305, 704] on link "Gallery" at bounding box center [1280, 708] width 66 height 41
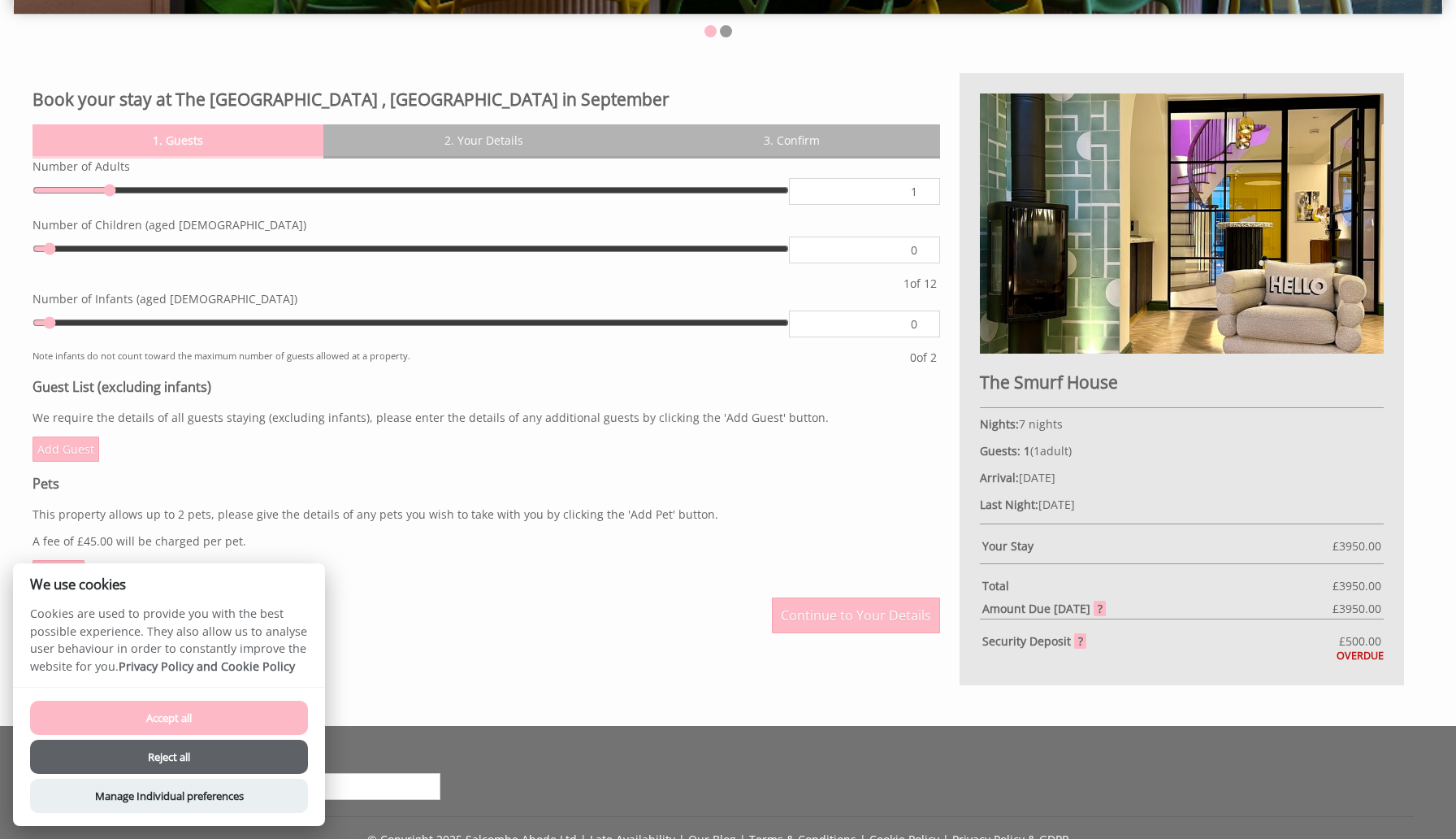
scroll to position [730, 0]
